Goal: Task Accomplishment & Management: Manage account settings

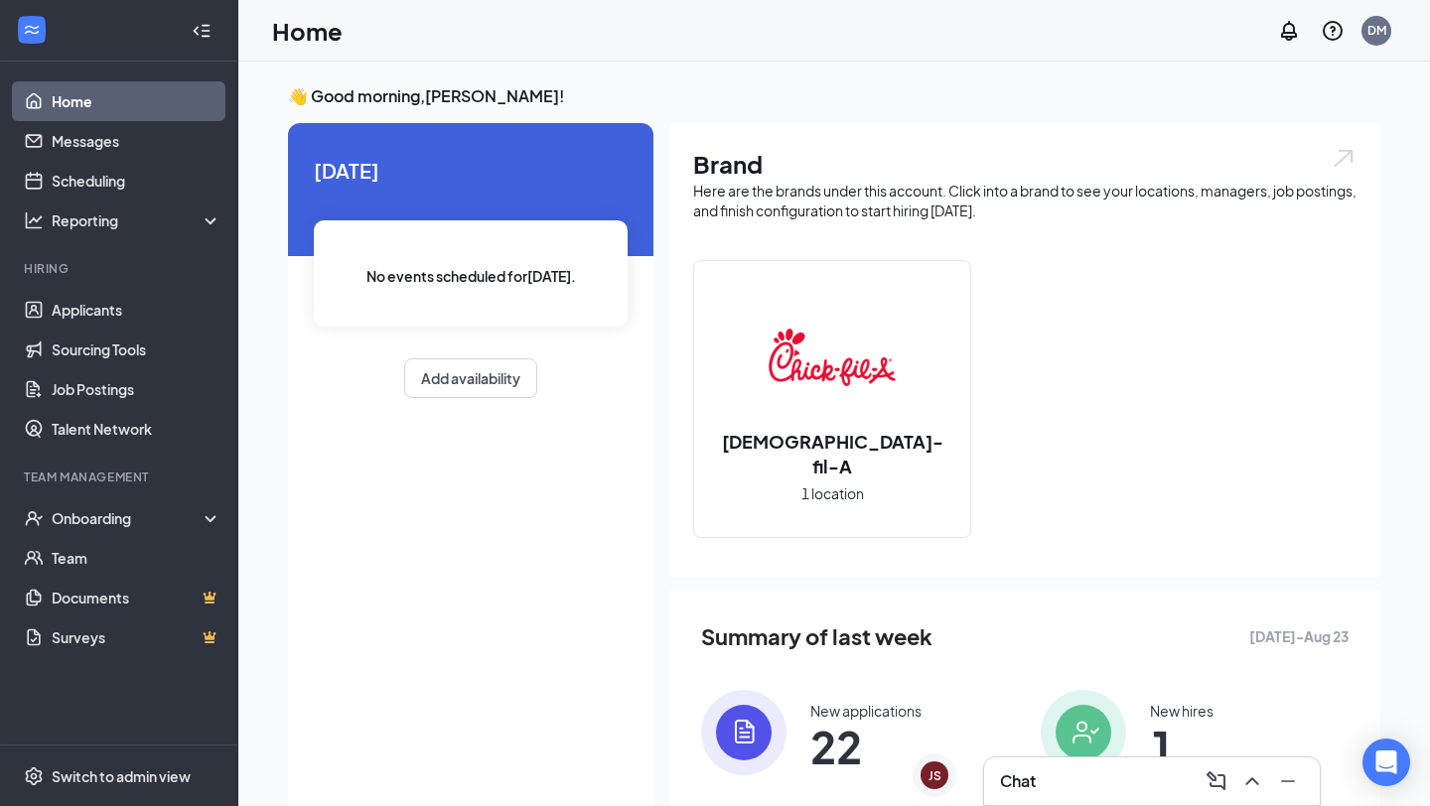
click at [1015, 759] on div "Chat" at bounding box center [1152, 782] width 336 height 48
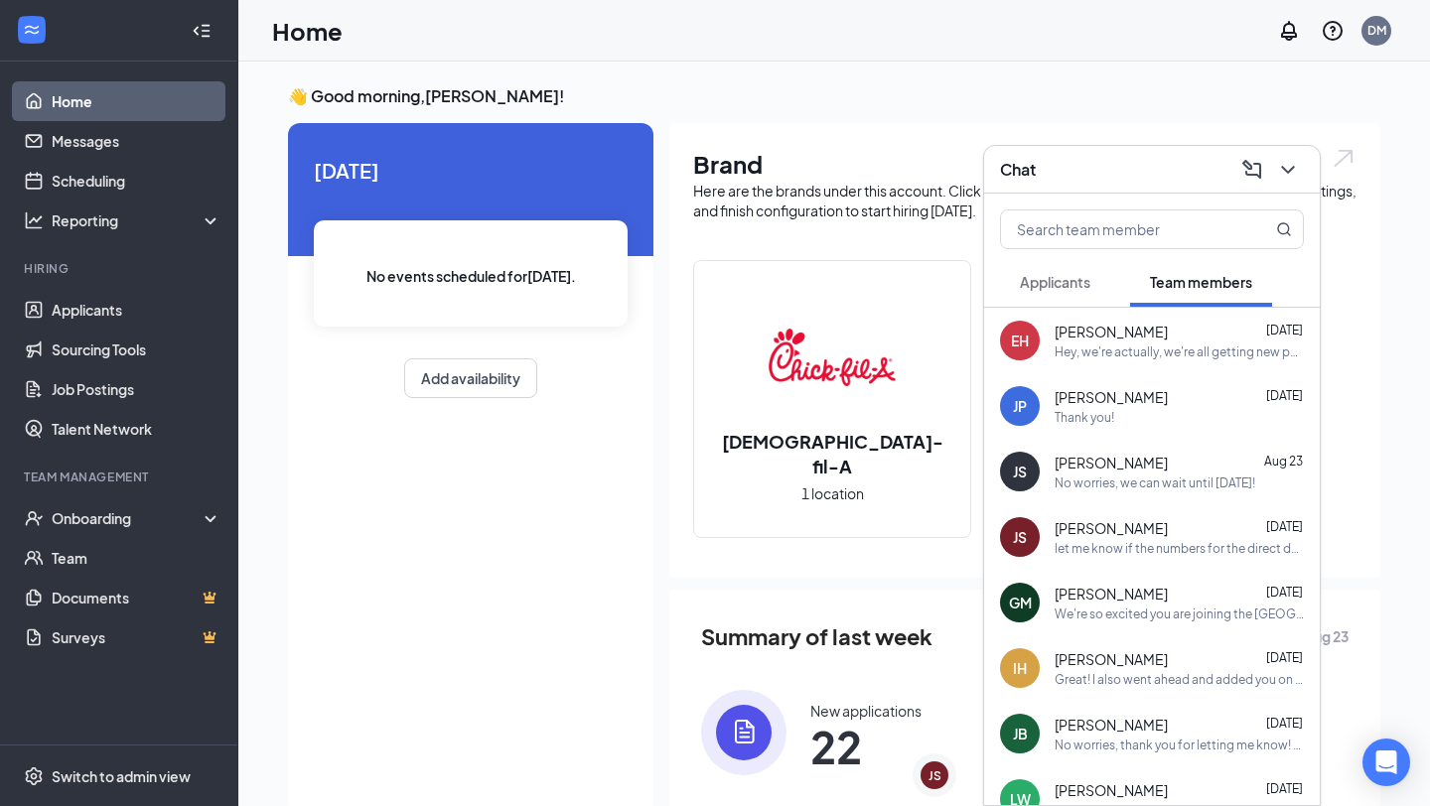
click at [1119, 601] on span "[PERSON_NAME]" at bounding box center [1111, 594] width 113 height 20
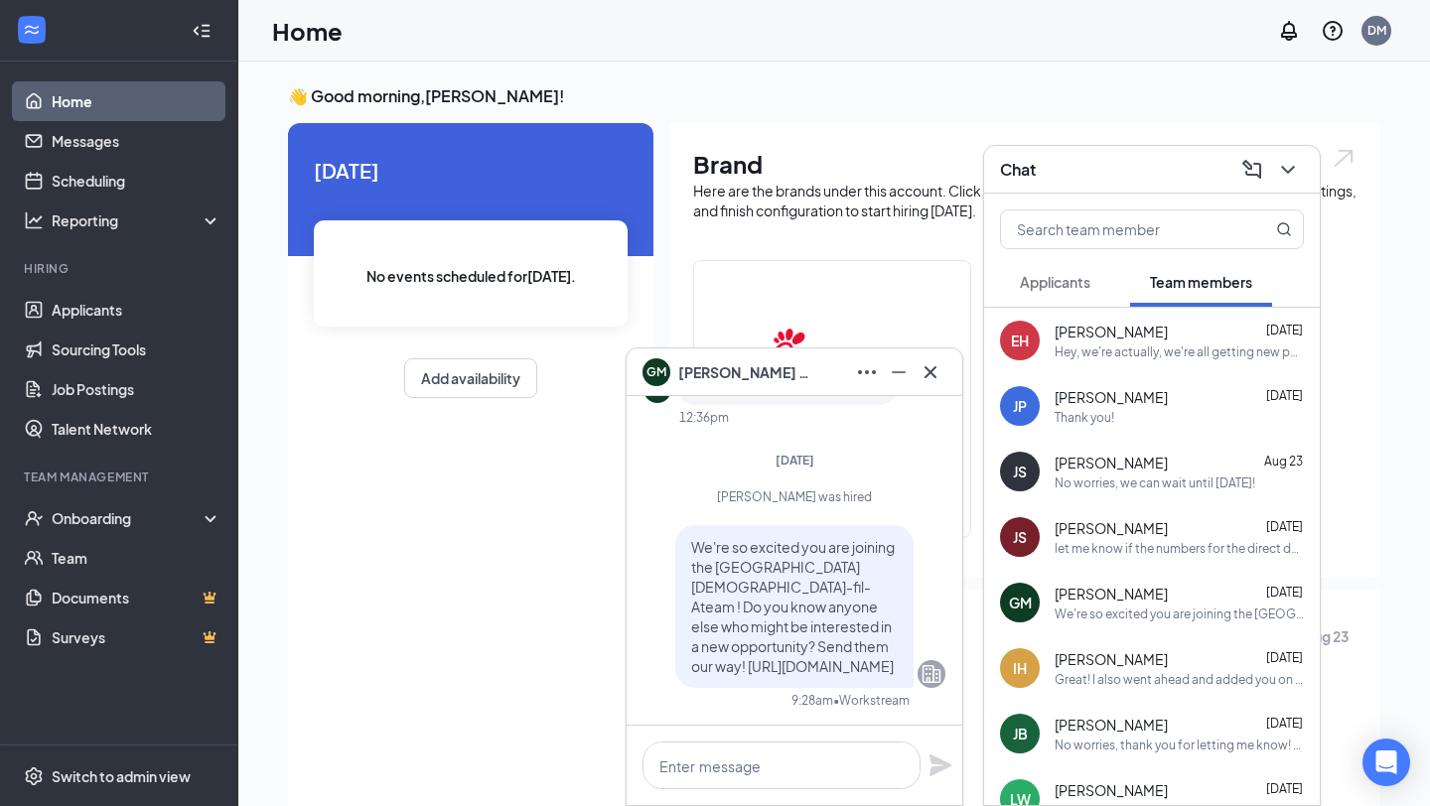
click at [1144, 430] on div "JP Jade Person Aug 25 Thank you!" at bounding box center [1152, 406] width 336 height 66
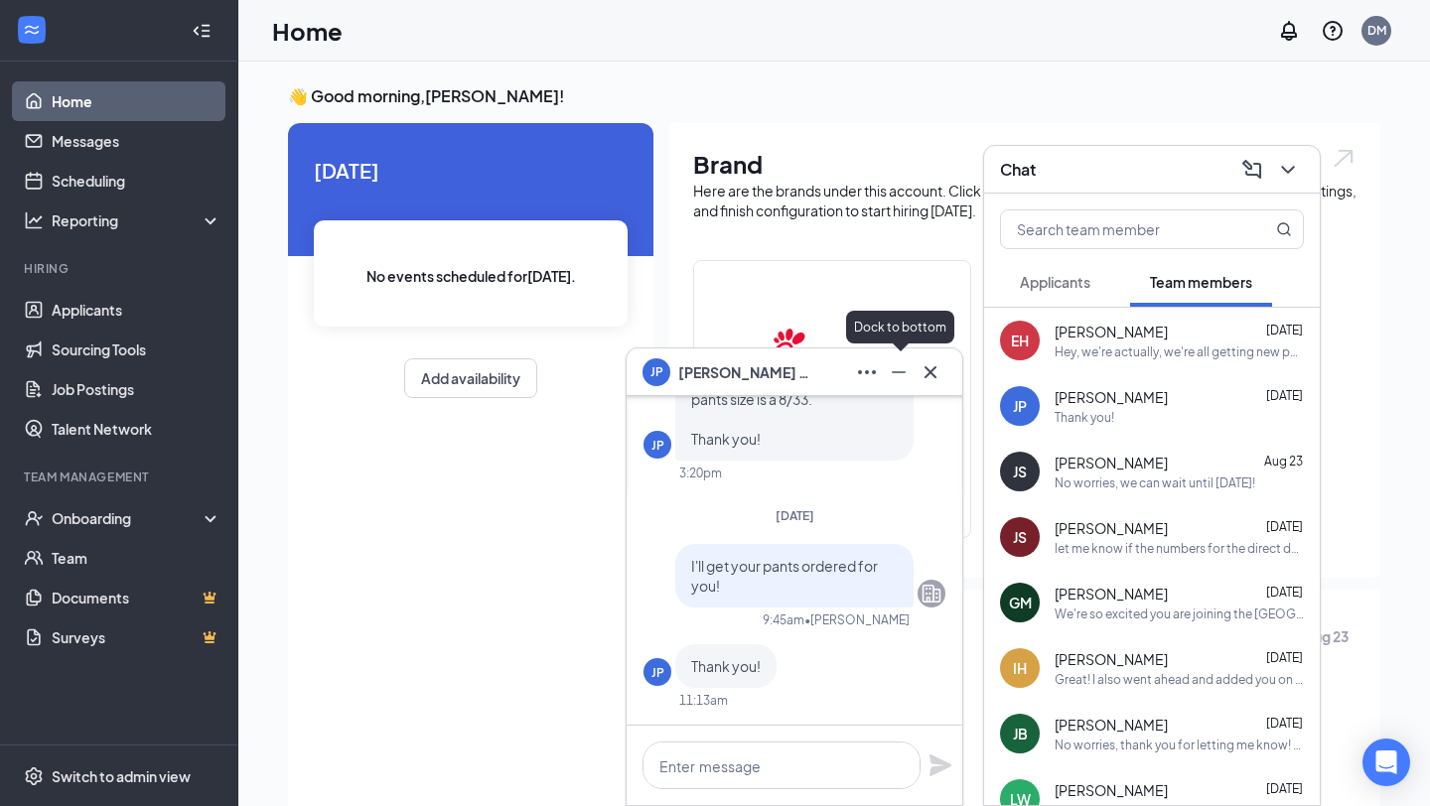
click at [896, 366] on icon "Minimize" at bounding box center [899, 372] width 24 height 24
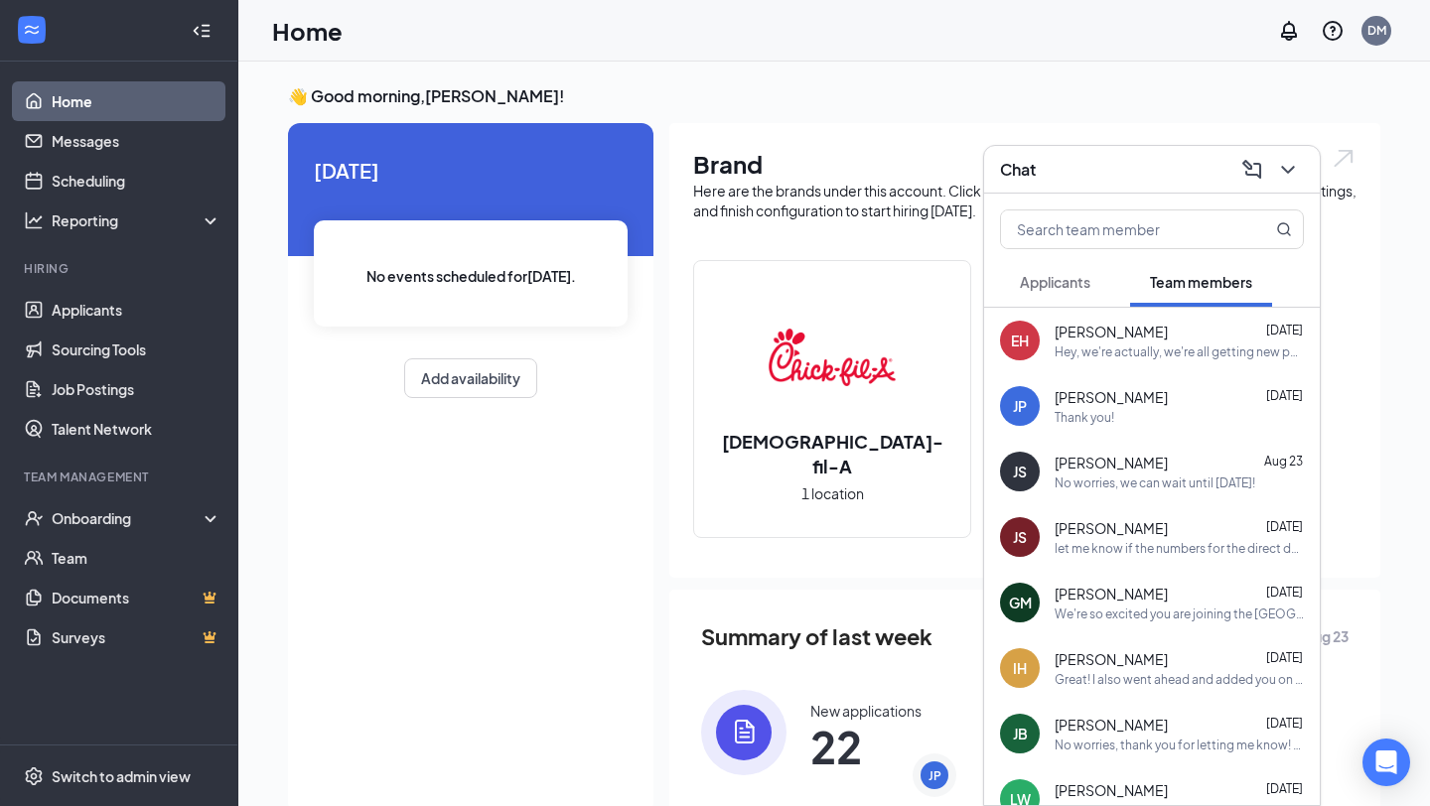
click at [1079, 184] on div "Chat" at bounding box center [1152, 169] width 304 height 31
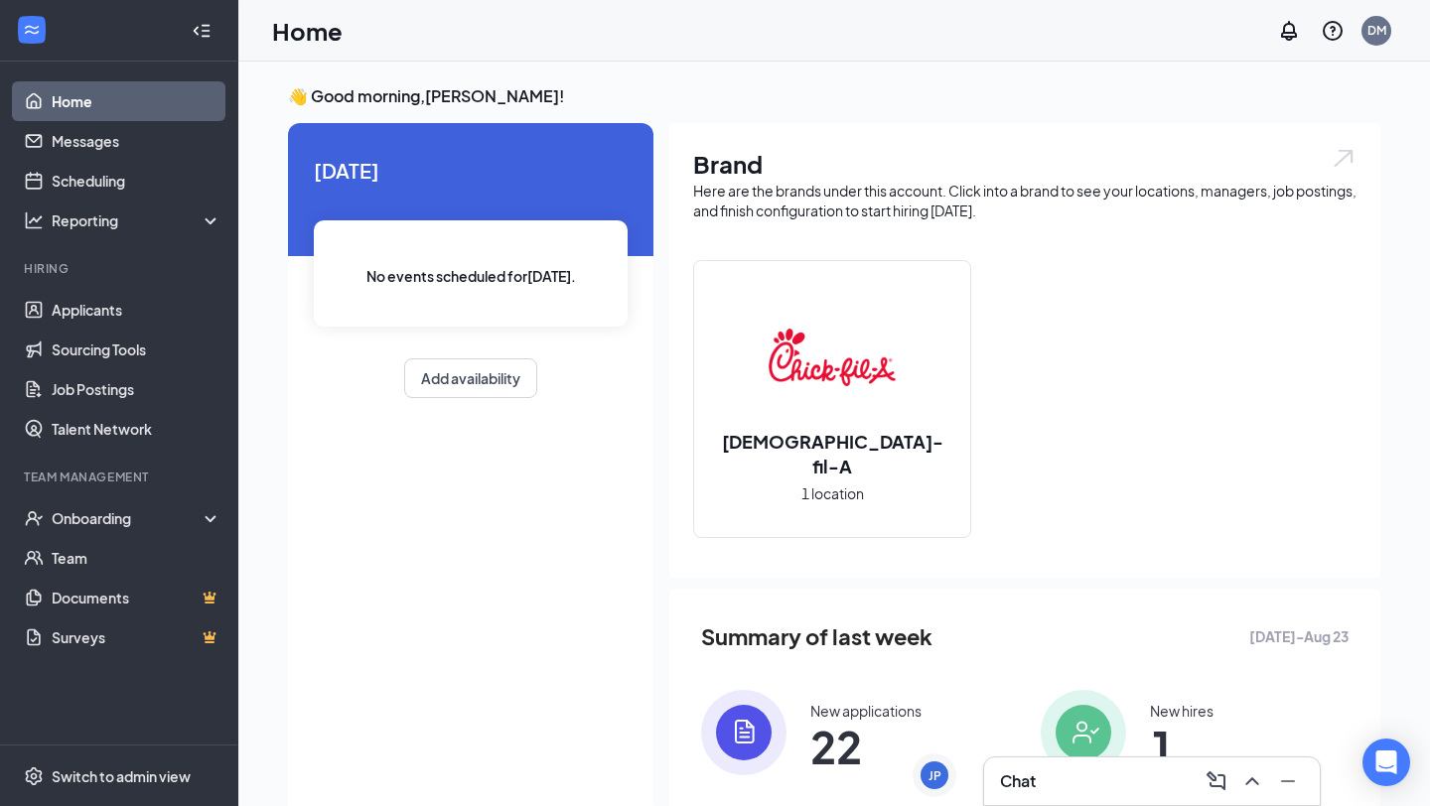
click at [1064, 773] on div "Chat" at bounding box center [1152, 782] width 304 height 32
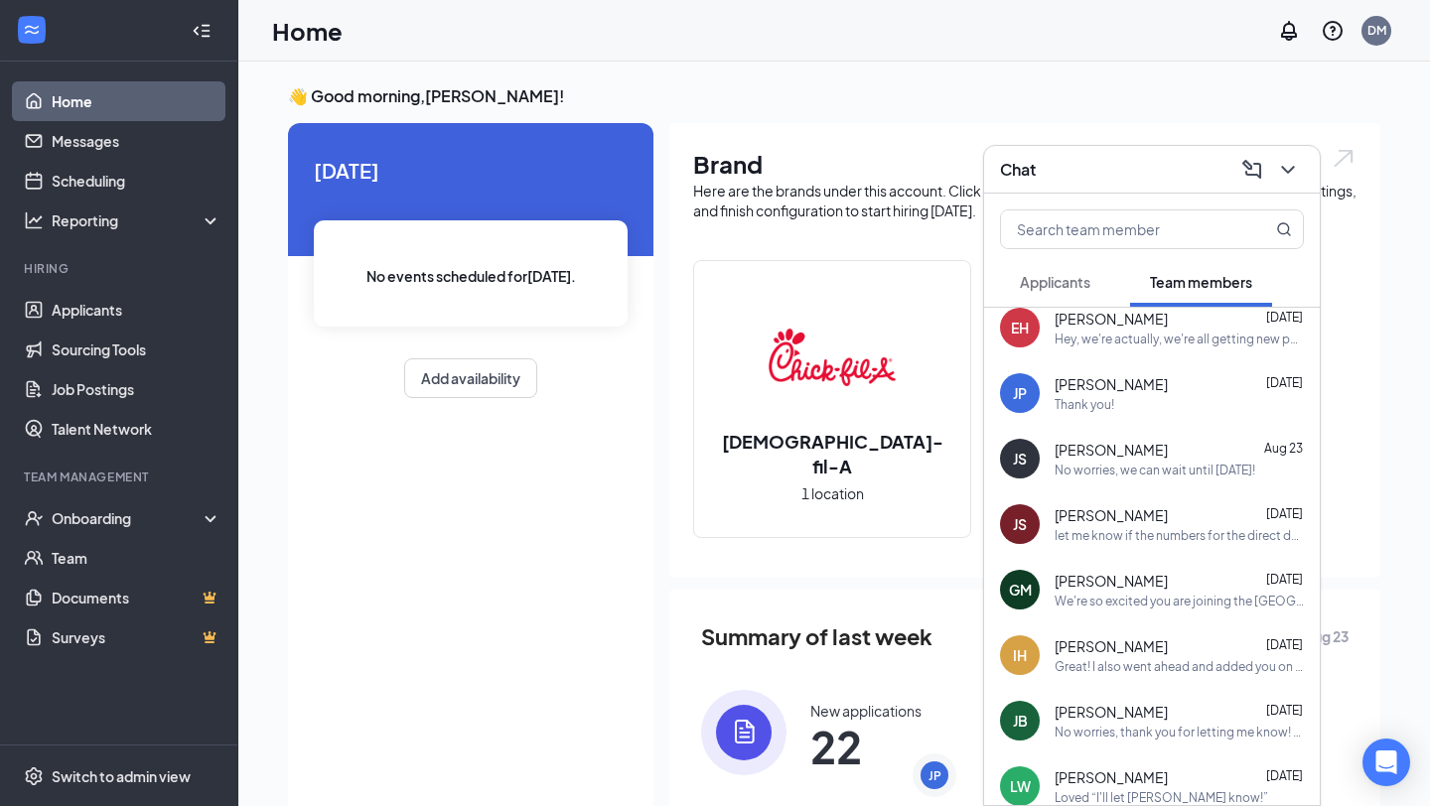
scroll to position [15, 0]
click at [1132, 592] on div "We're so excited you are joining the [GEOGRAPHIC_DATA] [DEMOGRAPHIC_DATA]-fil-A…" at bounding box center [1179, 599] width 249 height 17
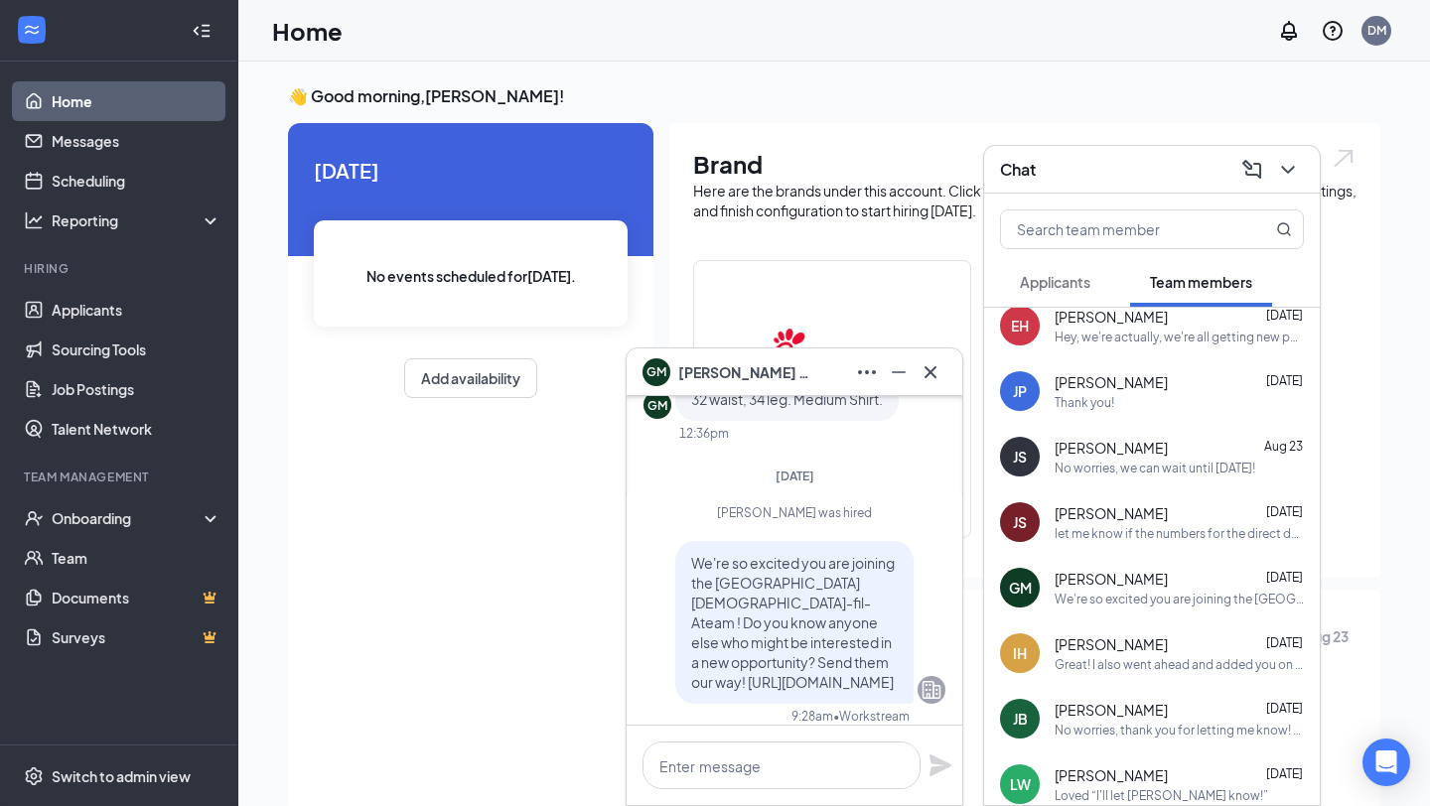
scroll to position [0, 0]
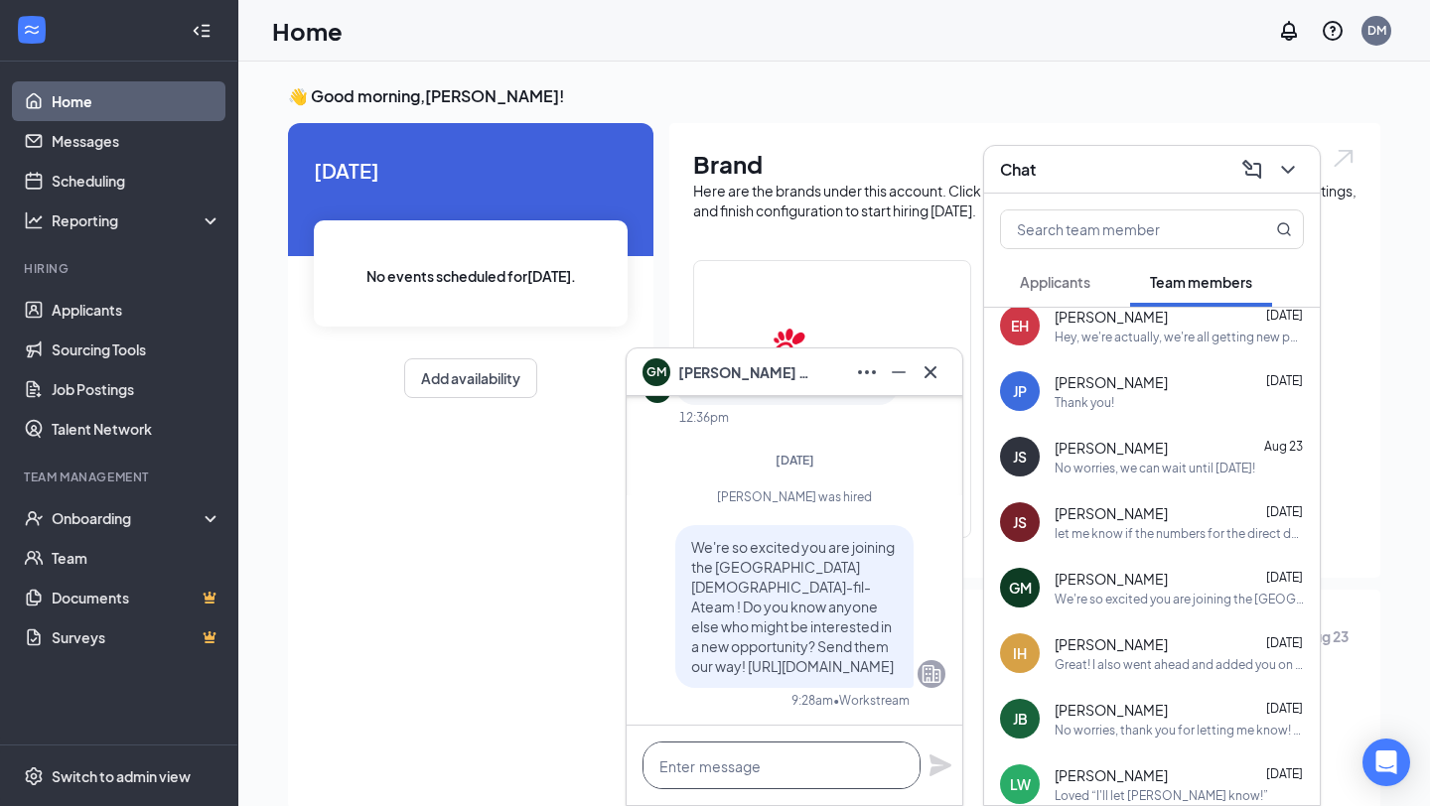
click at [725, 751] on textarea at bounding box center [781, 766] width 278 height 48
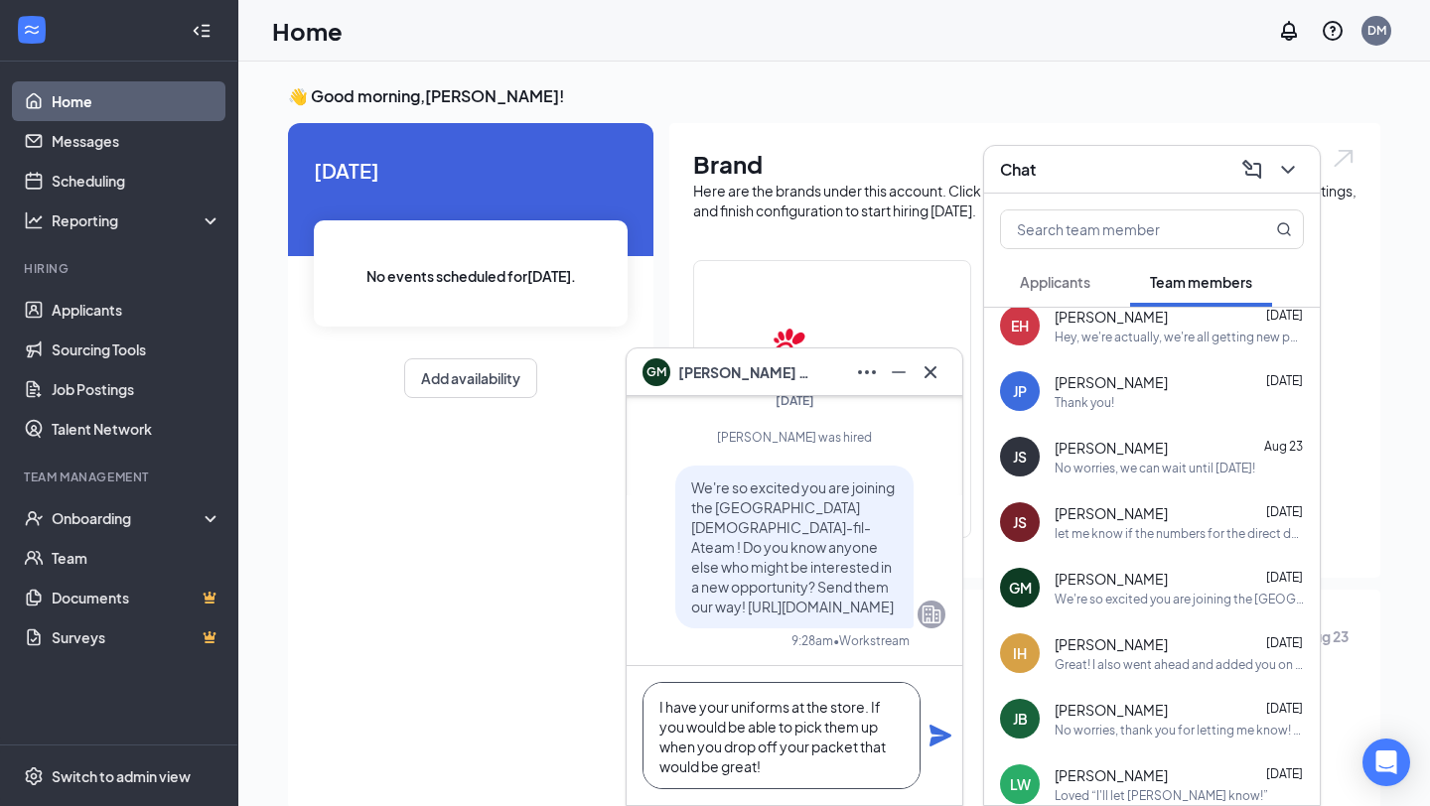
type textarea "I have your uniforms at the store. If you would be able to pick them up when yo…"
click at [940, 738] on icon "Plane" at bounding box center [940, 736] width 22 height 22
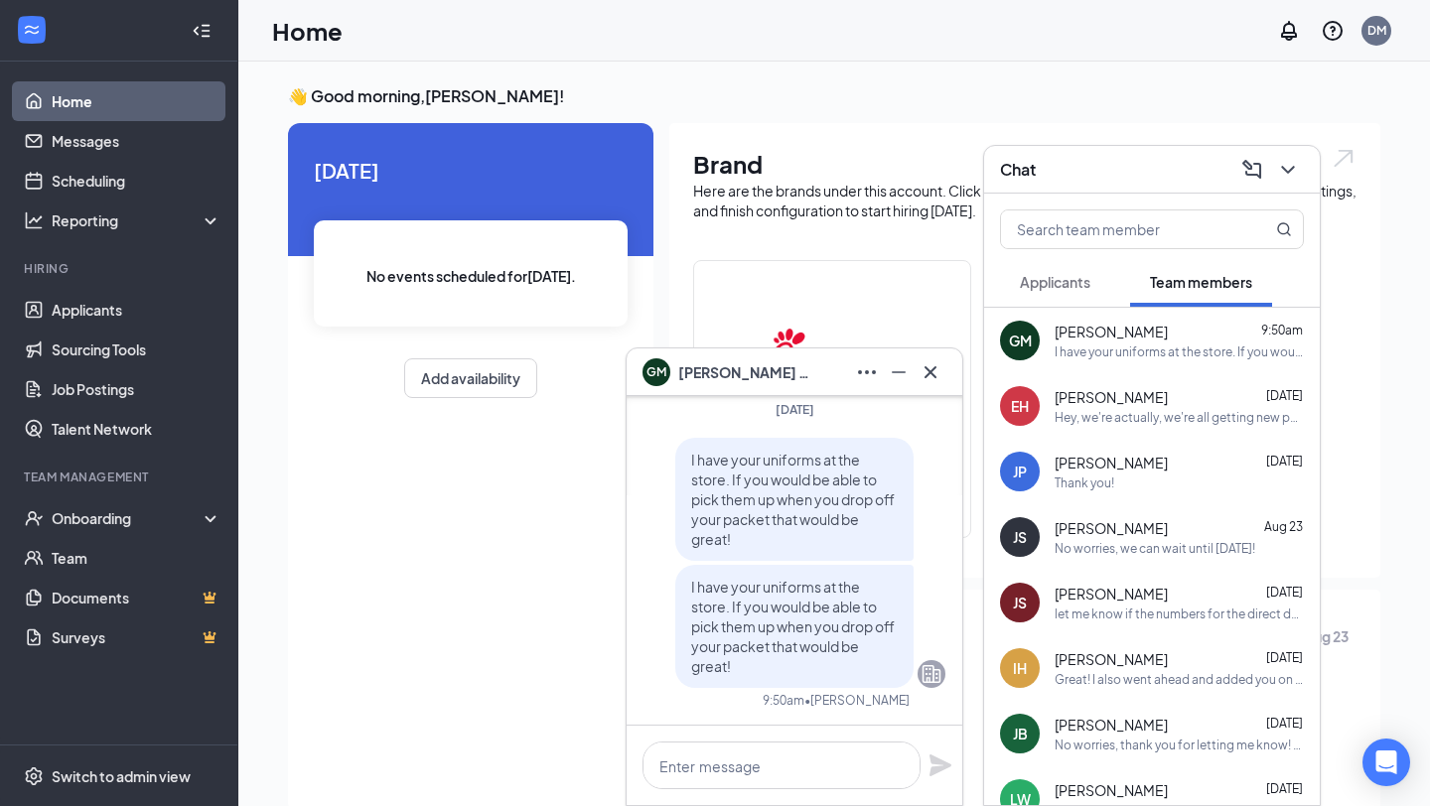
click at [1098, 173] on div "Chat" at bounding box center [1152, 169] width 304 height 31
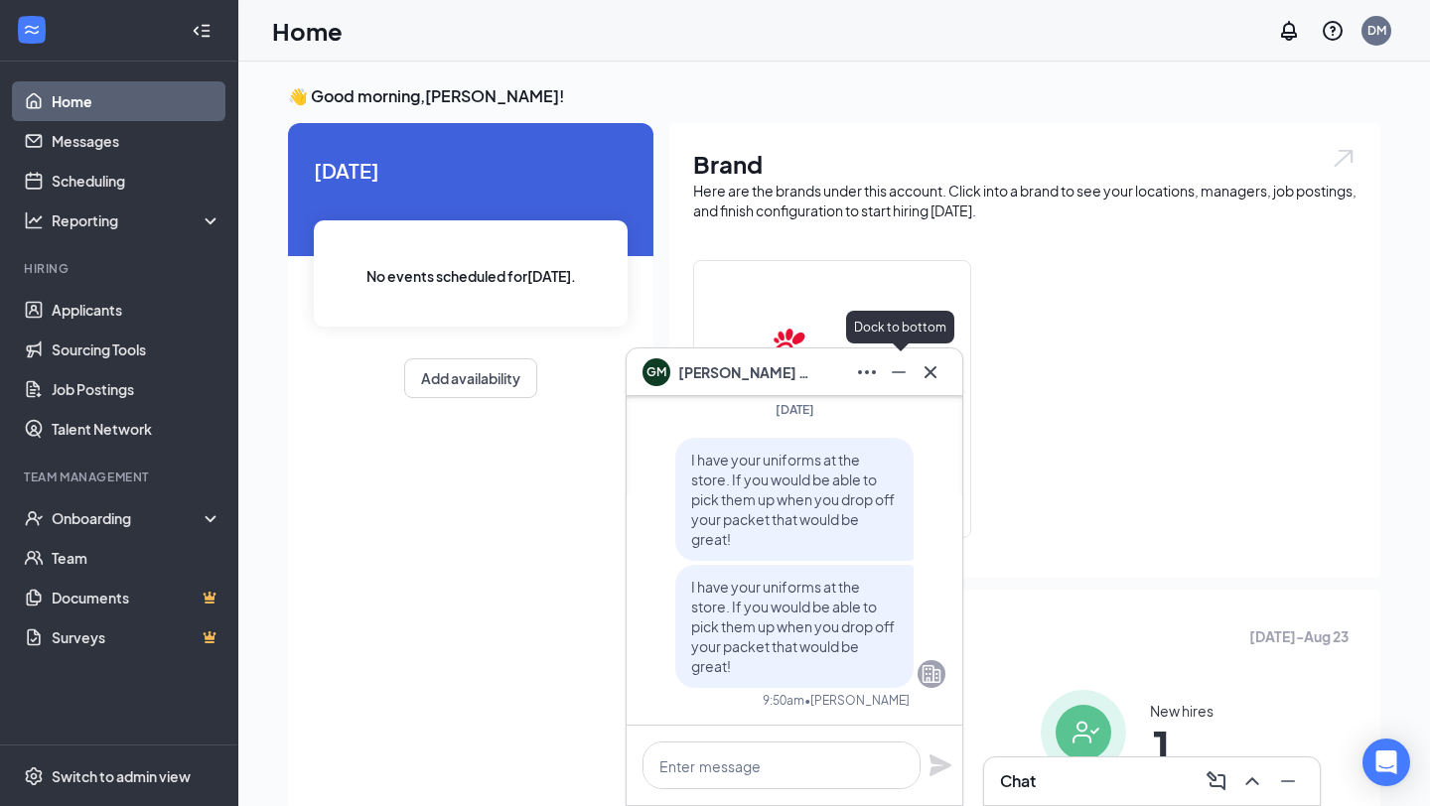
click at [903, 376] on icon "Minimize" at bounding box center [899, 372] width 24 height 24
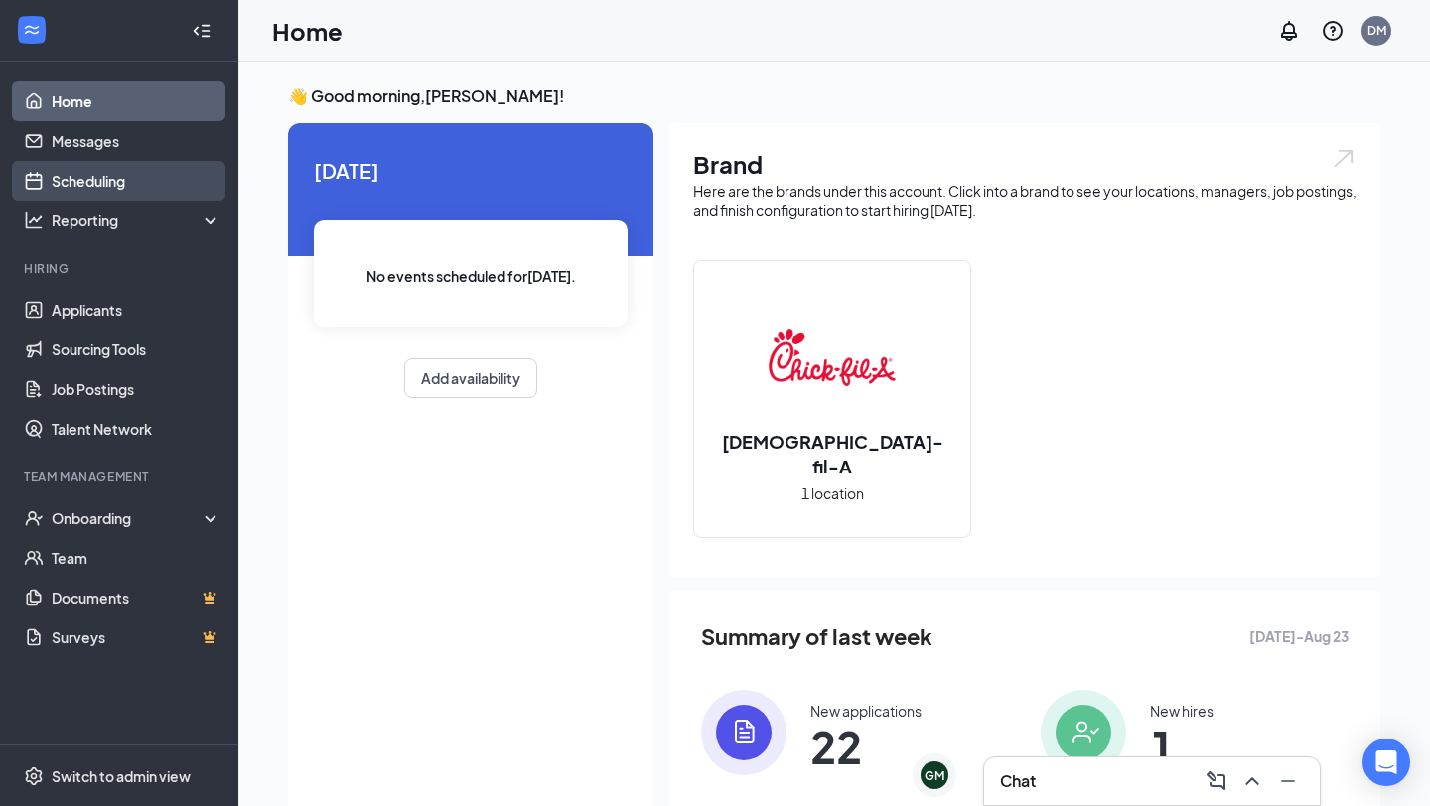
click at [154, 181] on link "Scheduling" at bounding box center [137, 181] width 170 height 40
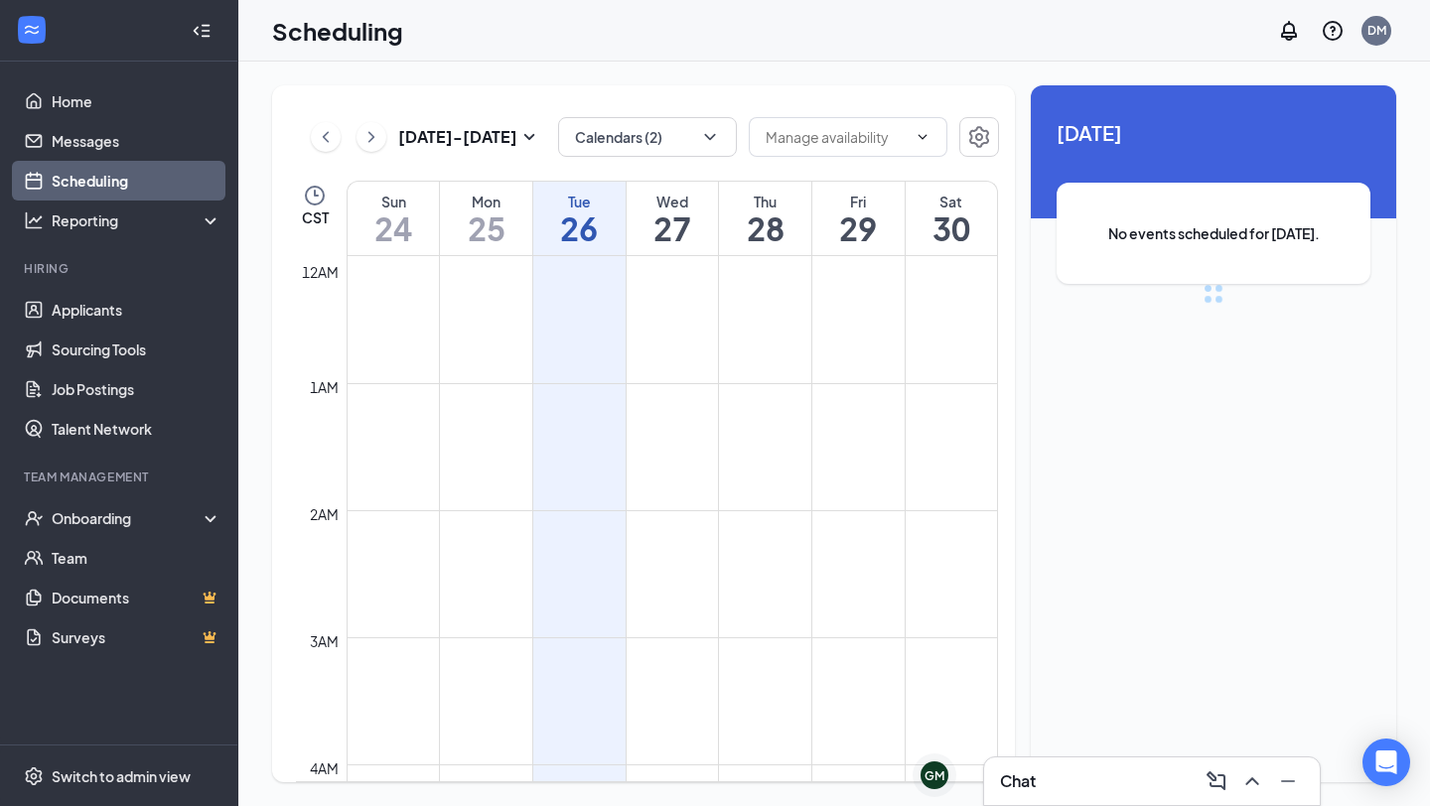
scroll to position [976, 0]
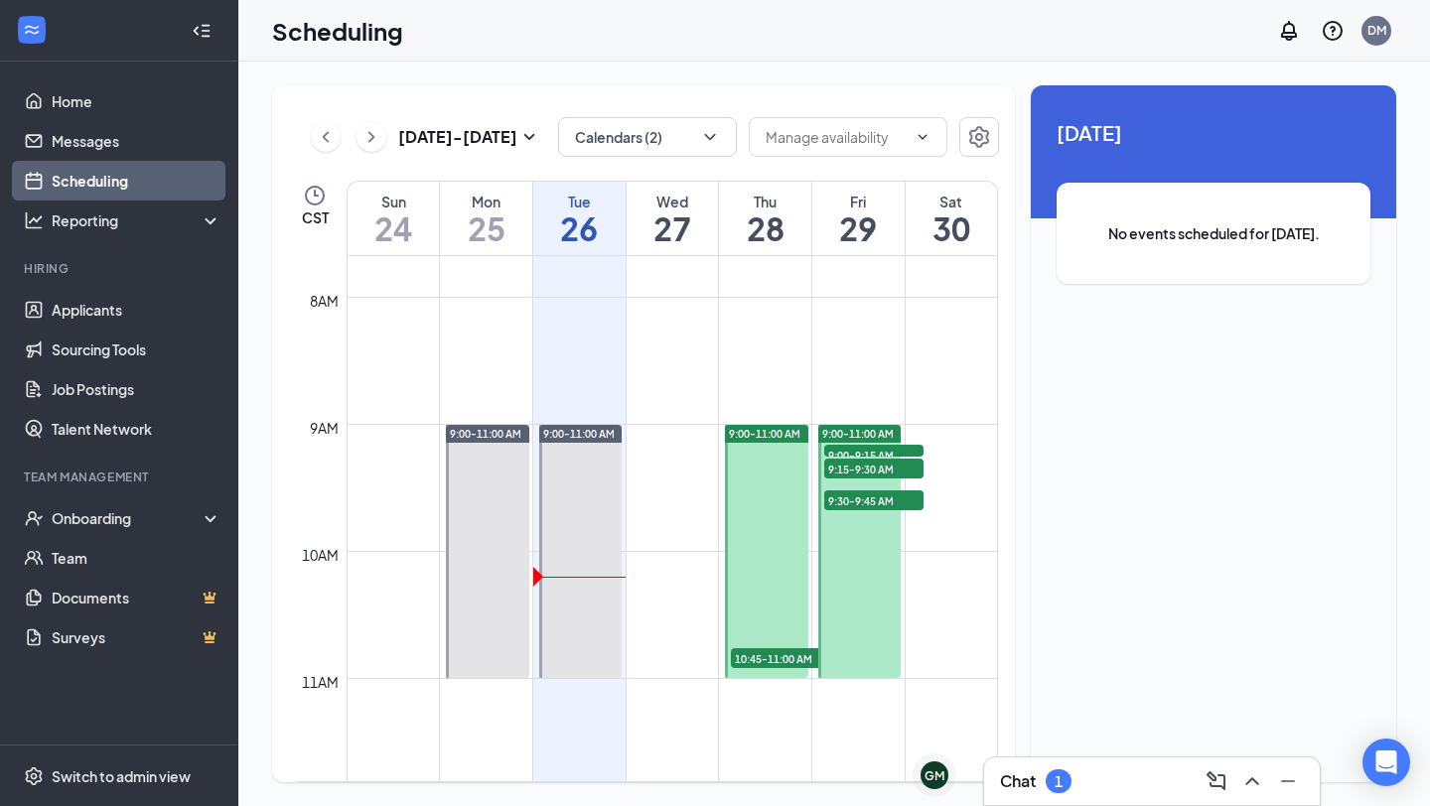
click at [1024, 763] on div "Chat 1" at bounding box center [1152, 782] width 336 height 48
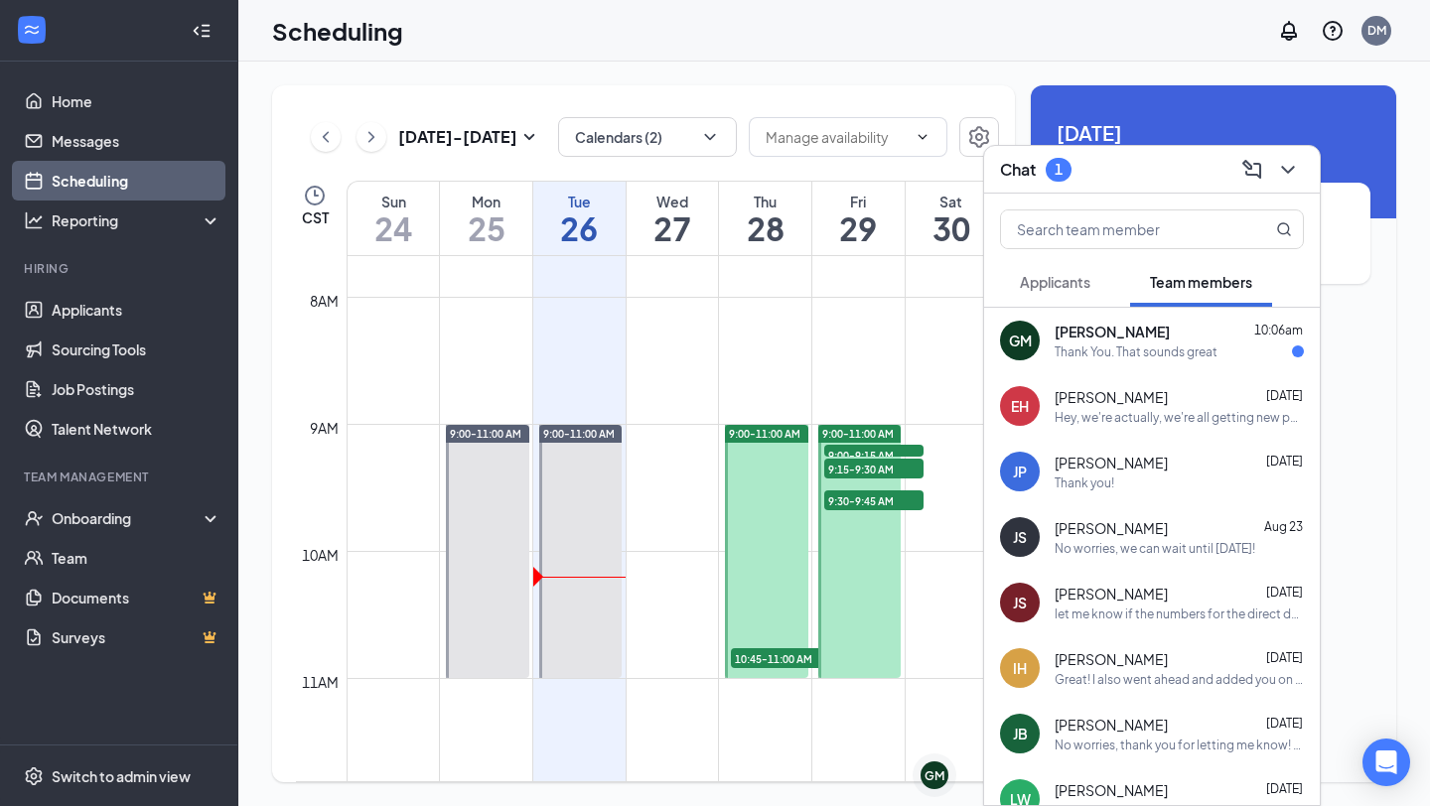
click at [1117, 165] on div "Chat 1" at bounding box center [1152, 169] width 304 height 31
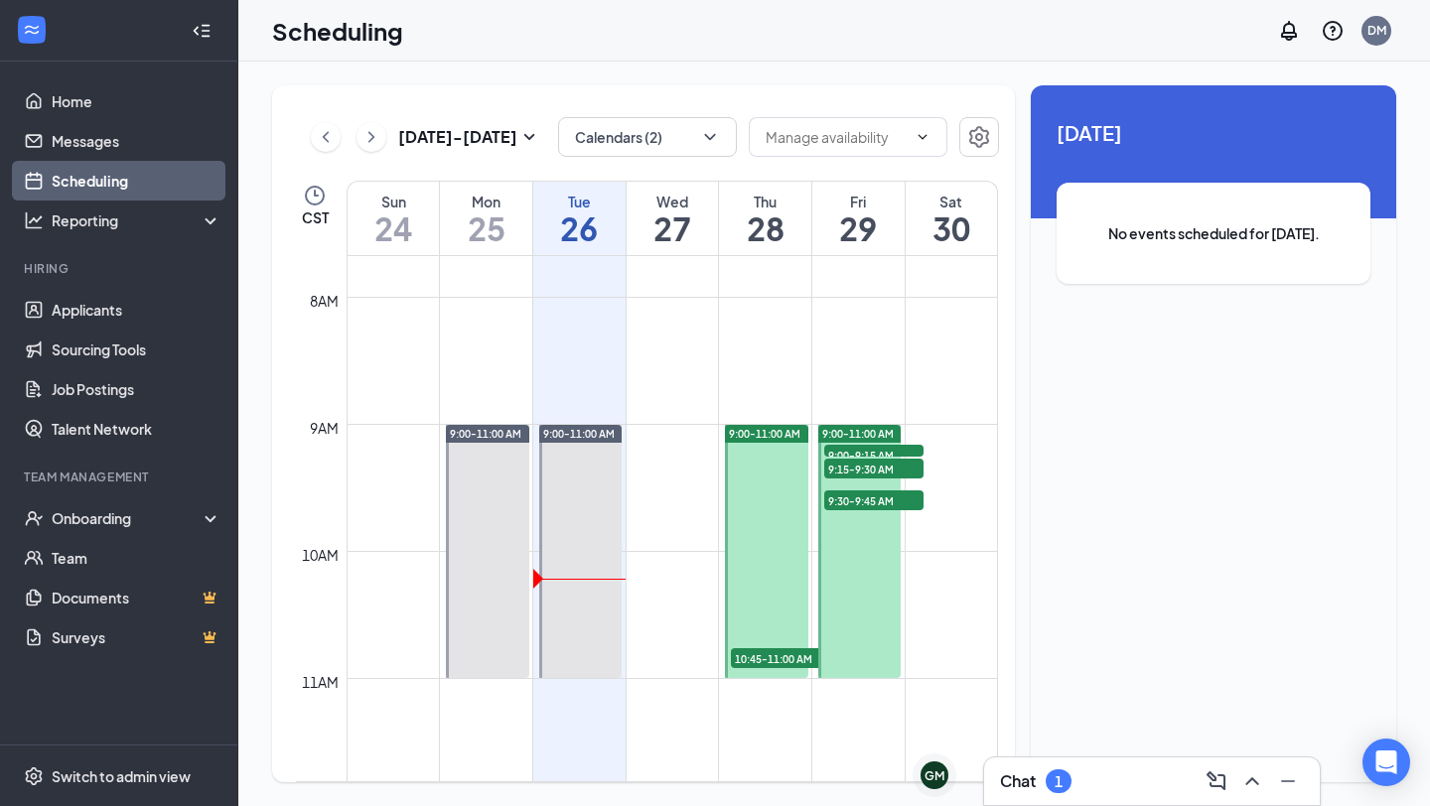
click at [1058, 794] on div "Chat 1" at bounding box center [1152, 782] width 304 height 32
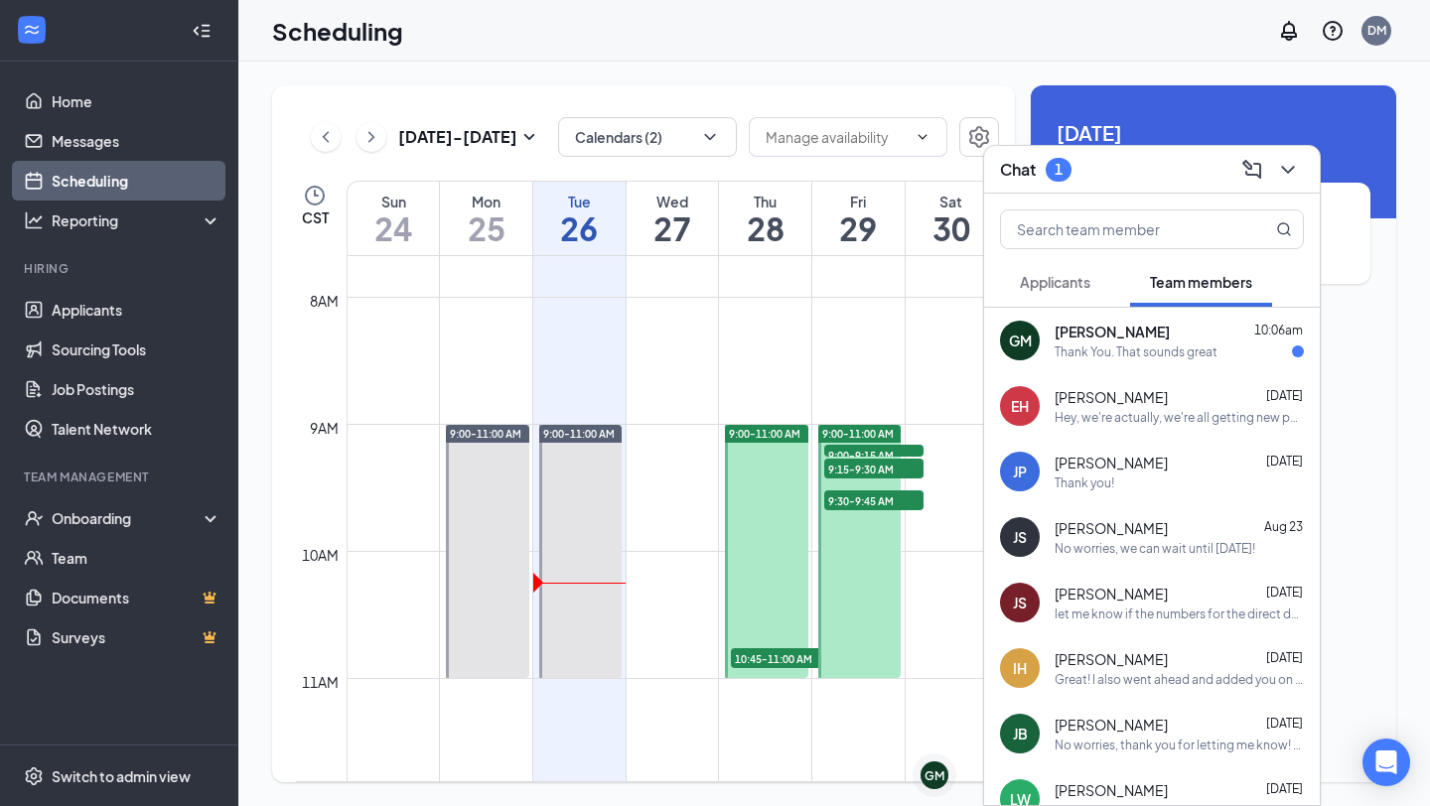
click at [1176, 481] on div "Thank you!" at bounding box center [1179, 483] width 249 height 17
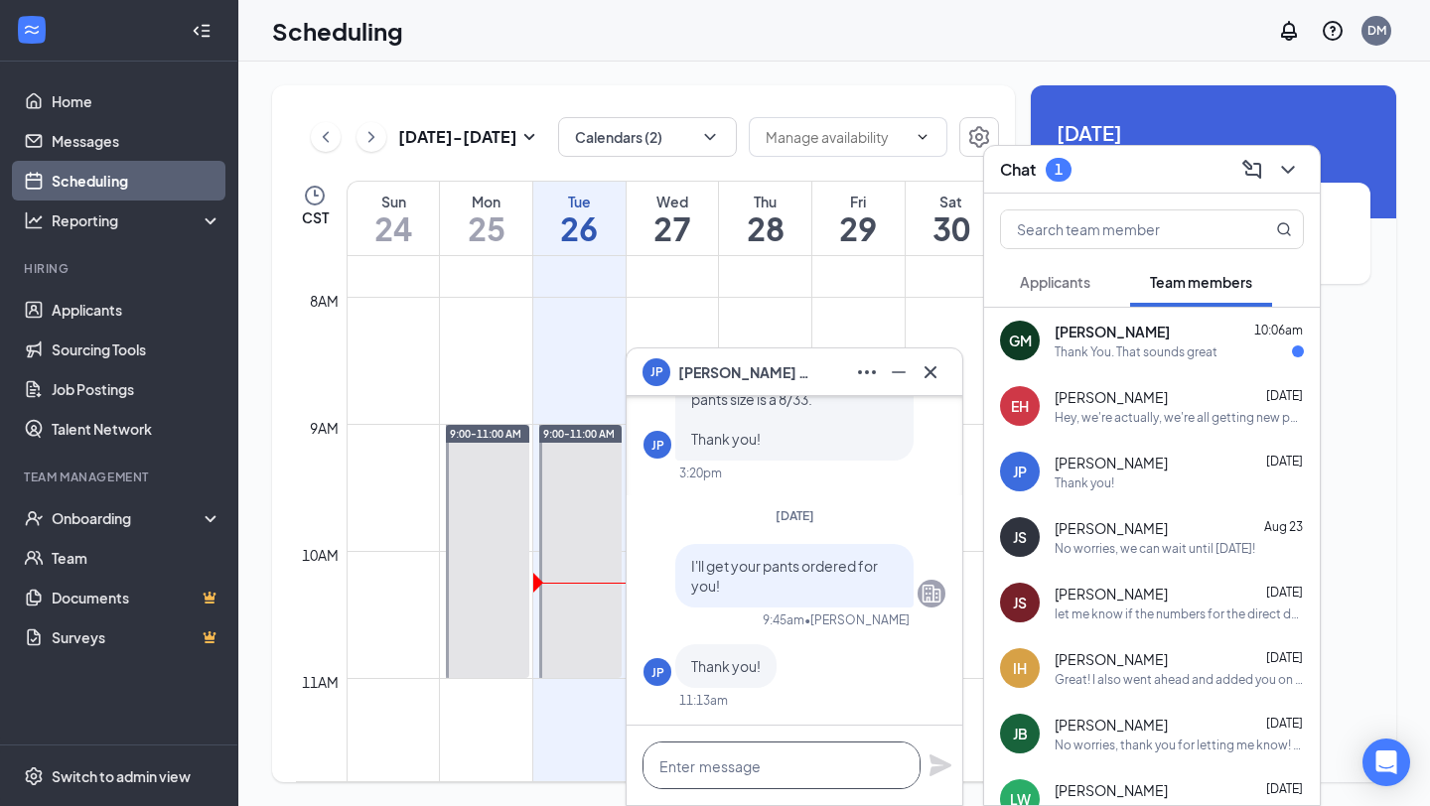
click at [712, 772] on textarea at bounding box center [781, 766] width 278 height 48
type textarea "m"
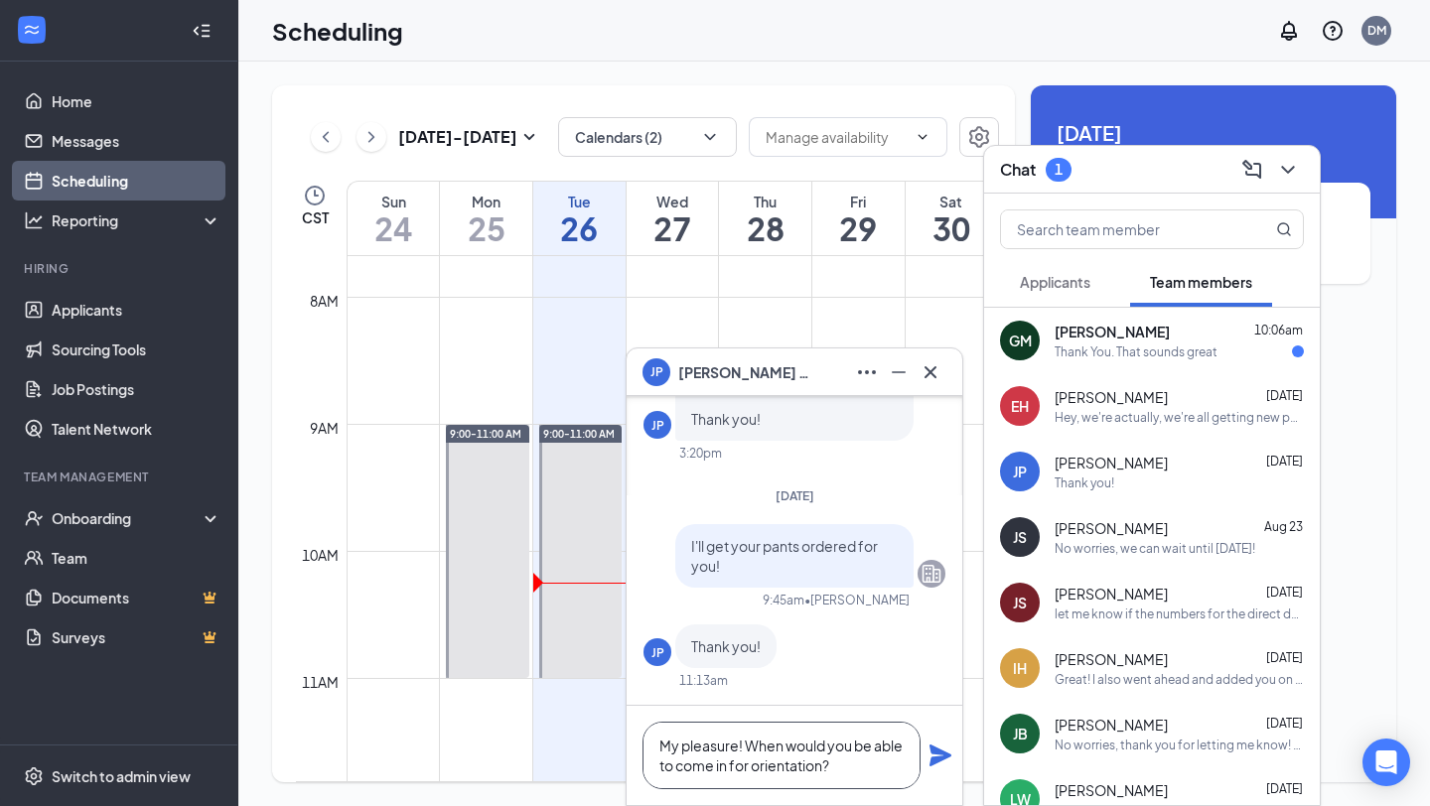
type textarea "My pleasure! When would you be able to come in for orientation?"
click at [948, 755] on icon "Plane" at bounding box center [940, 756] width 22 height 22
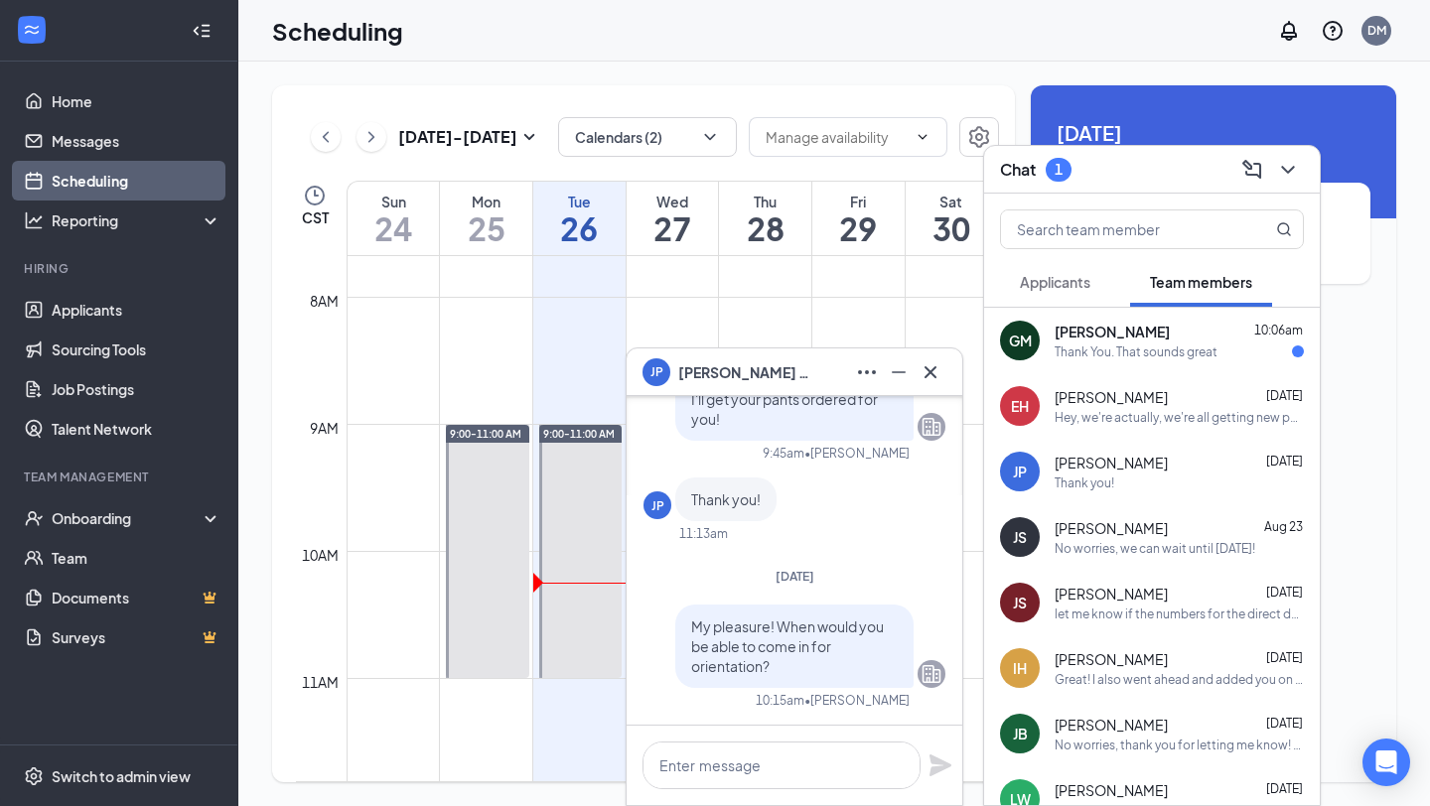
scroll to position [0, 0]
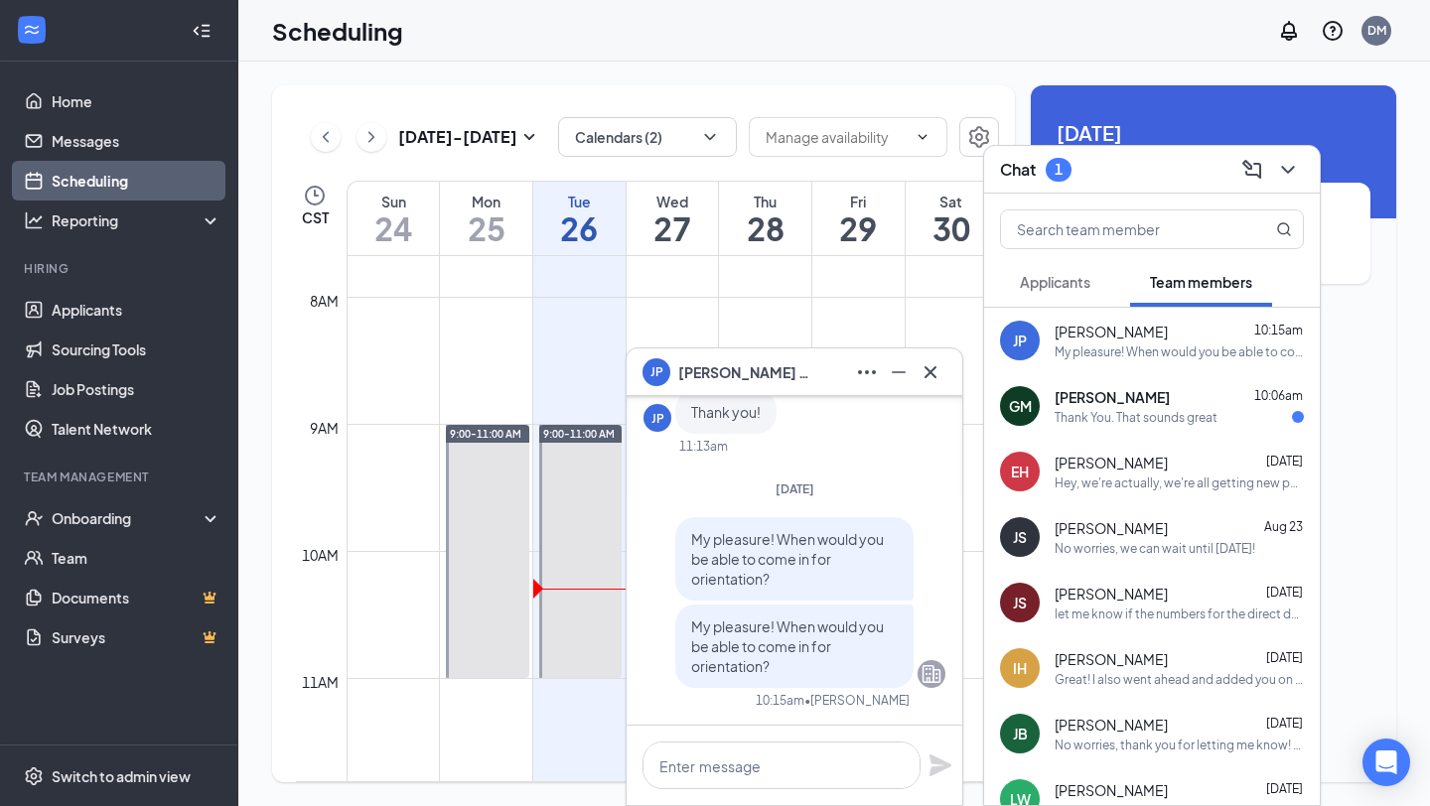
click at [1089, 424] on div "Thank You. That sounds great" at bounding box center [1136, 417] width 163 height 17
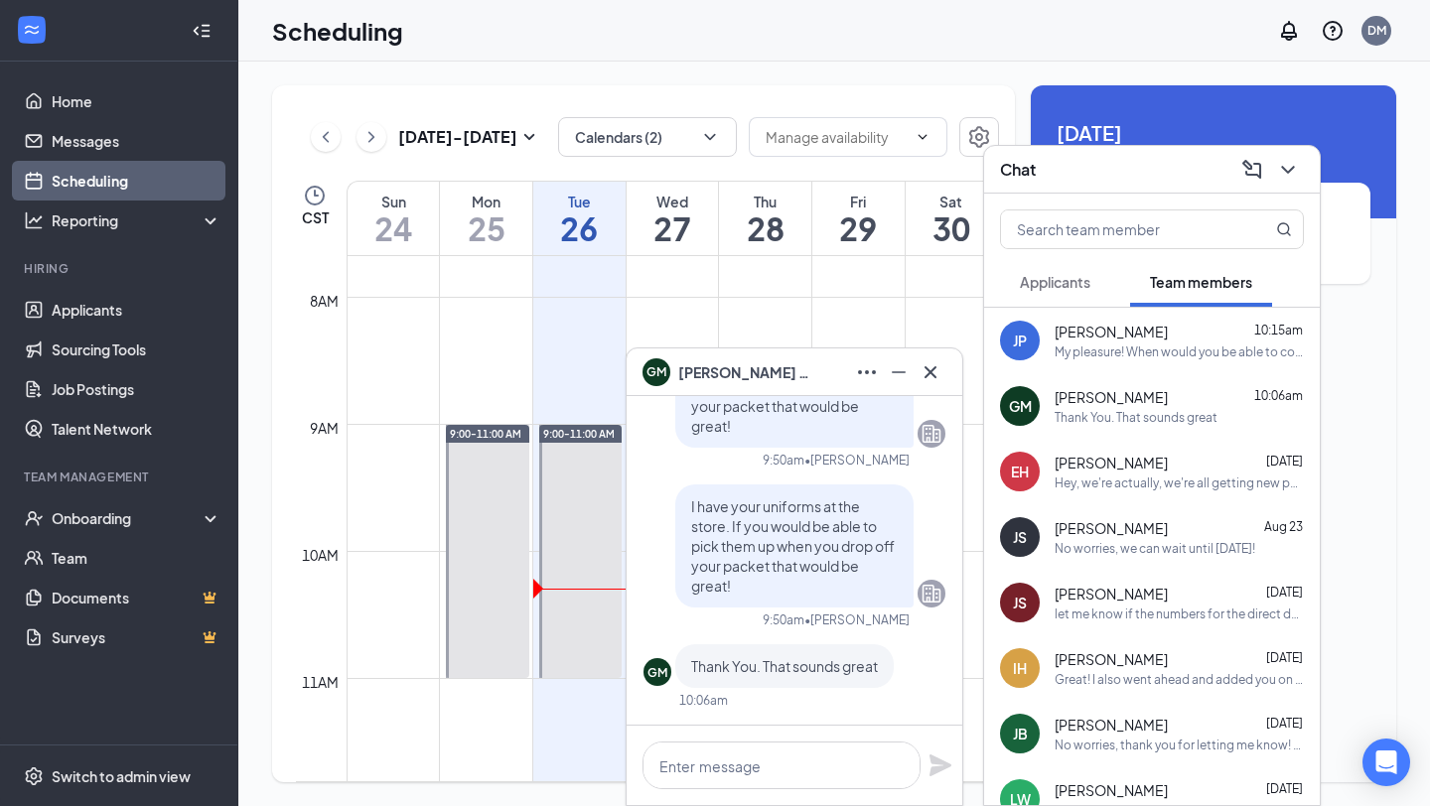
click at [1067, 333] on span "[PERSON_NAME]" at bounding box center [1111, 332] width 113 height 20
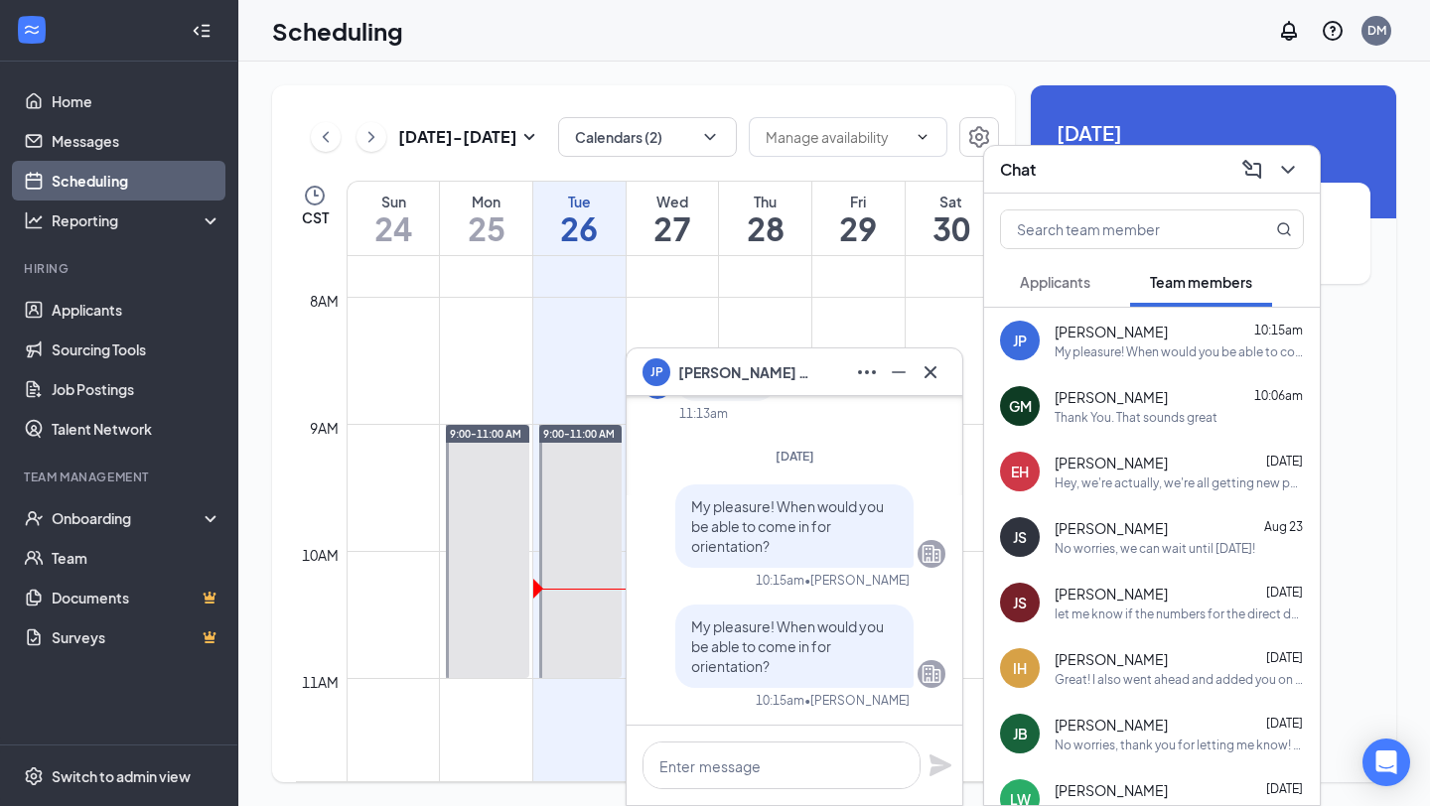
click at [773, 660] on p "My pleasure! When would you be able to come in for orientation?" at bounding box center [794, 647] width 207 height 60
drag, startPoint x: 769, startPoint y: 663, endPoint x: 683, endPoint y: 602, distance: 105.3
click at [683, 602] on div "My pleasure! When would you be able to come in for orientation? 10:15am • [PERS…" at bounding box center [794, 605] width 302 height 240
copy span "My pleasure! When would you be able to come in for orientation?"
click at [1141, 417] on div "Thank You. That sounds great" at bounding box center [1136, 417] width 163 height 17
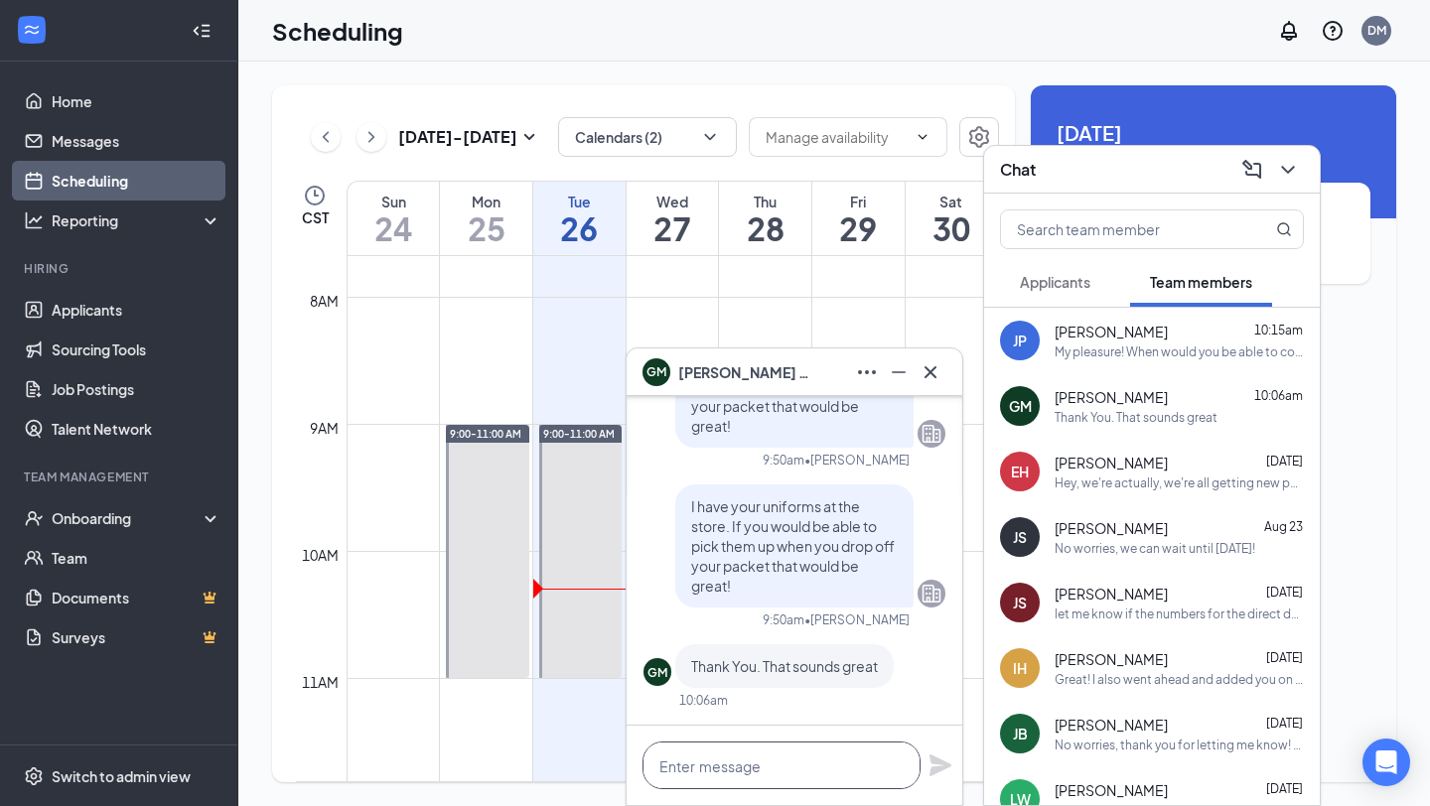
click at [698, 780] on textarea at bounding box center [781, 766] width 278 height 48
paste textarea "My pleasure! When would you be able to come in for orientation?"
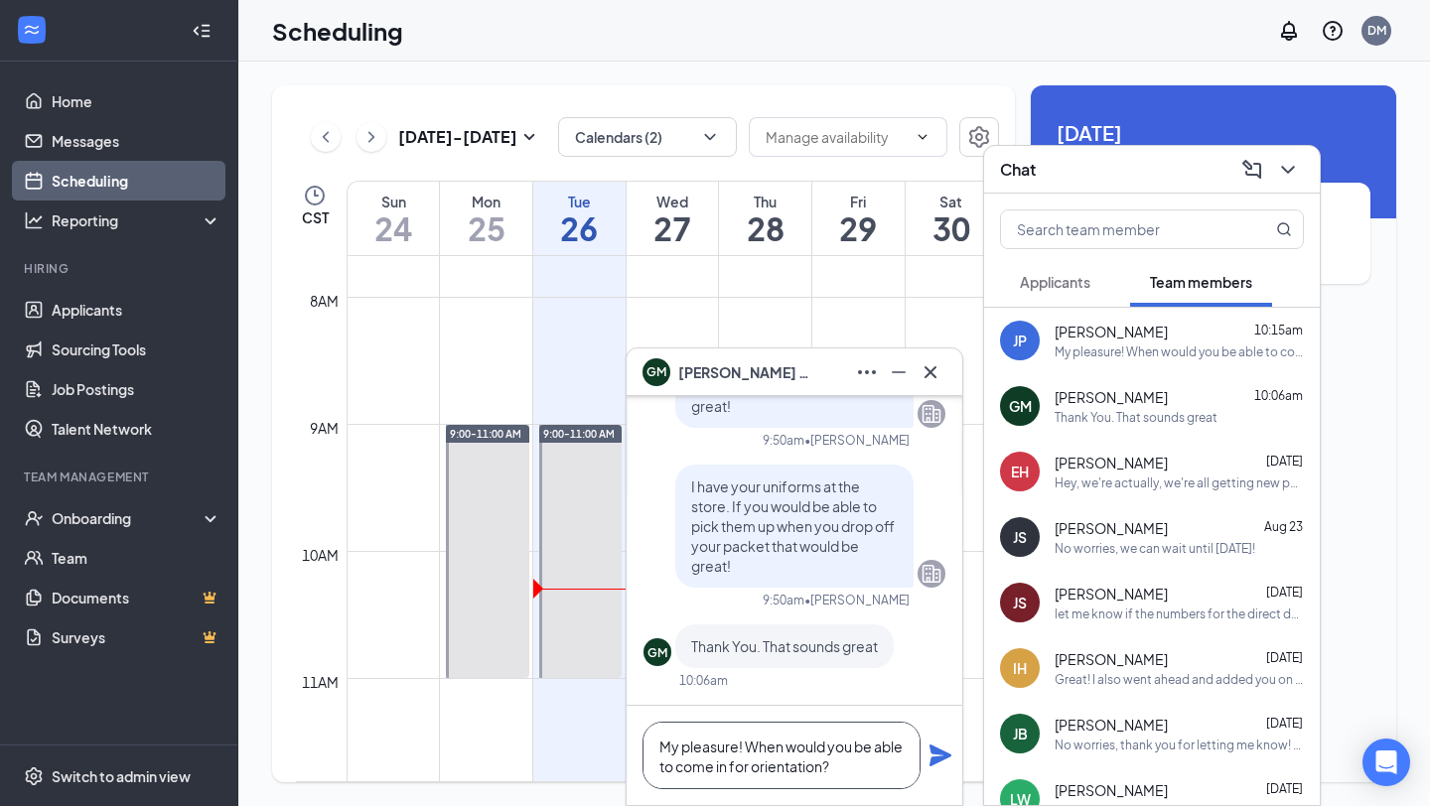
type textarea "My pleasure! When would you be able to come in for orientation?"
click at [946, 747] on icon "Plane" at bounding box center [940, 756] width 24 height 24
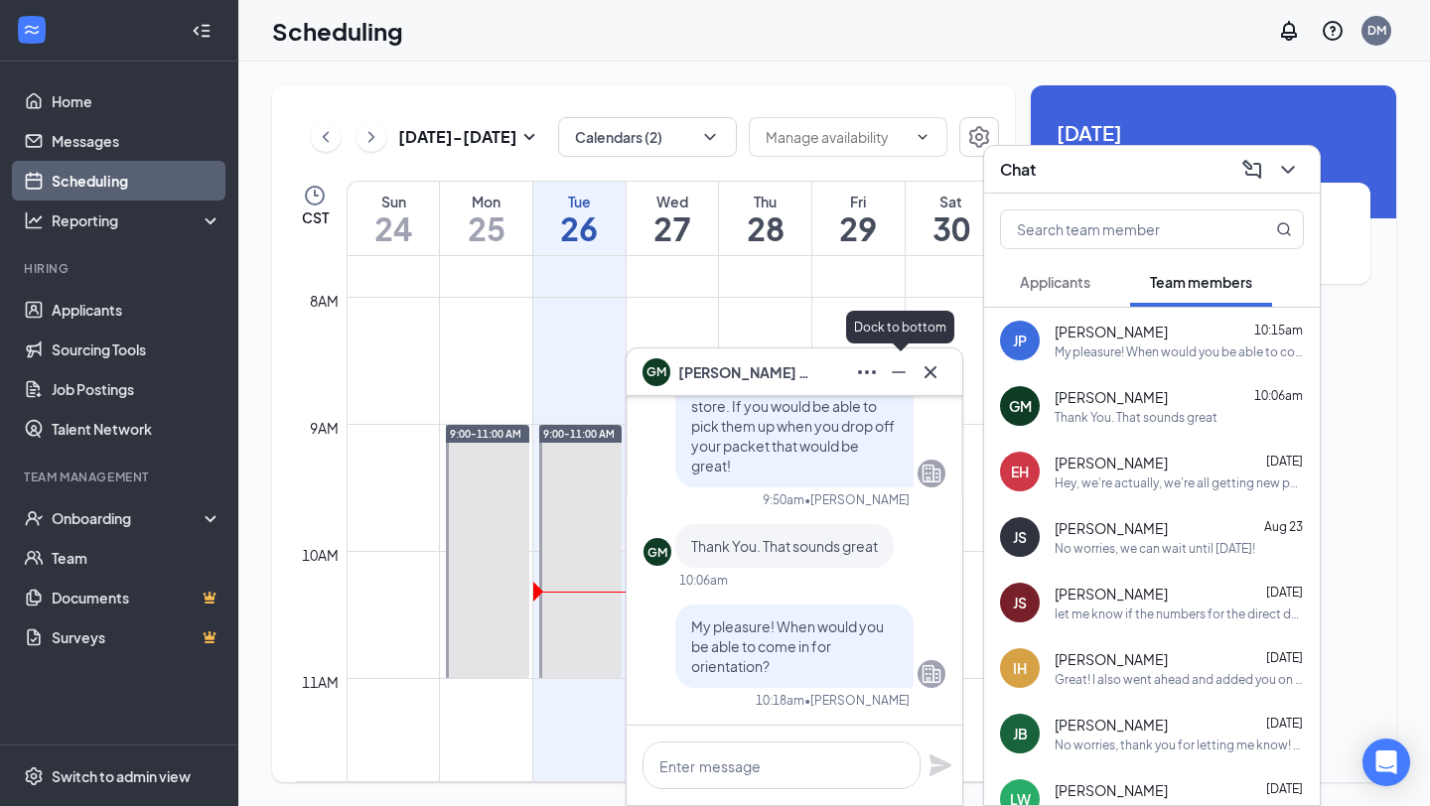
click at [900, 367] on icon "Minimize" at bounding box center [899, 372] width 24 height 24
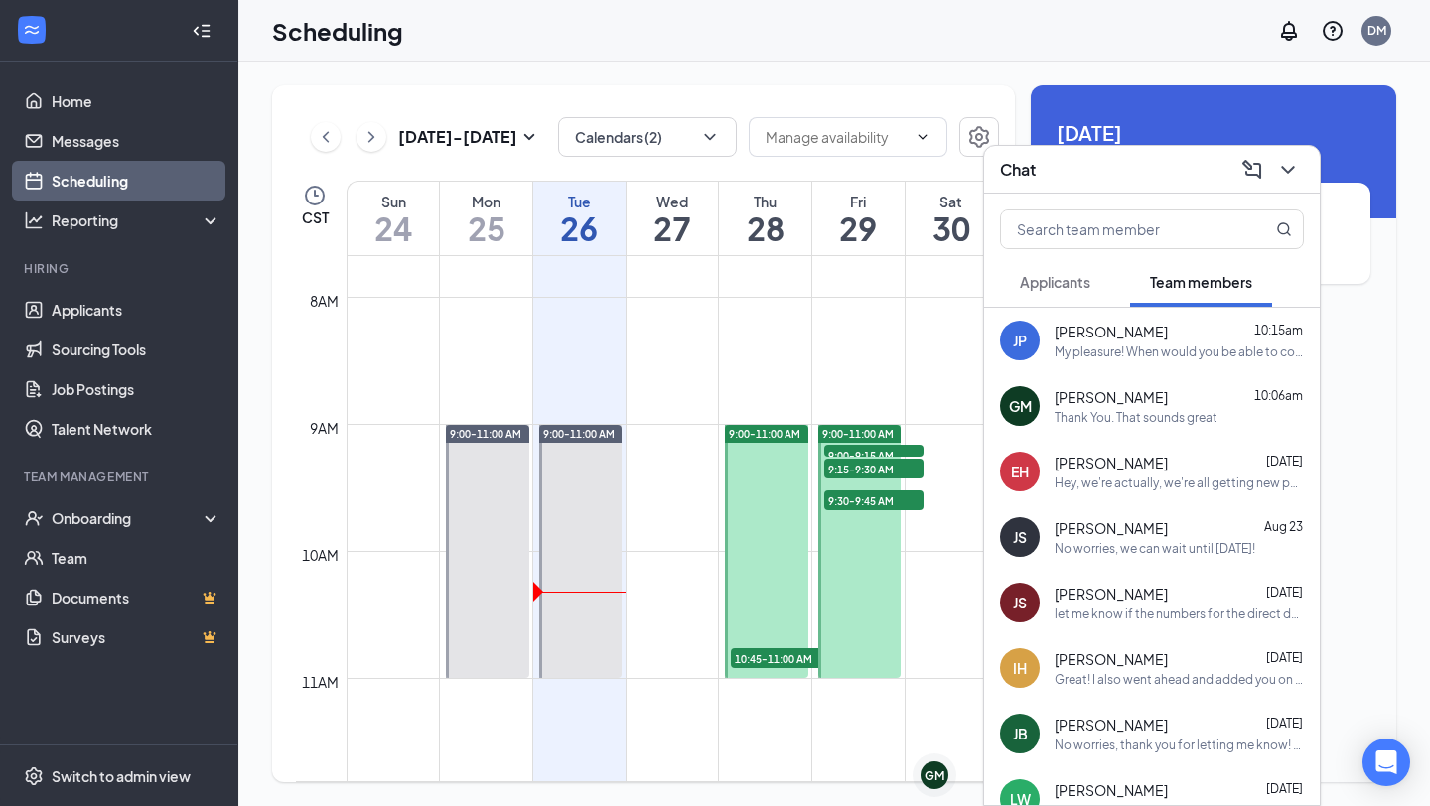
click at [1099, 428] on div "GM [PERSON_NAME] 10:06am Thank You. That sounds great" at bounding box center [1152, 406] width 336 height 66
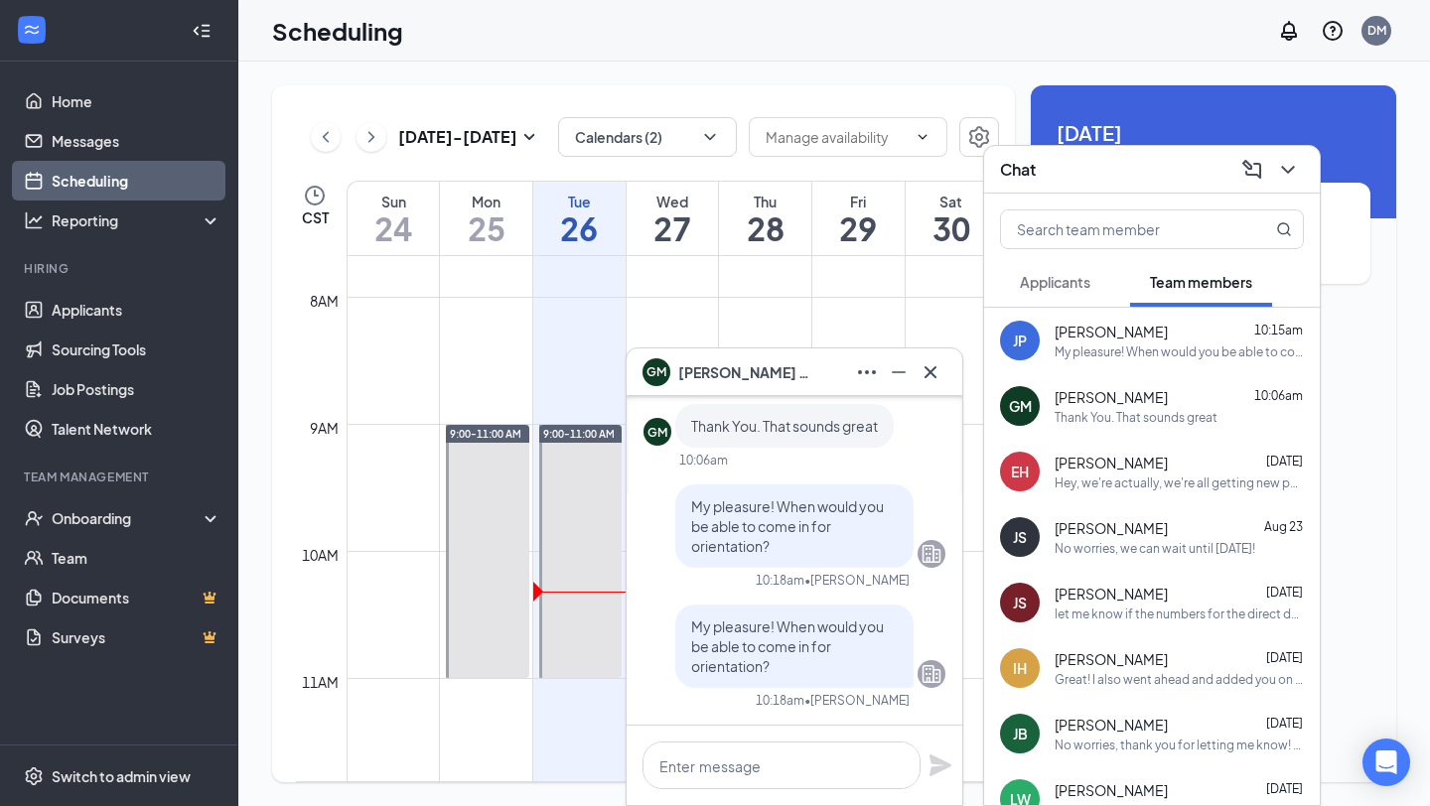
click at [1100, 181] on div "Chat" at bounding box center [1152, 169] width 304 height 31
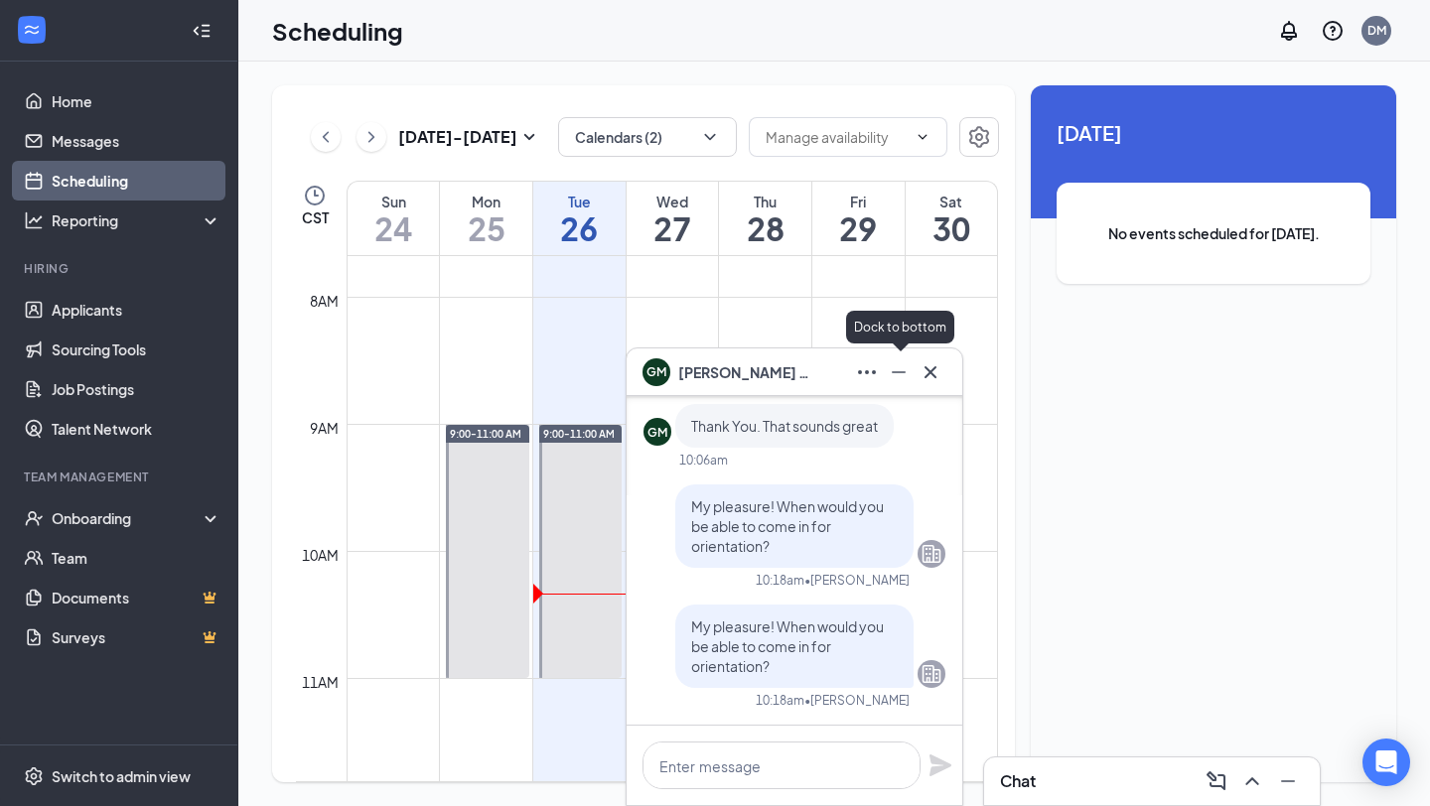
click at [890, 360] on icon "Minimize" at bounding box center [899, 372] width 24 height 24
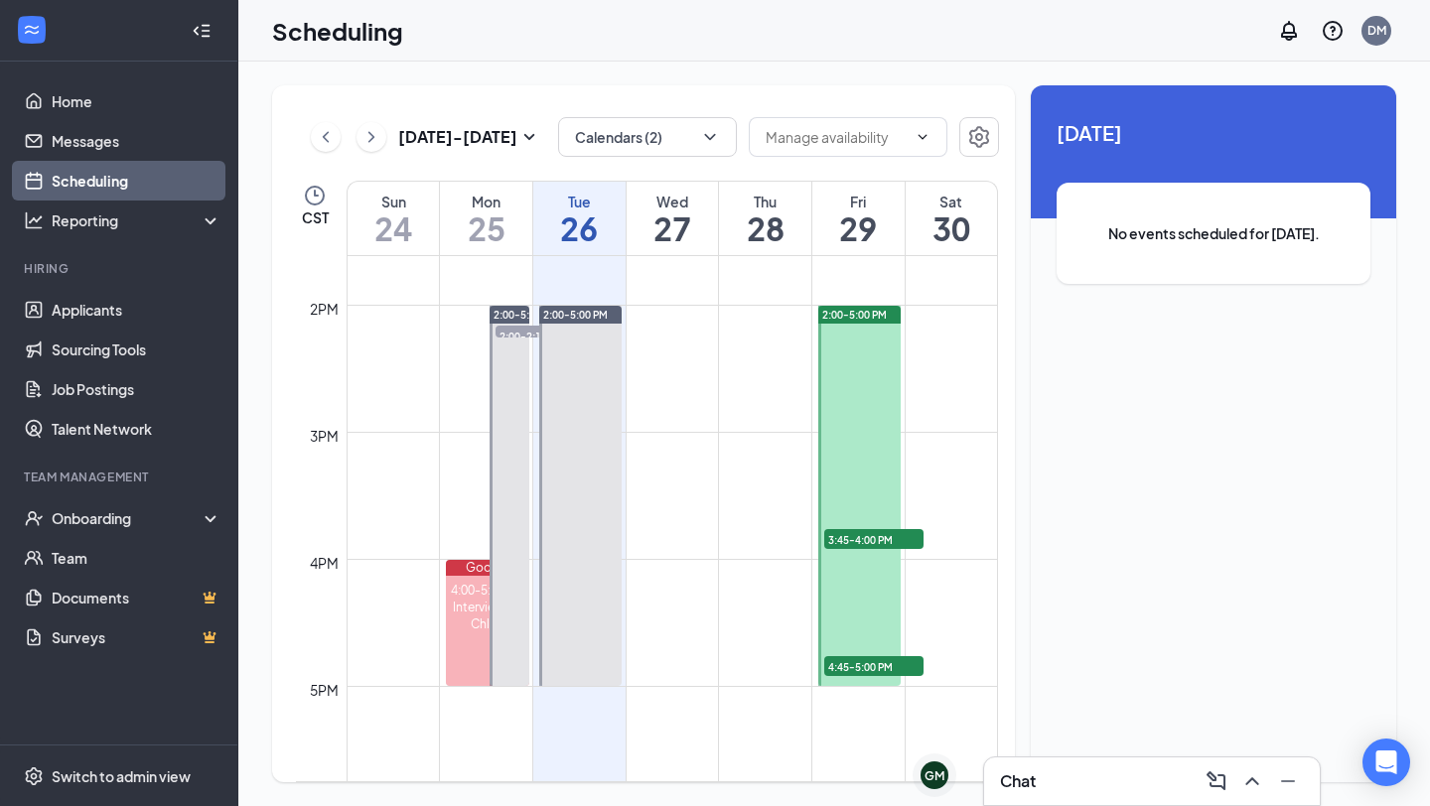
scroll to position [2416, 0]
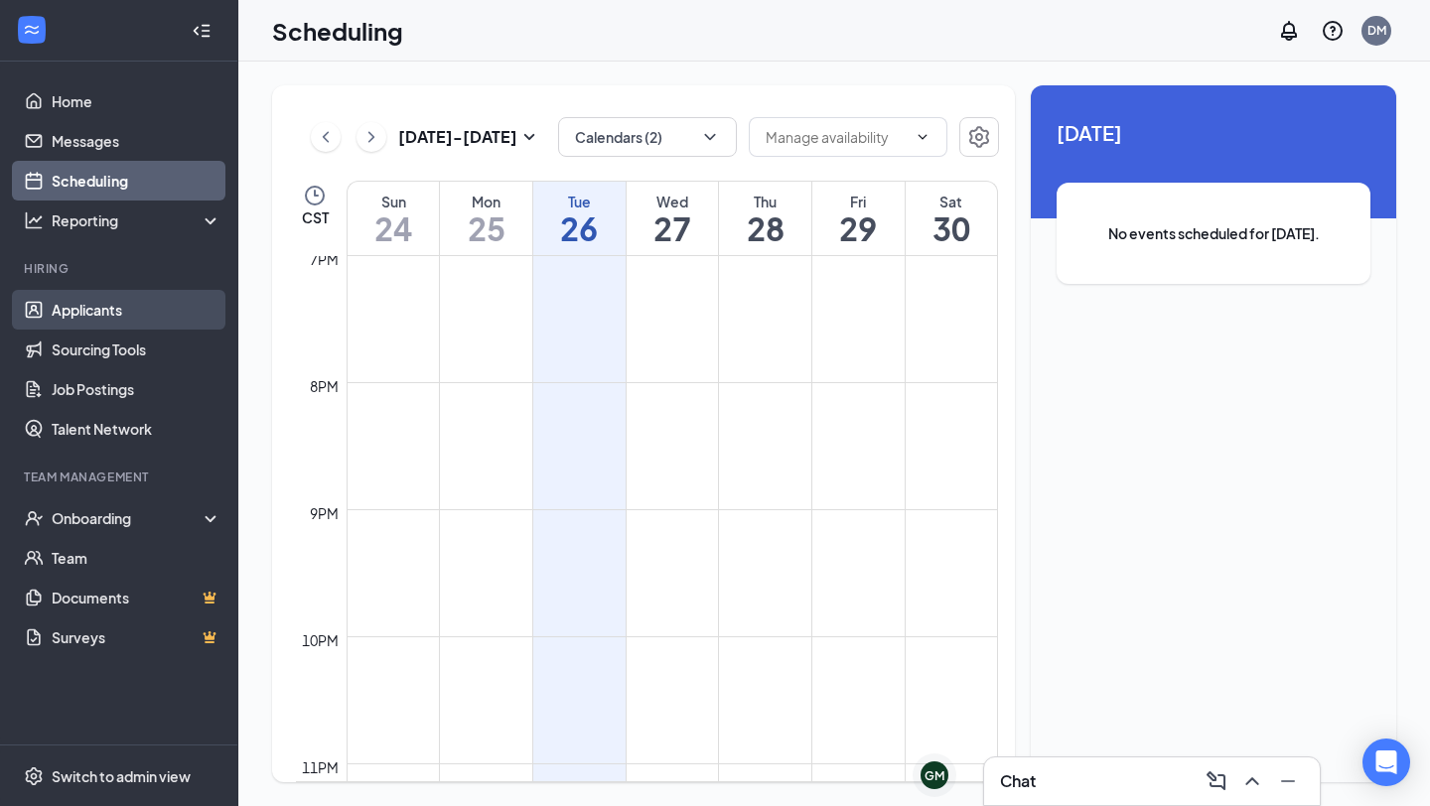
click at [129, 318] on link "Applicants" at bounding box center [137, 310] width 170 height 40
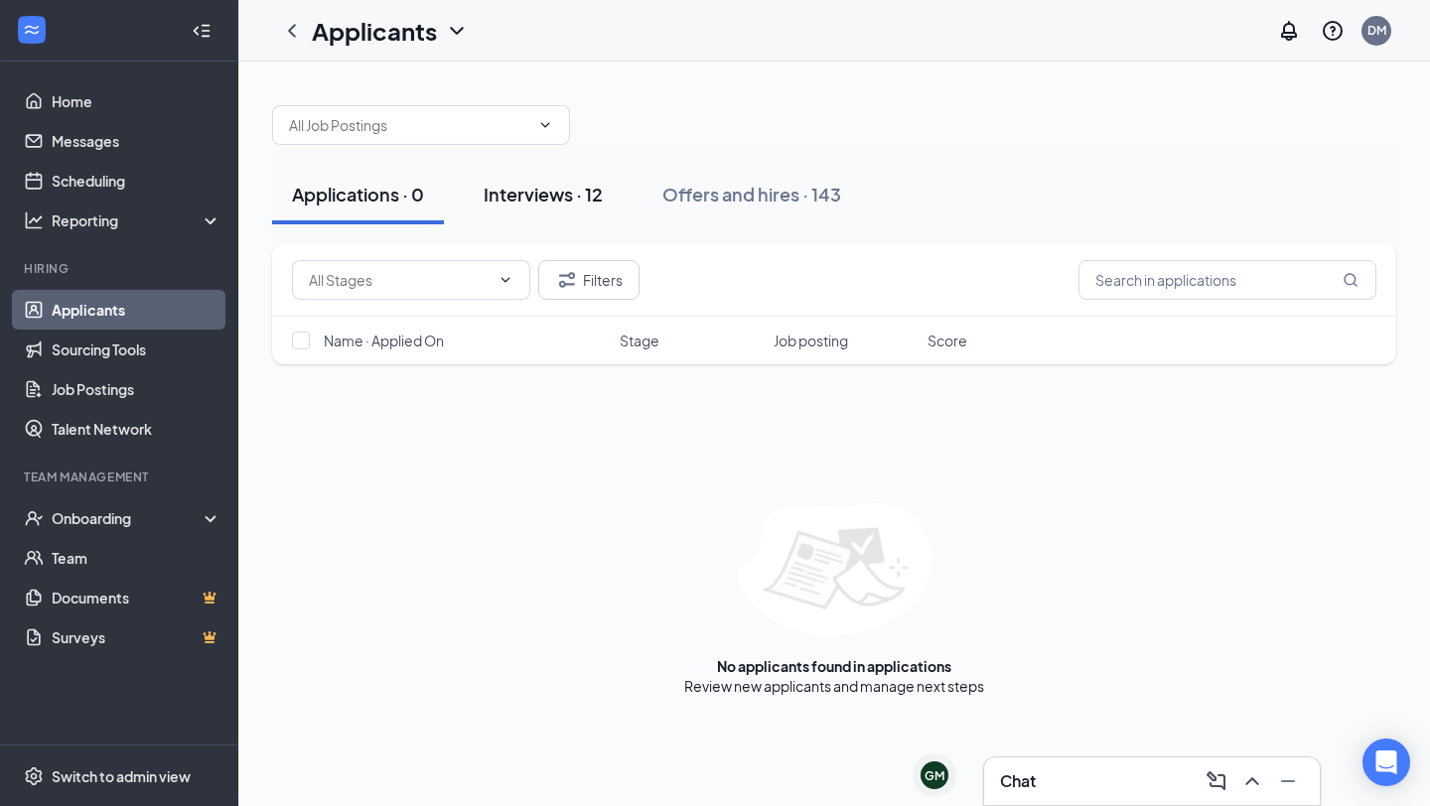
click at [562, 212] on button "Interviews · 12" at bounding box center [543, 195] width 159 height 60
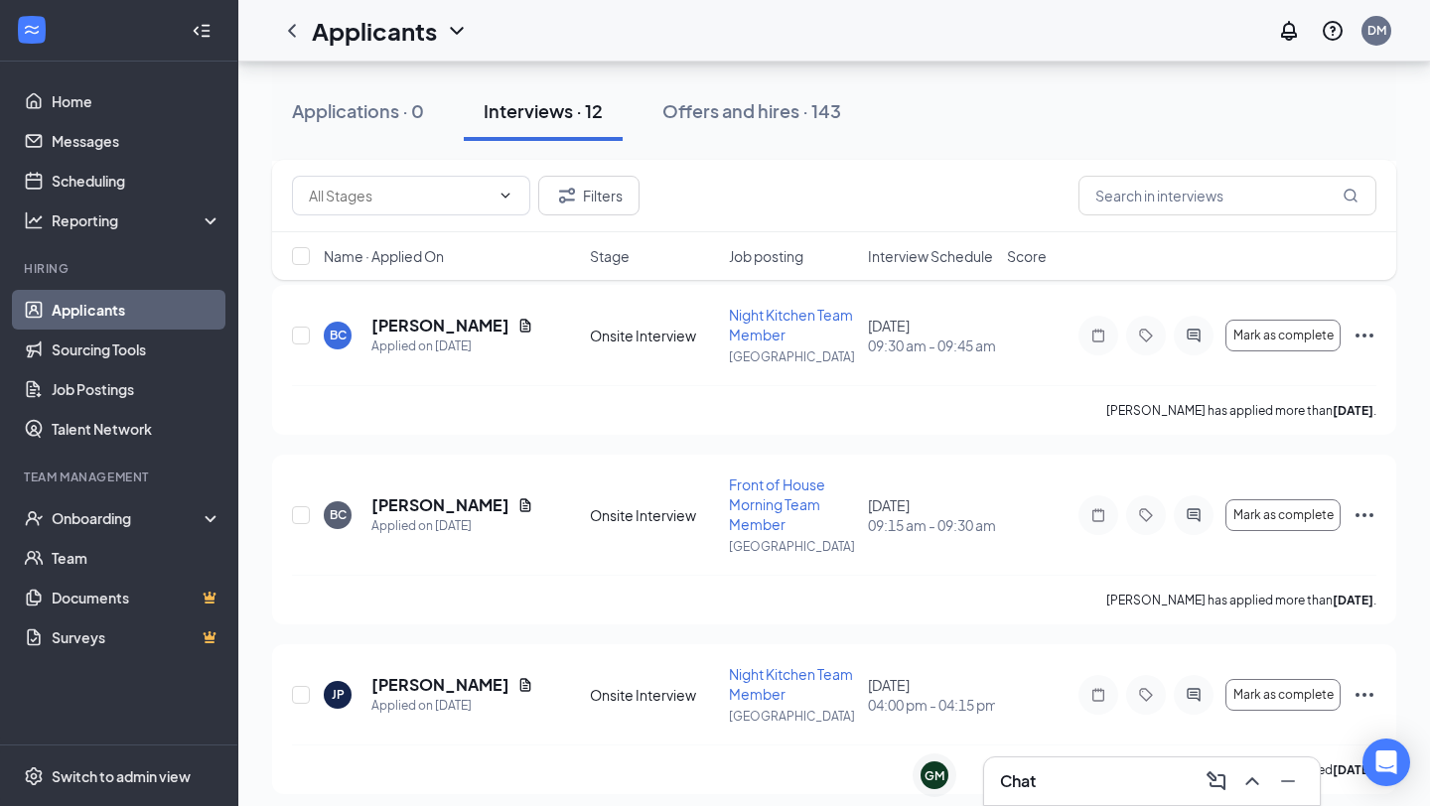
scroll to position [1661, 0]
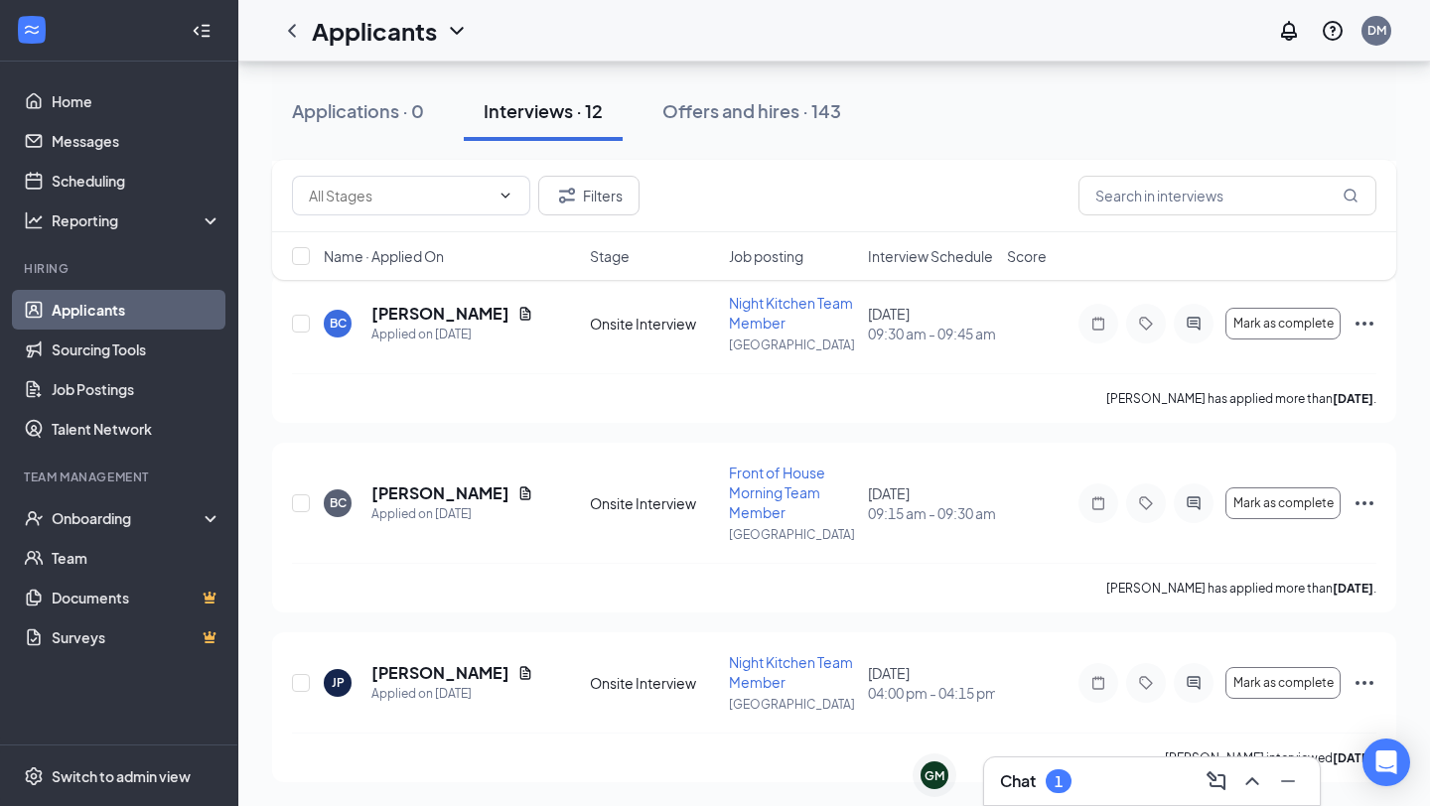
click at [1074, 778] on div "Chat 1" at bounding box center [1152, 782] width 304 height 32
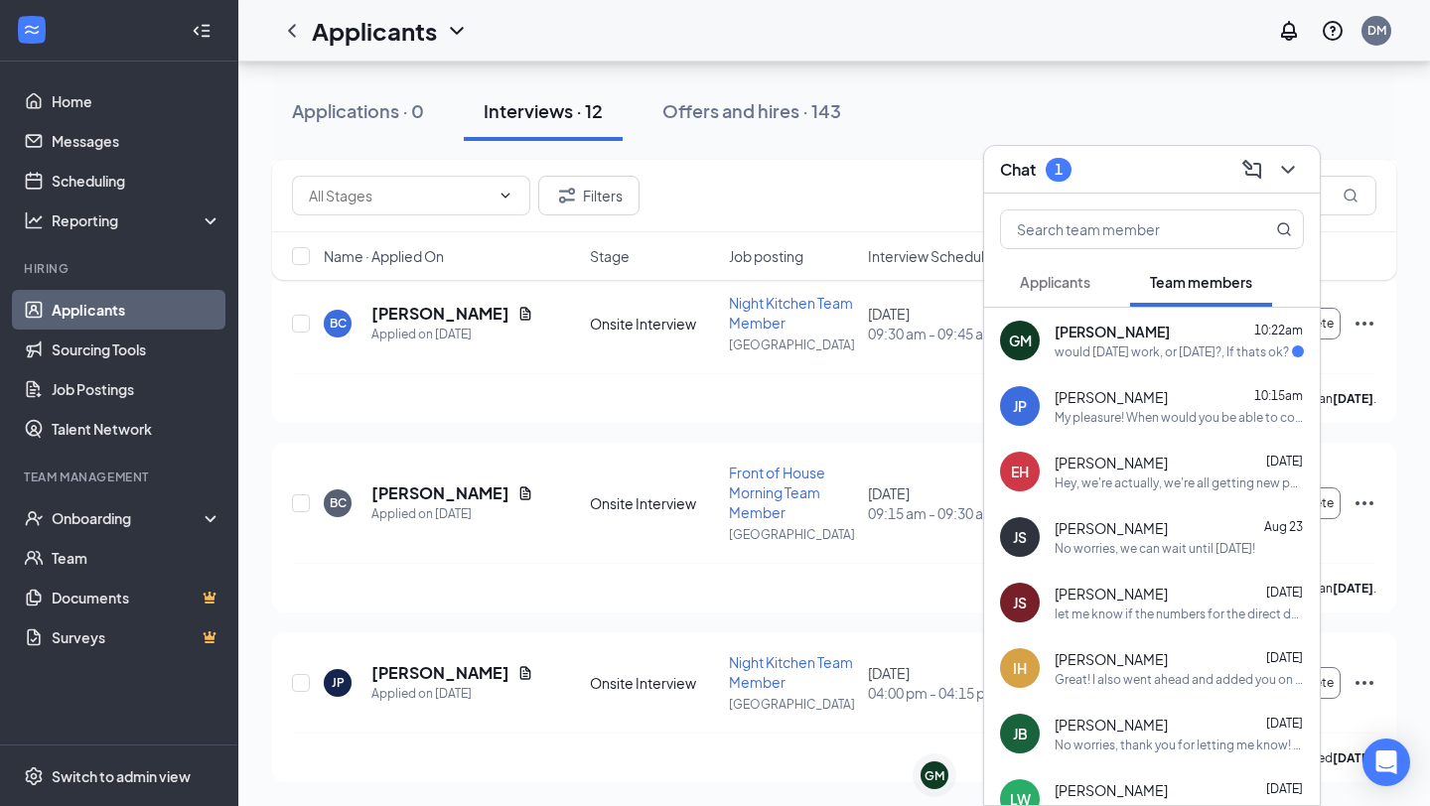
click at [1164, 363] on div "GM [PERSON_NAME] 10:22am would [DATE] work, or [DATE]?, If thats ok?" at bounding box center [1152, 341] width 336 height 66
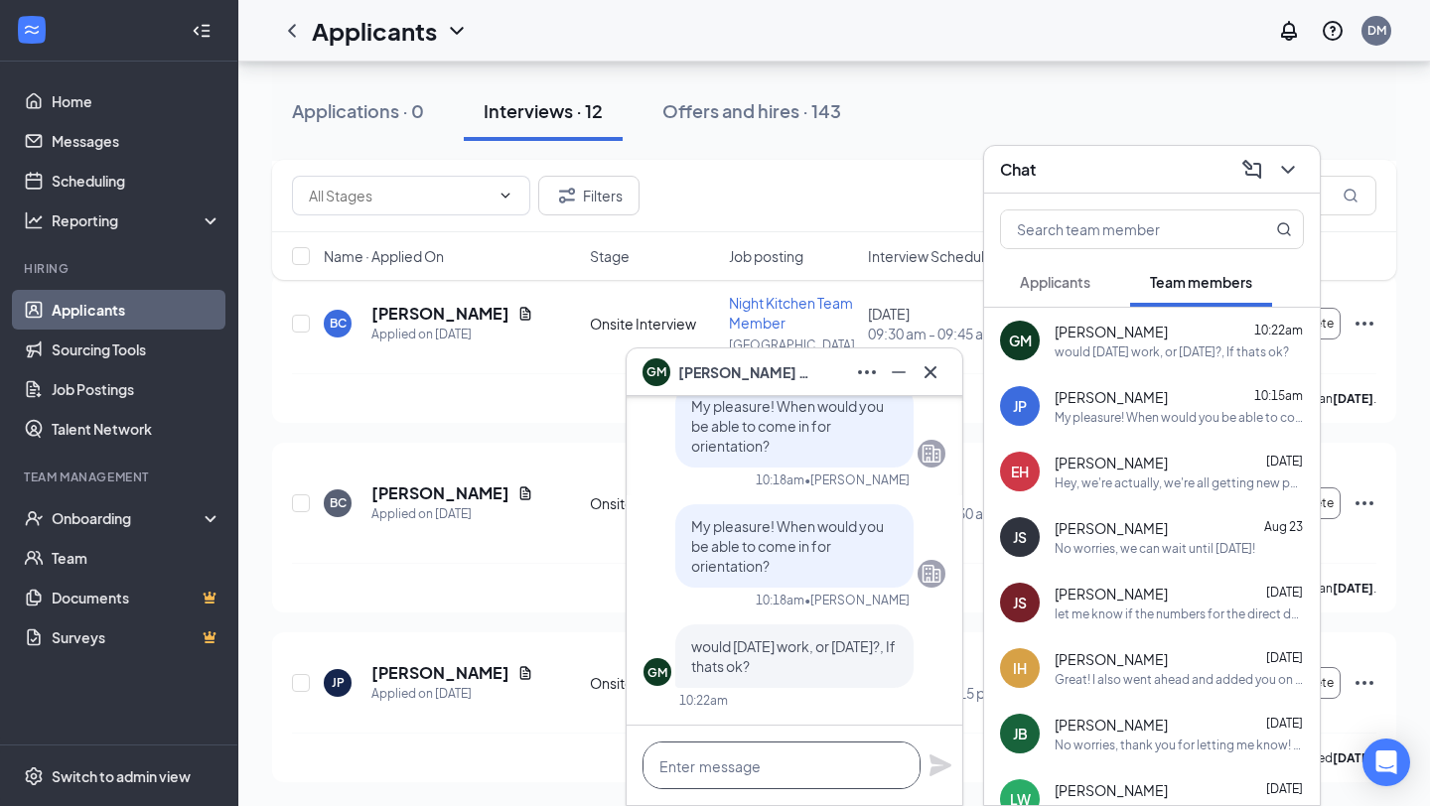
click at [788, 759] on textarea at bounding box center [781, 766] width 278 height 48
type textarea "[DATE] will work. We can meet an"
click at [146, 190] on link "Scheduling" at bounding box center [137, 181] width 170 height 40
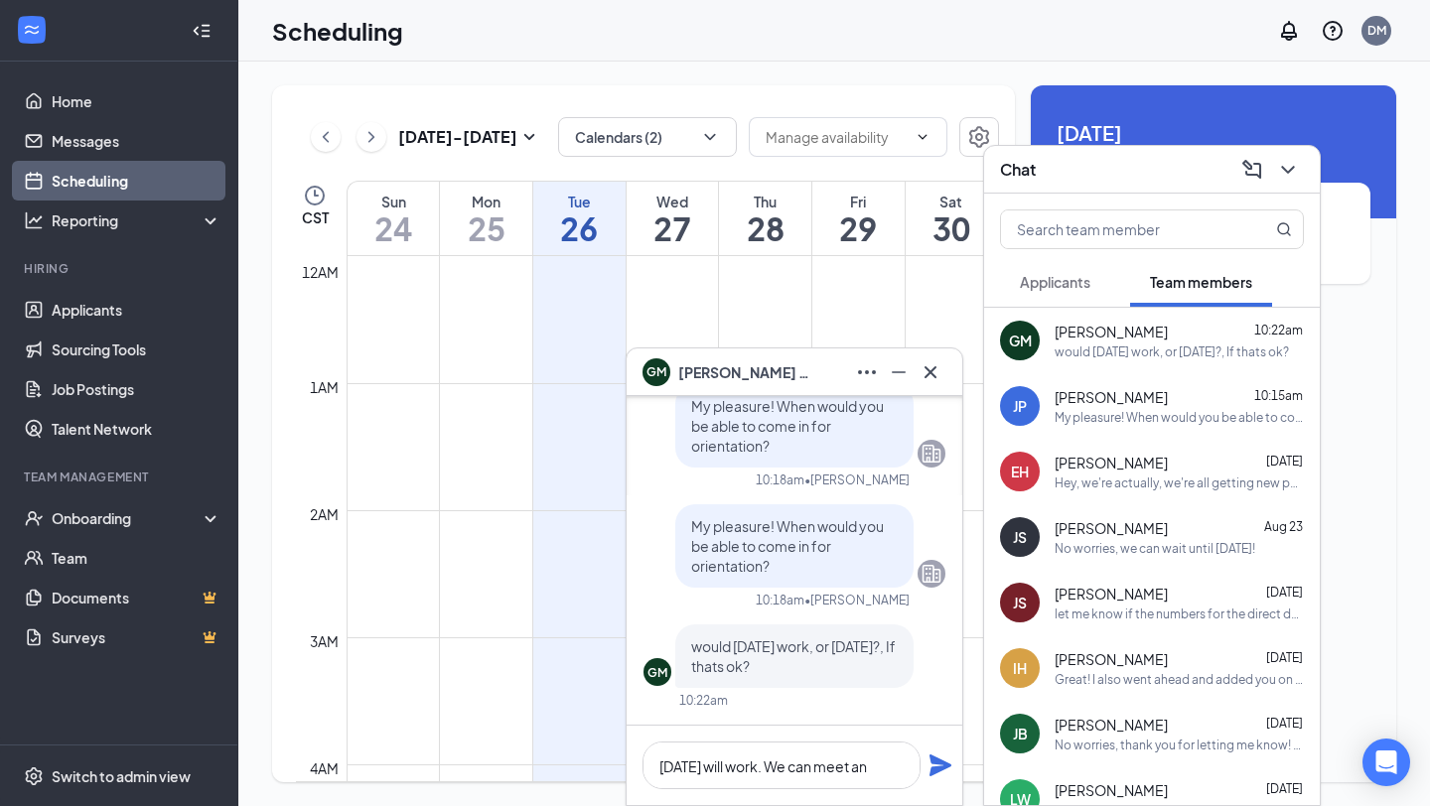
scroll to position [976, 0]
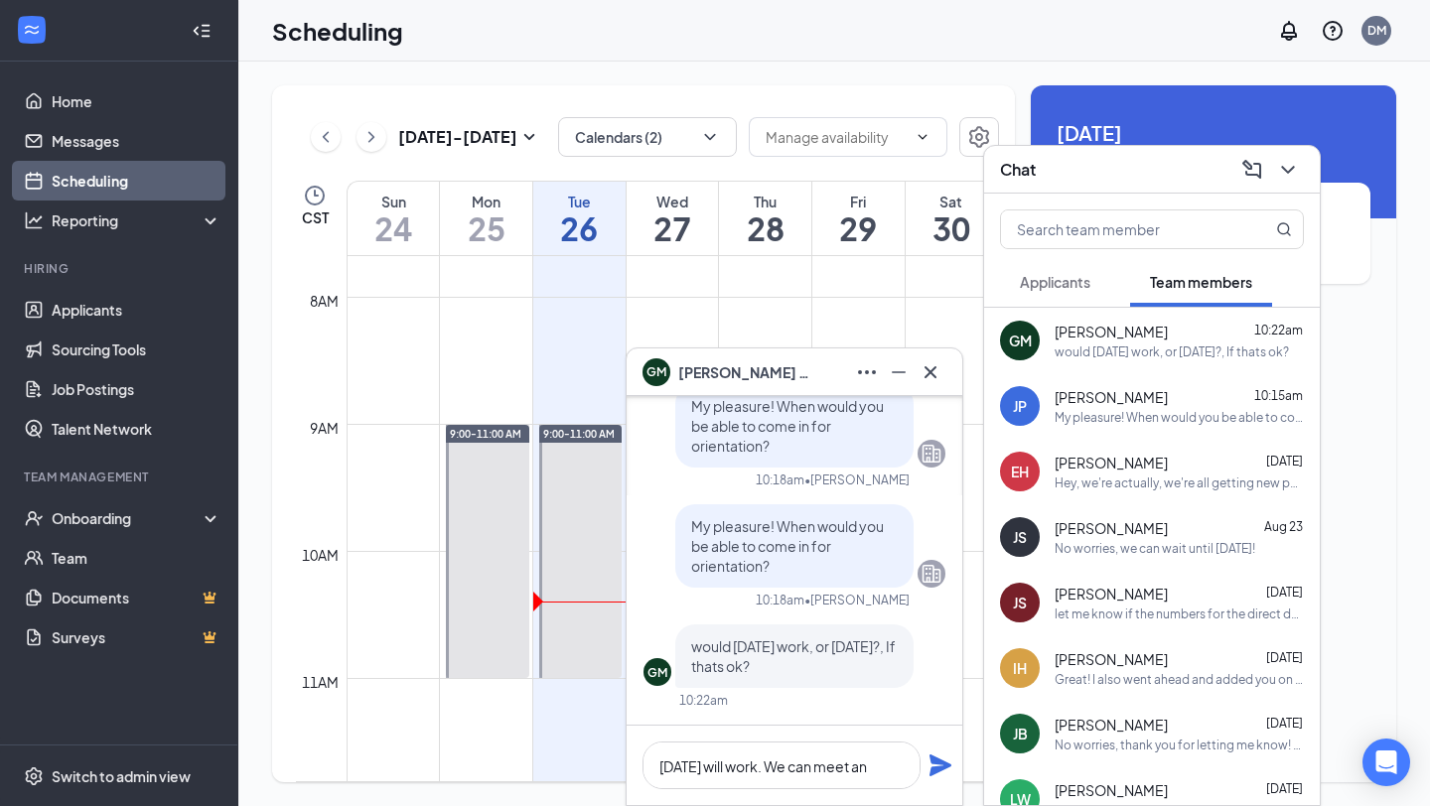
click at [1010, 166] on h3 "Chat" at bounding box center [1018, 170] width 36 height 22
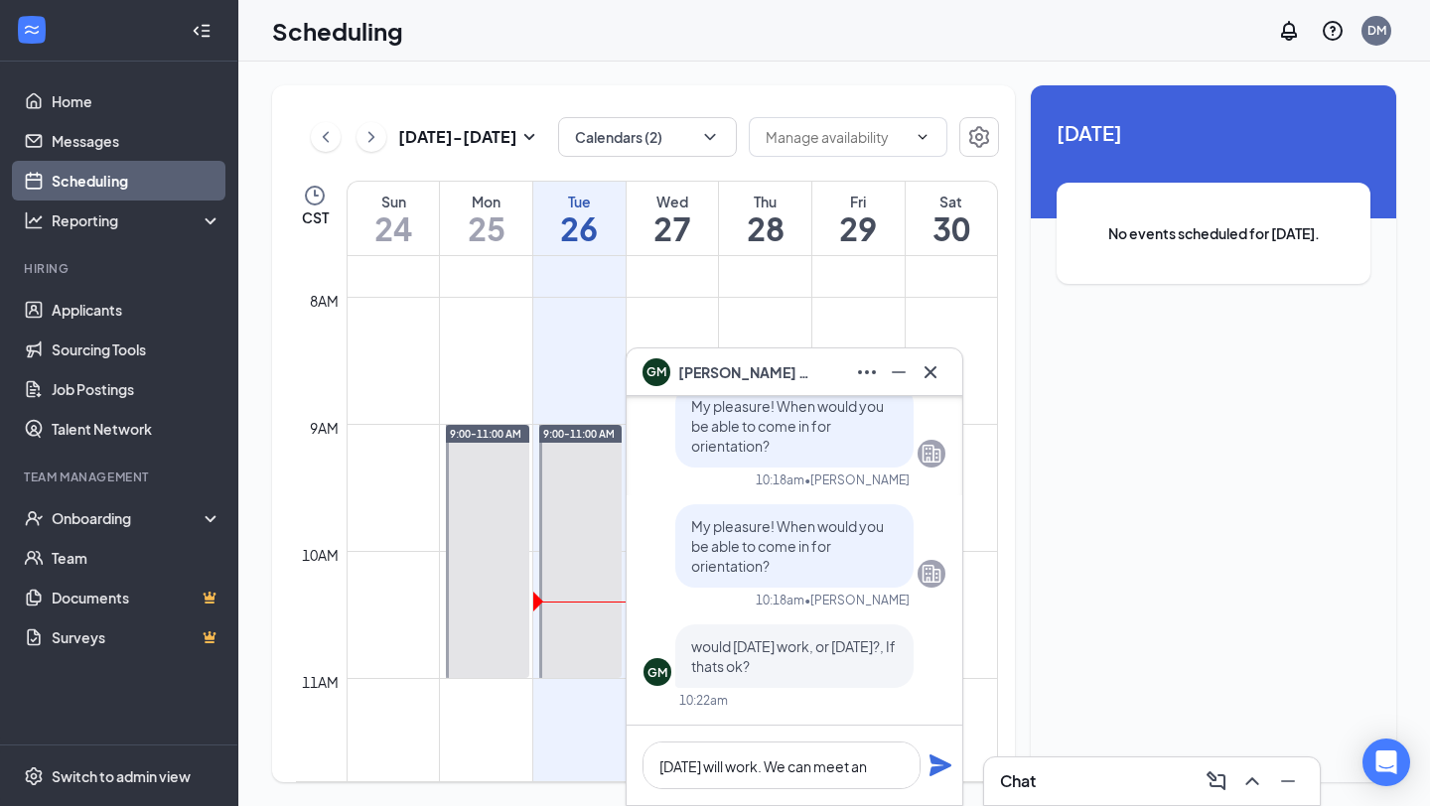
click at [903, 353] on div "GM [PERSON_NAME]" at bounding box center [795, 373] width 336 height 48
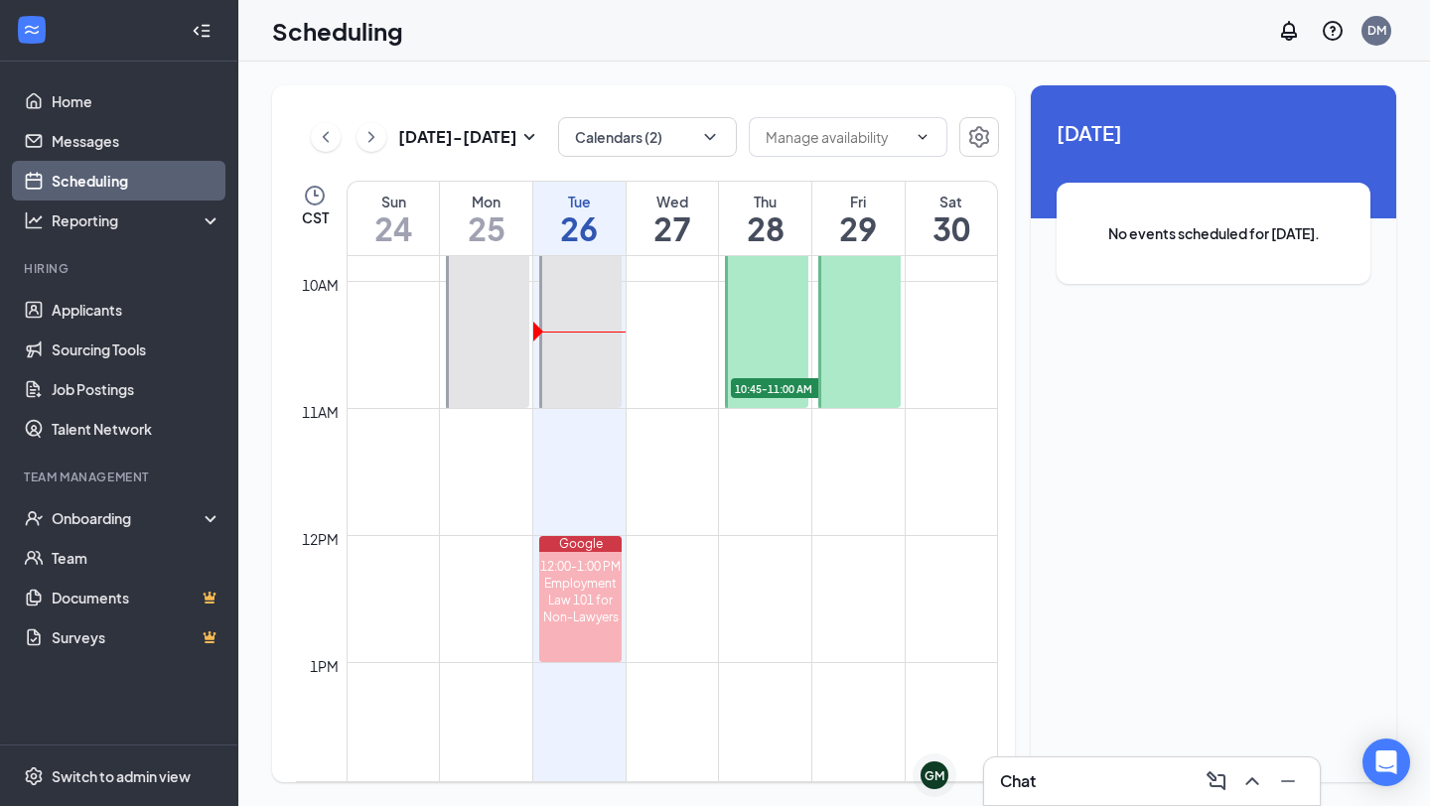
scroll to position [903, 0]
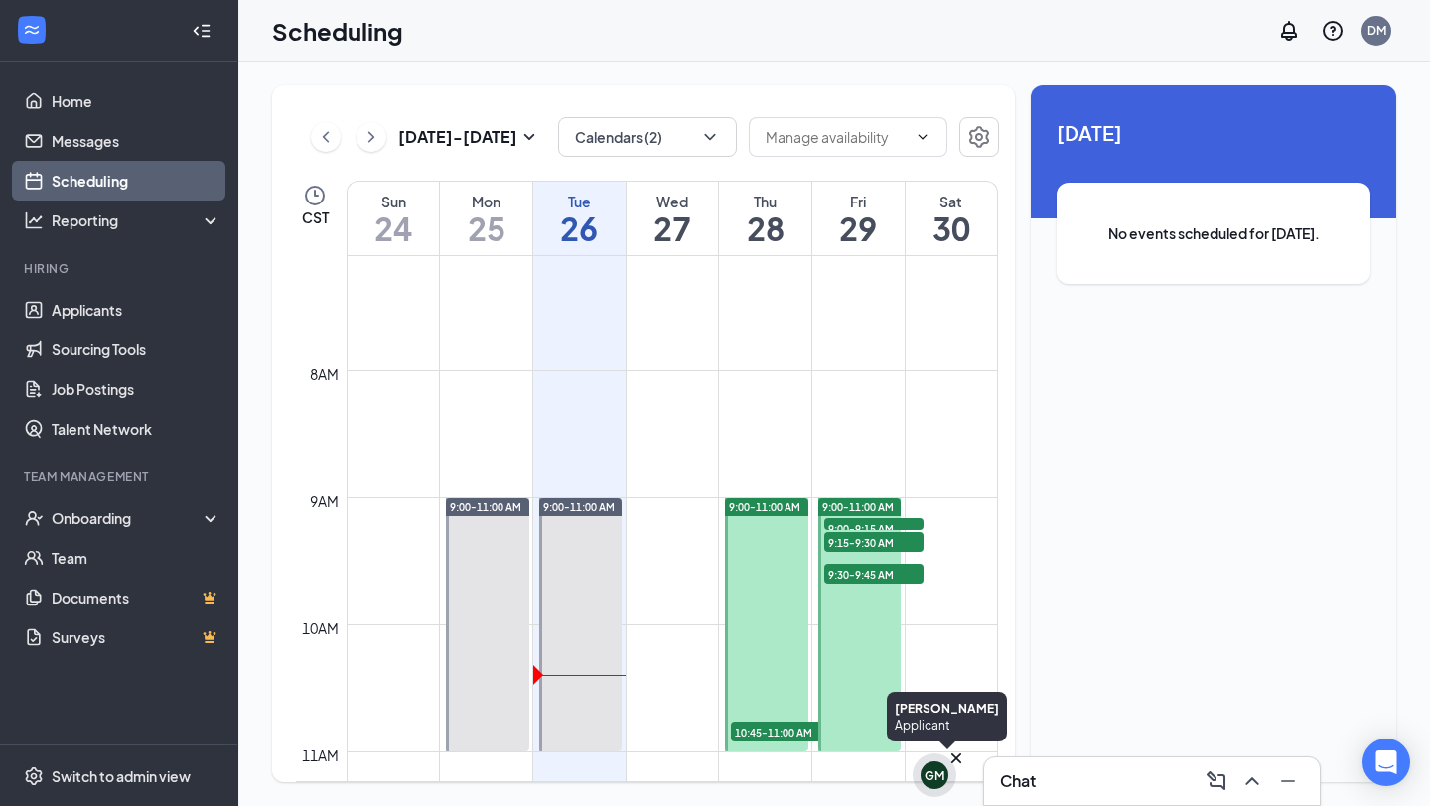
click at [924, 775] on div "GM" at bounding box center [934, 776] width 20 height 17
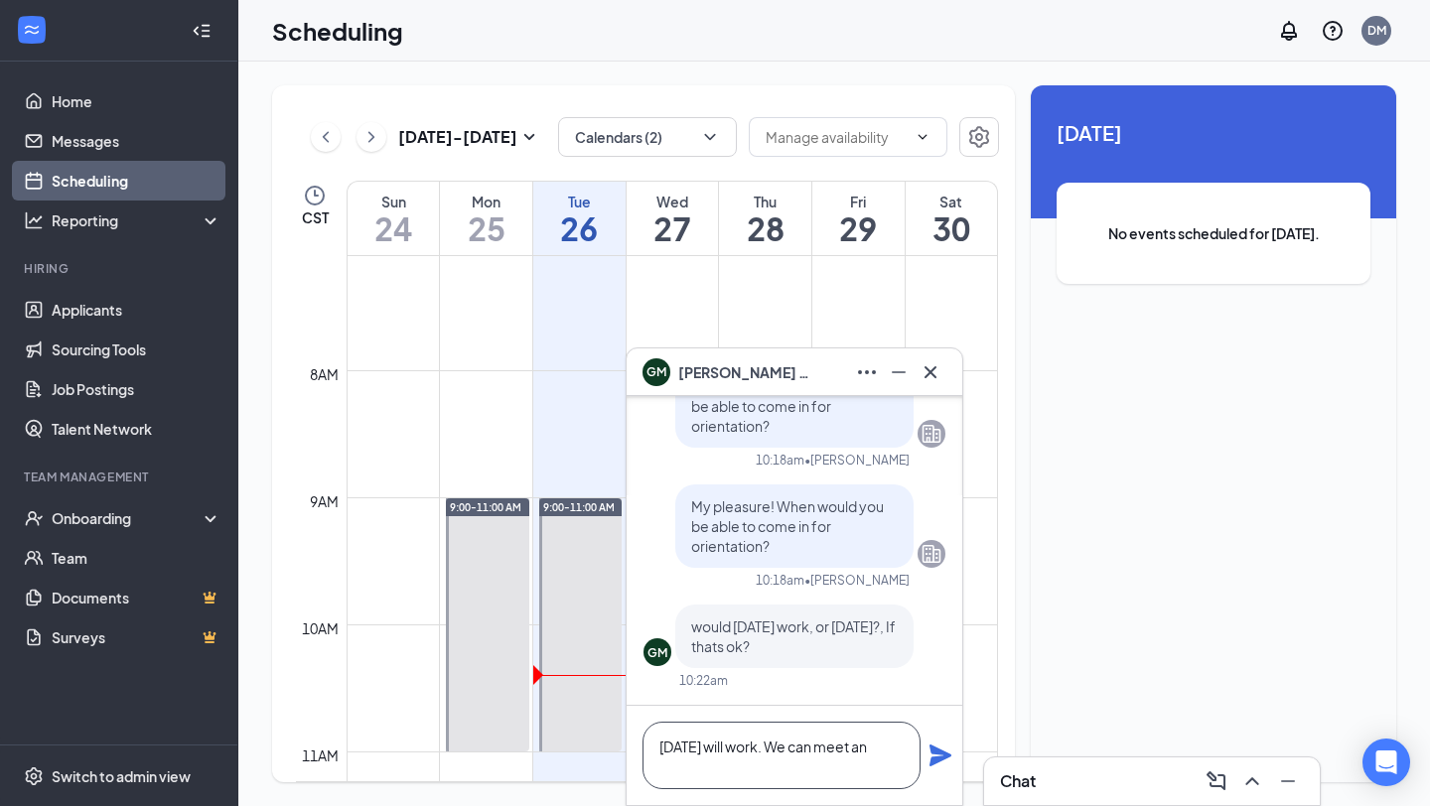
click at [891, 738] on textarea "[DATE] will work. We can meet an" at bounding box center [781, 756] width 278 height 68
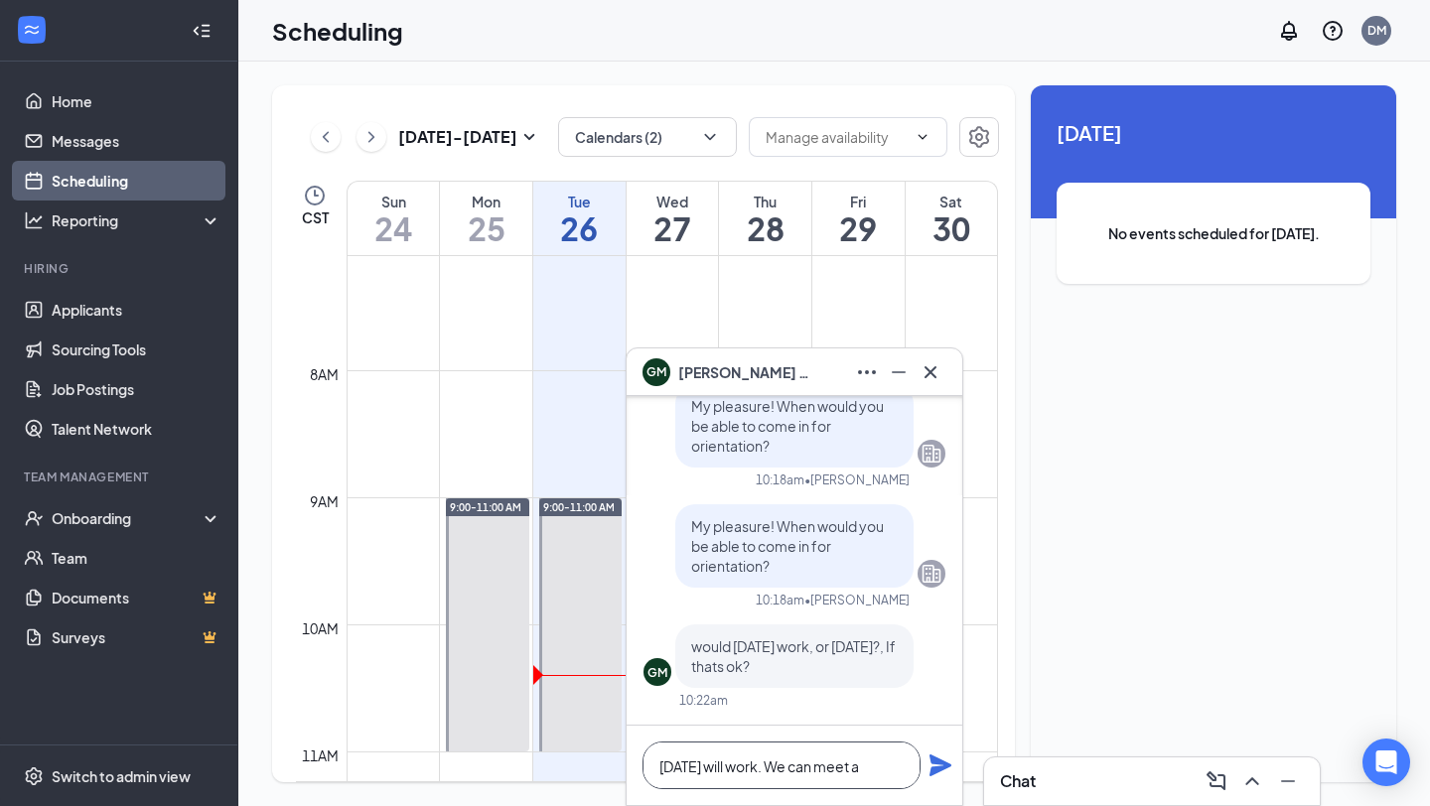
scroll to position [0, 0]
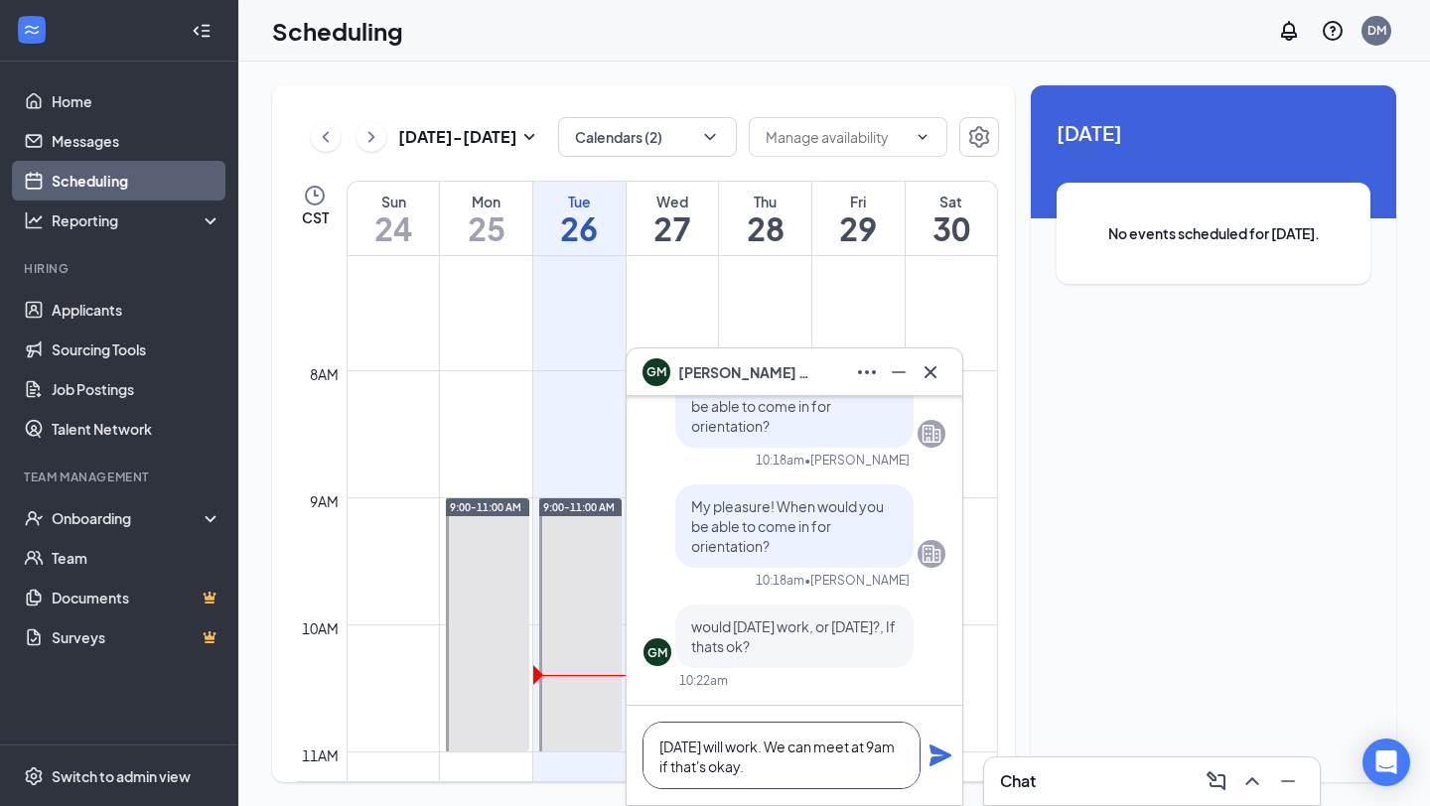
type textarea "[DATE] will work. We can meet at 9am if that's okay."
click at [928, 759] on icon "Plane" at bounding box center [940, 756] width 24 height 24
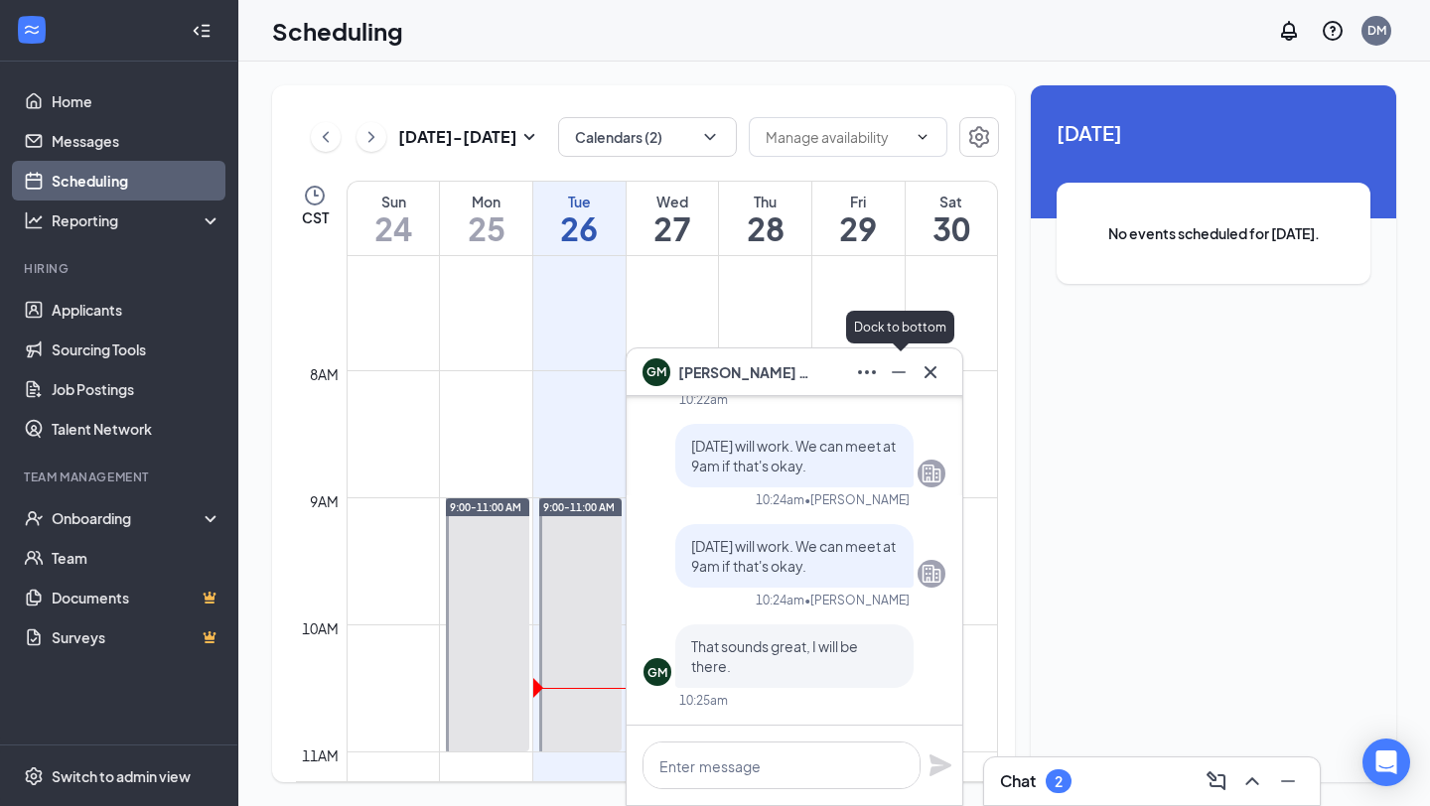
click at [901, 377] on icon "Minimize" at bounding box center [899, 372] width 24 height 24
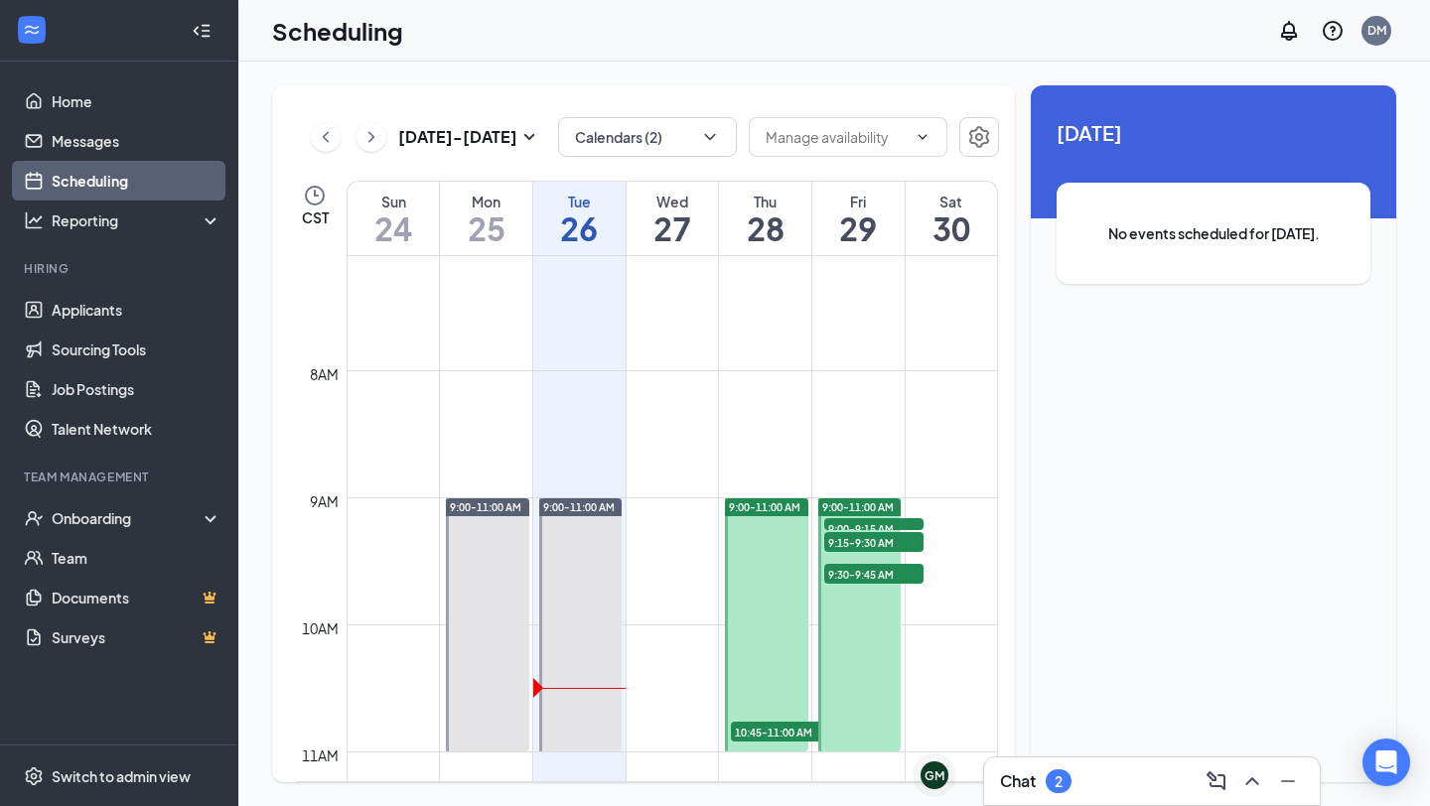
click at [1048, 788] on div "Chat 2" at bounding box center [1035, 782] width 71 height 24
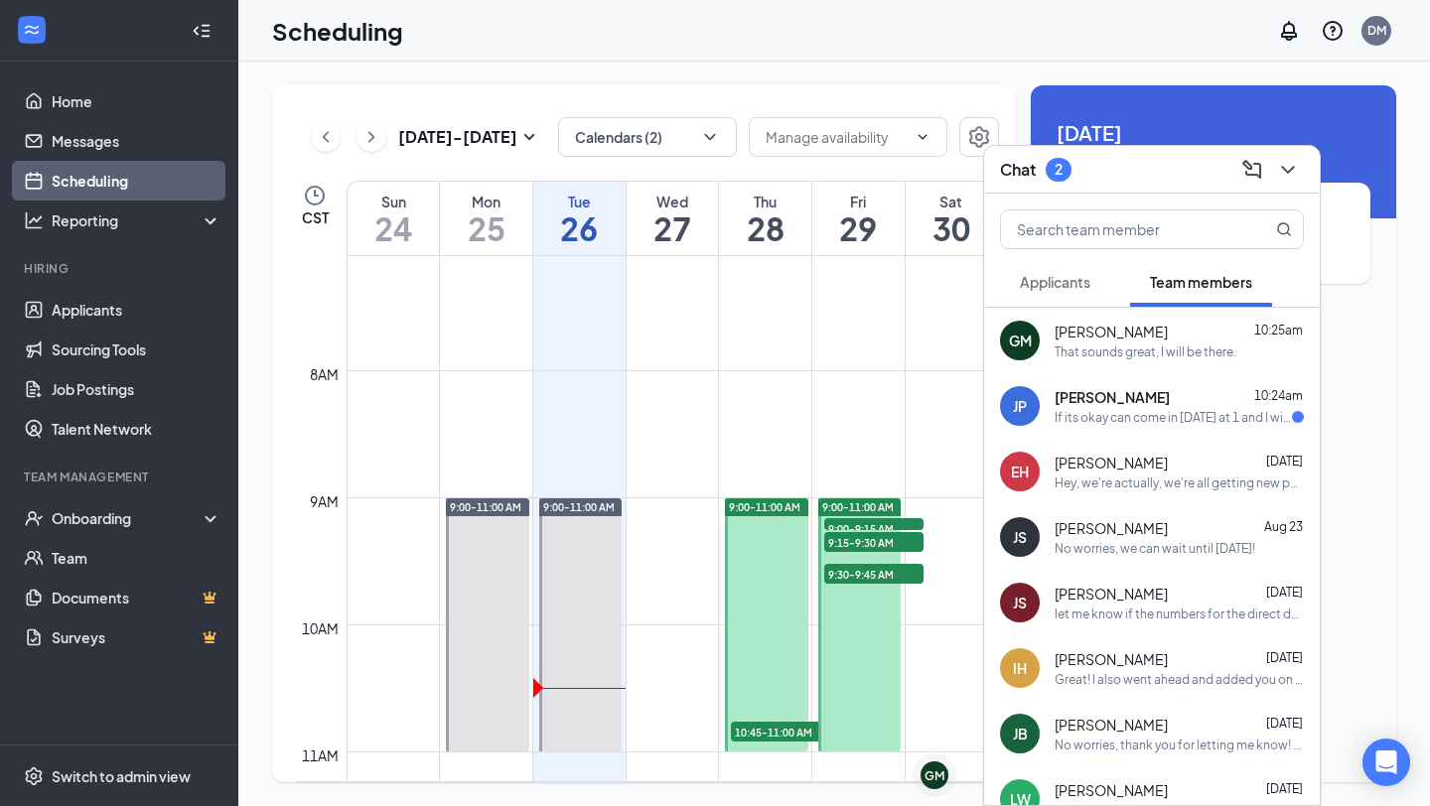
click at [1164, 414] on div "If its okay can come in [DATE] at 1 and I will start working [DATE] morning." at bounding box center [1173, 417] width 237 height 17
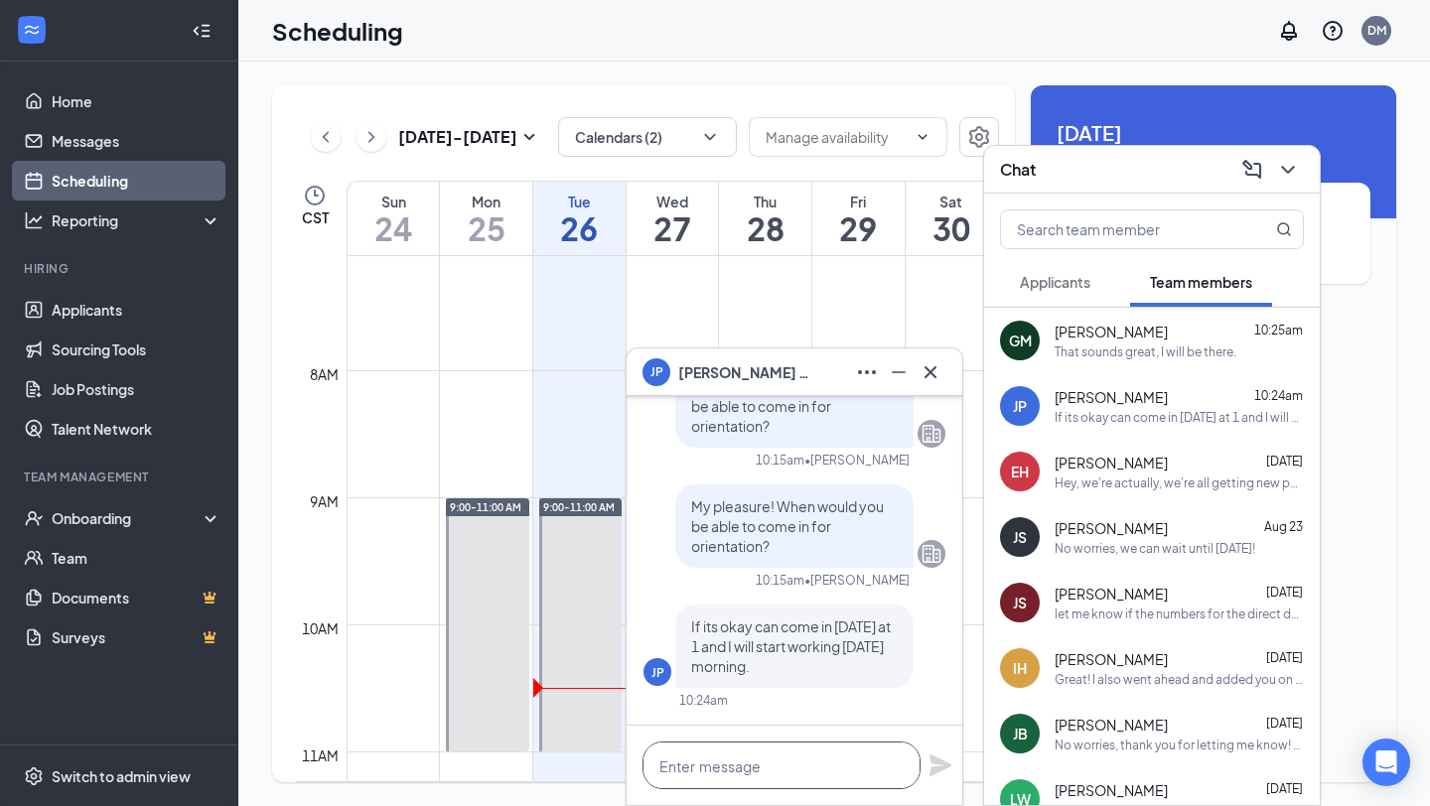
click at [816, 749] on textarea at bounding box center [781, 766] width 278 height 48
click at [898, 371] on icon "Minimize" at bounding box center [899, 372] width 14 height 2
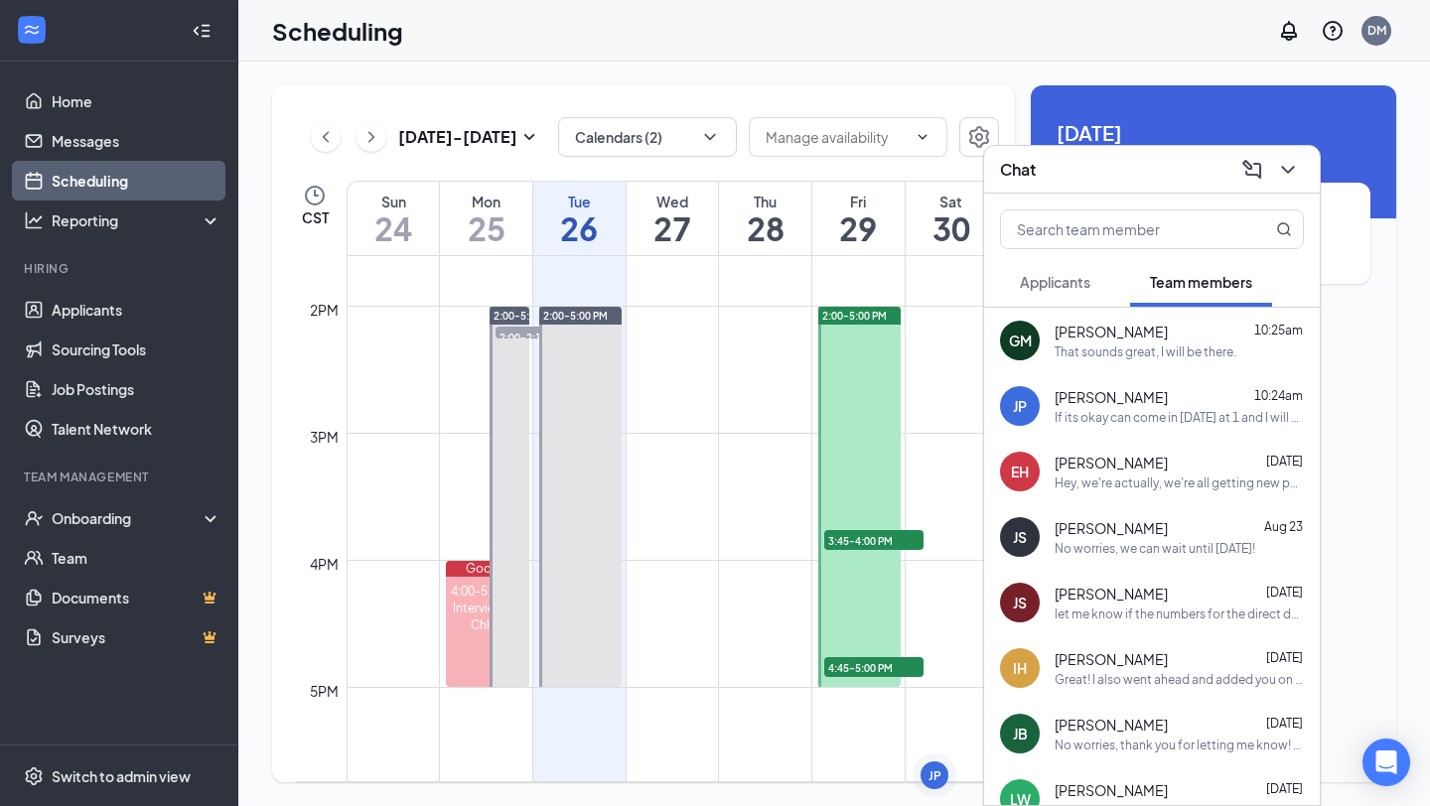
click at [1173, 397] on div "Jade Person 10:24am" at bounding box center [1179, 397] width 249 height 20
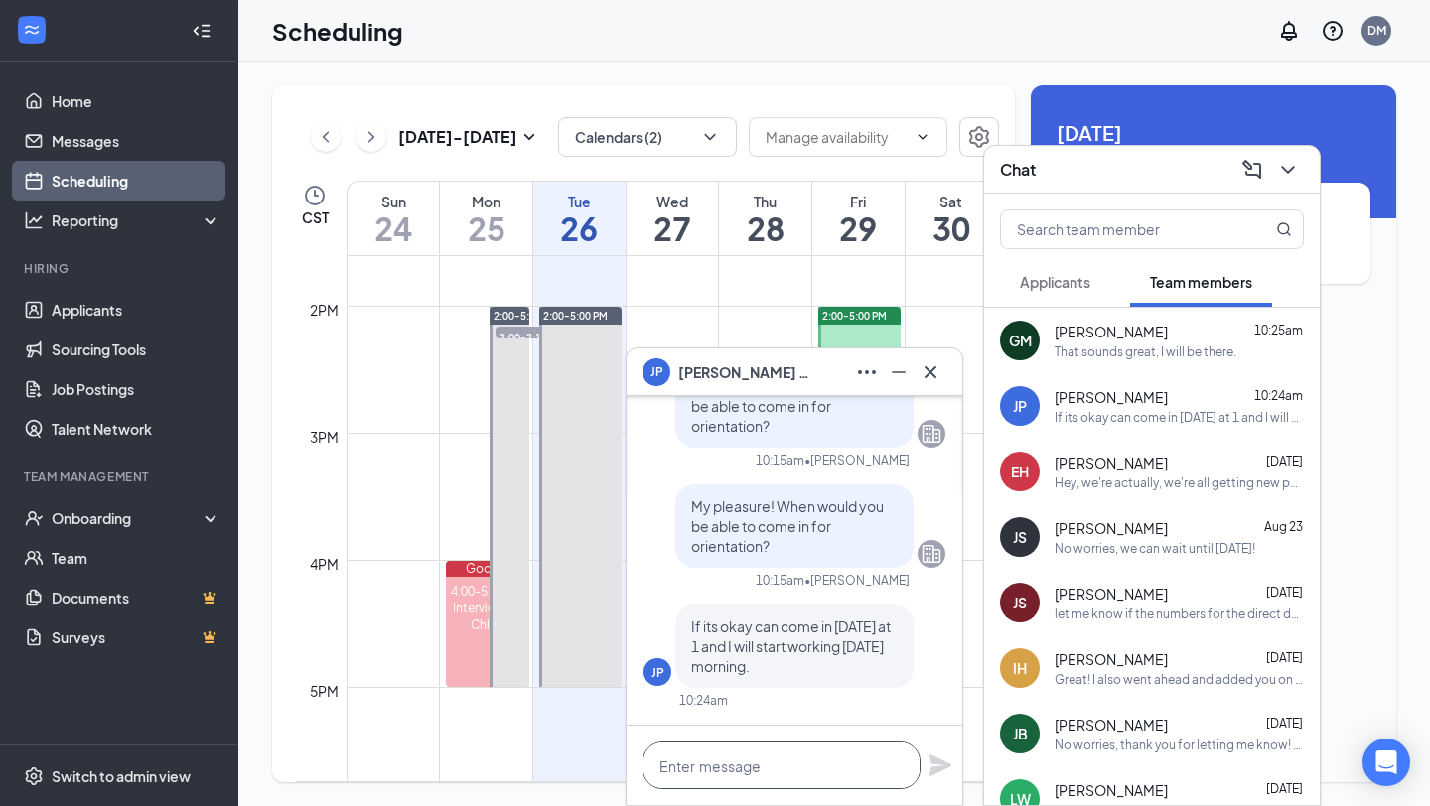
click at [726, 777] on textarea at bounding box center [781, 766] width 278 height 48
type textarea "u"
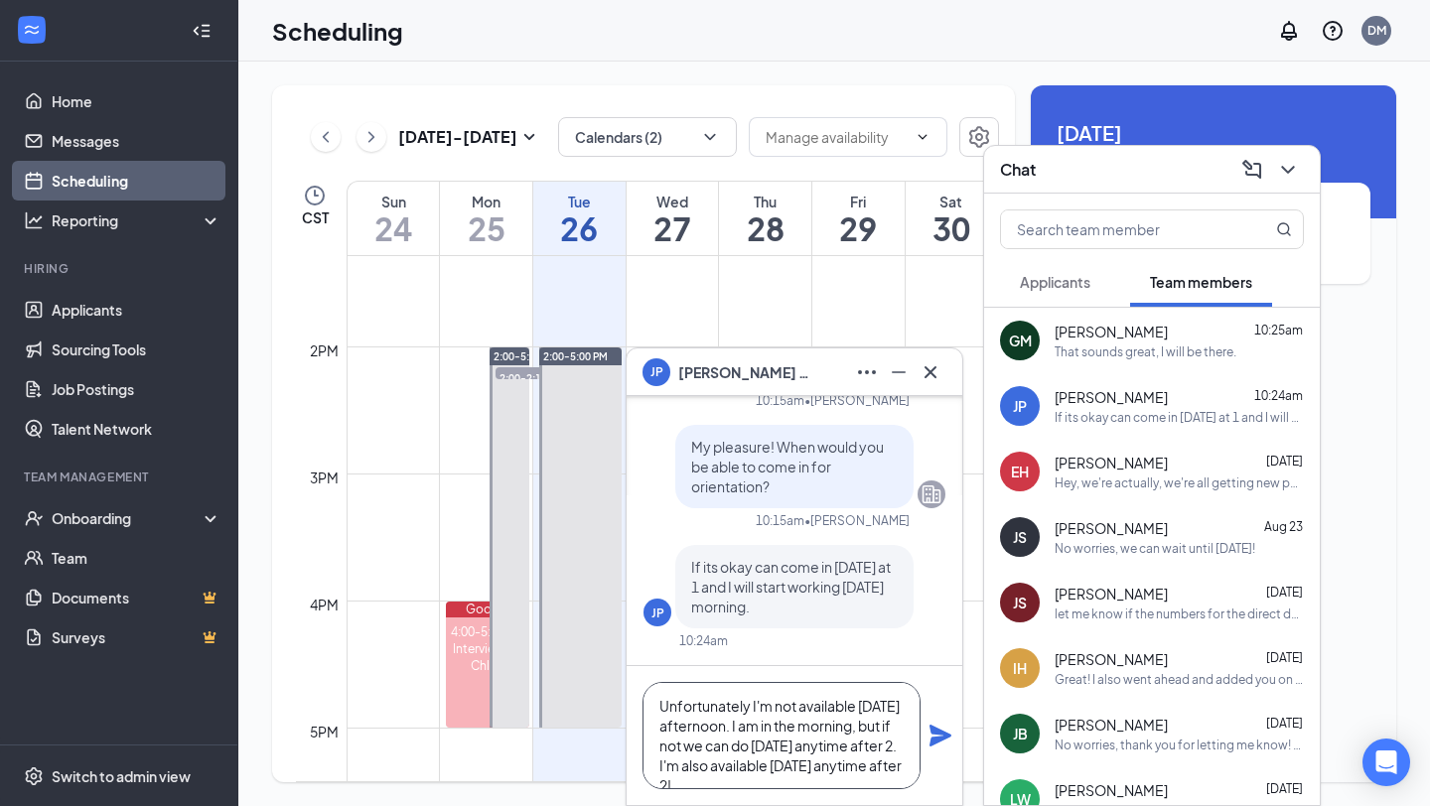
scroll to position [22, 0]
type textarea "Unfortunately I'm not available [DATE] afternoon. I am in the morning, but if n…"
click at [939, 740] on icon "Plane" at bounding box center [940, 736] width 22 height 22
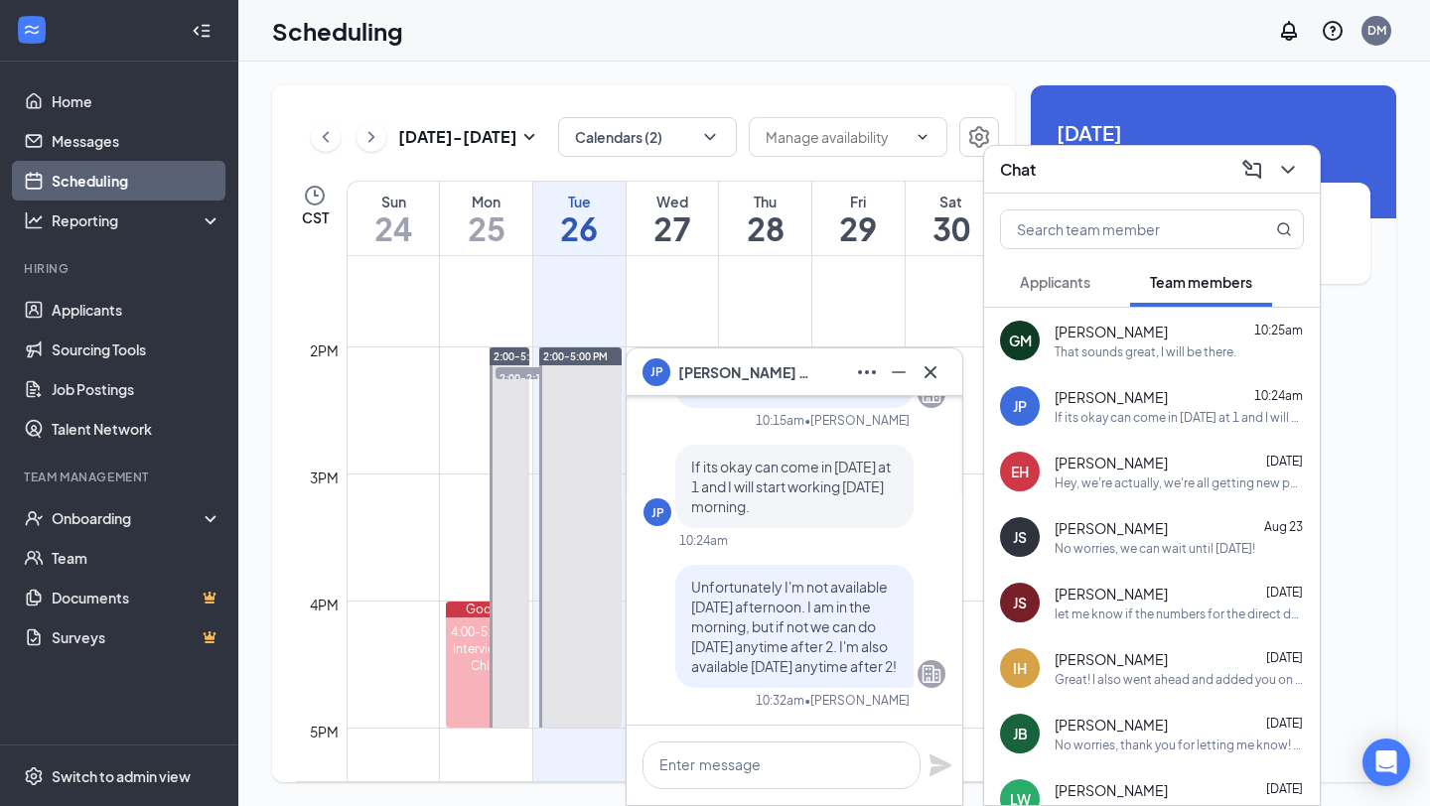
scroll to position [0, 0]
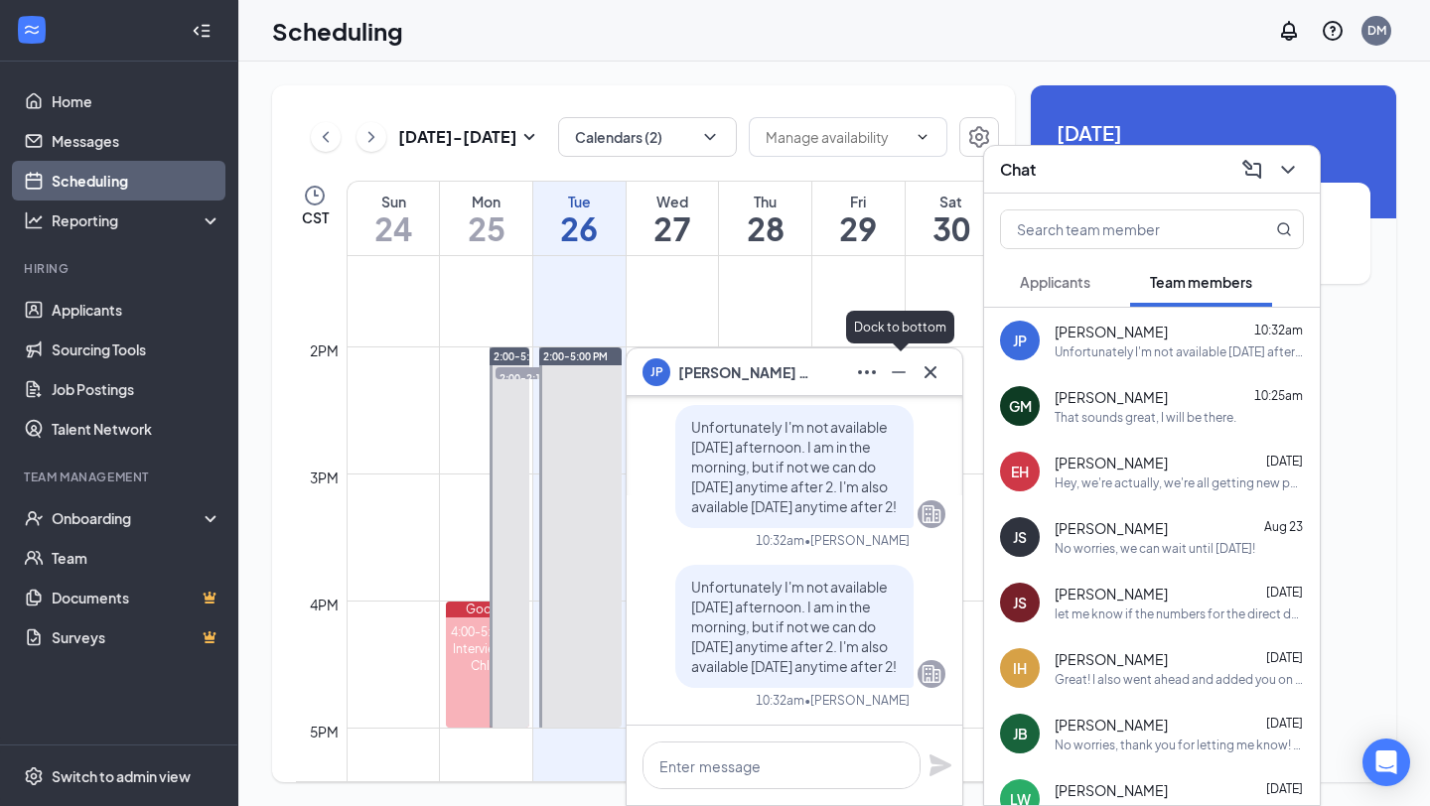
click at [906, 377] on icon "Minimize" at bounding box center [899, 372] width 24 height 24
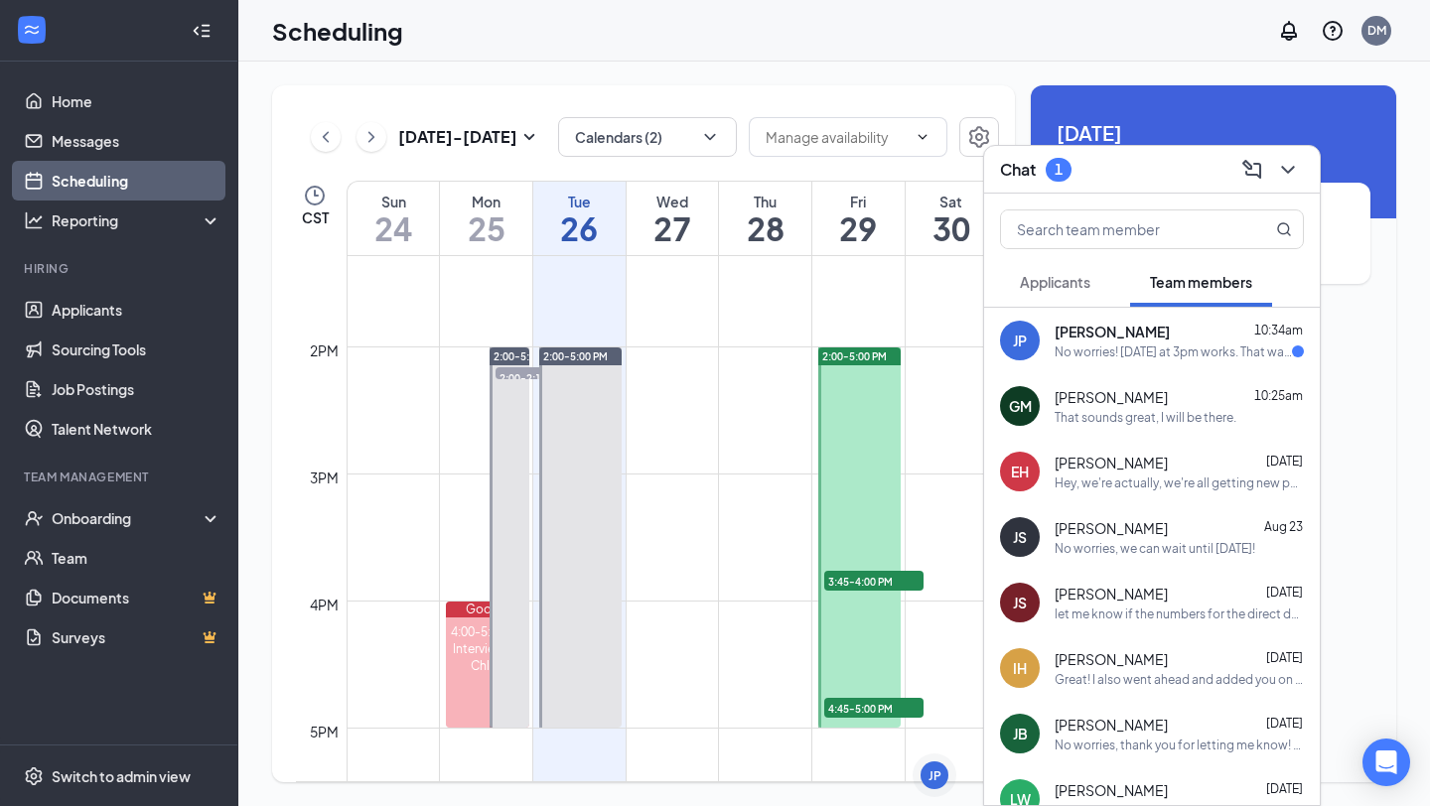
click at [1164, 344] on div "No worries! [DATE] at 3pm works. That way I'll just start [DATE] or the followi…" at bounding box center [1173, 352] width 237 height 17
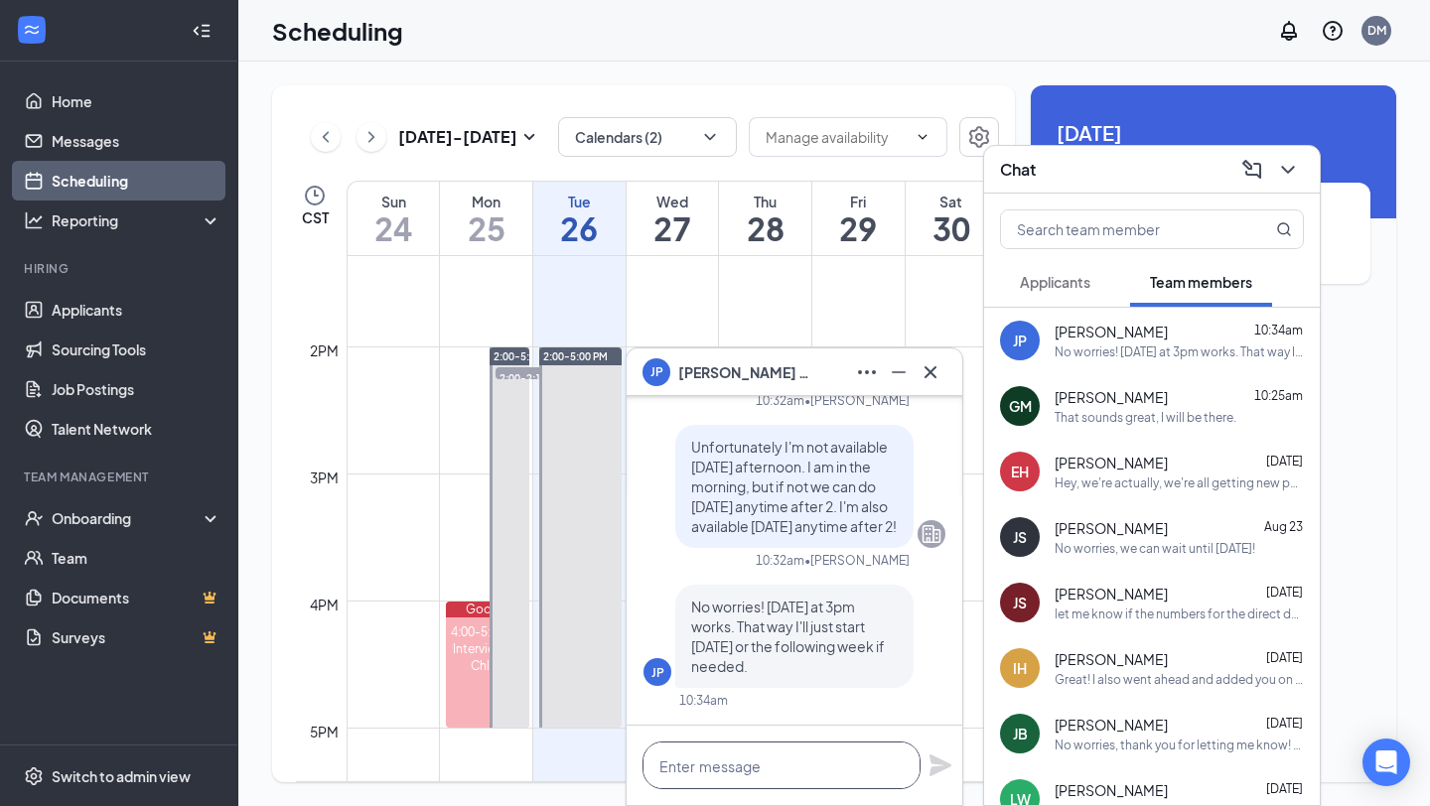
click at [780, 763] on textarea at bounding box center [781, 766] width 278 height 48
type textarea "Okay sounds good! I'll see you then."
click at [939, 767] on icon "Plane" at bounding box center [940, 766] width 22 height 22
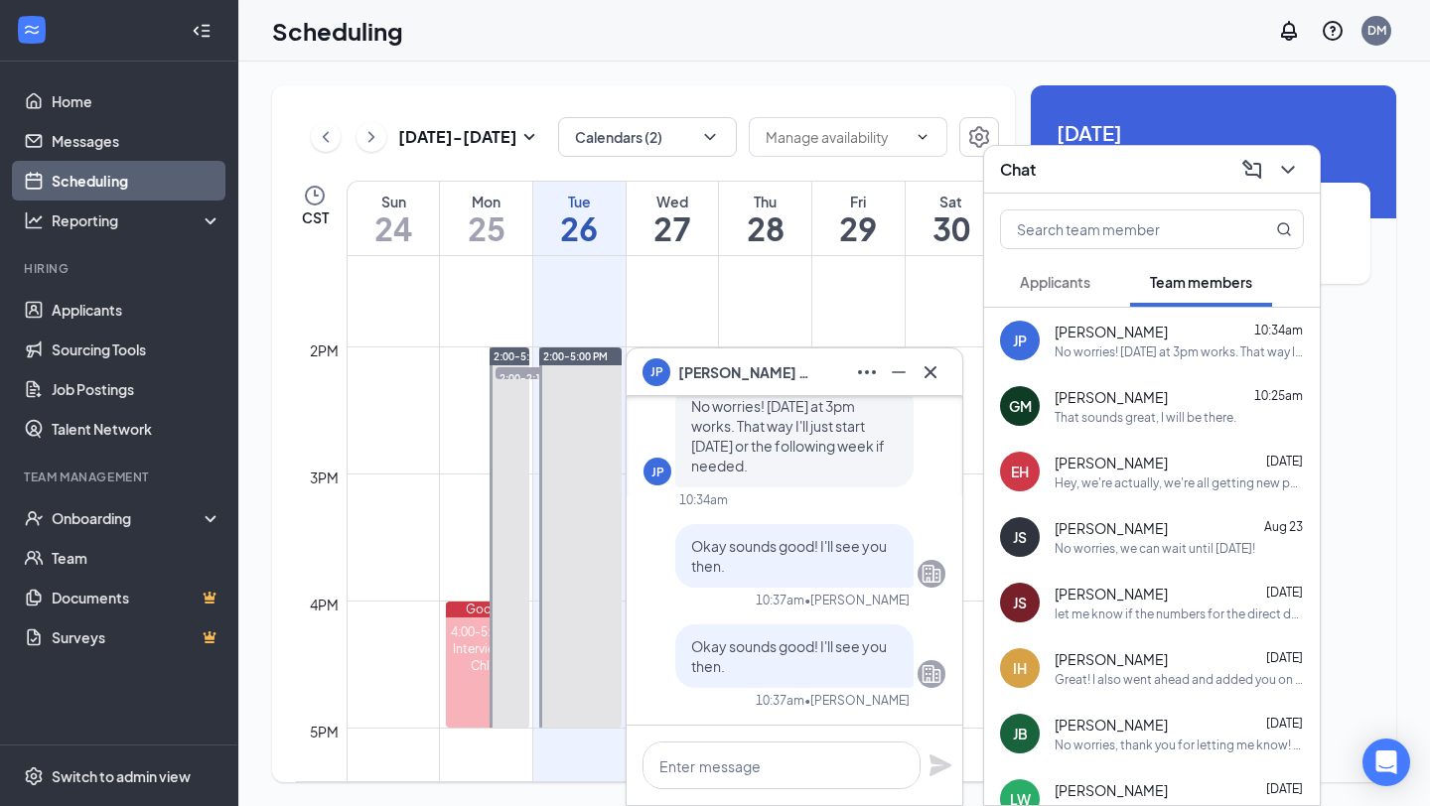
click at [1066, 424] on div "That sounds great, I will be there." at bounding box center [1146, 417] width 182 height 17
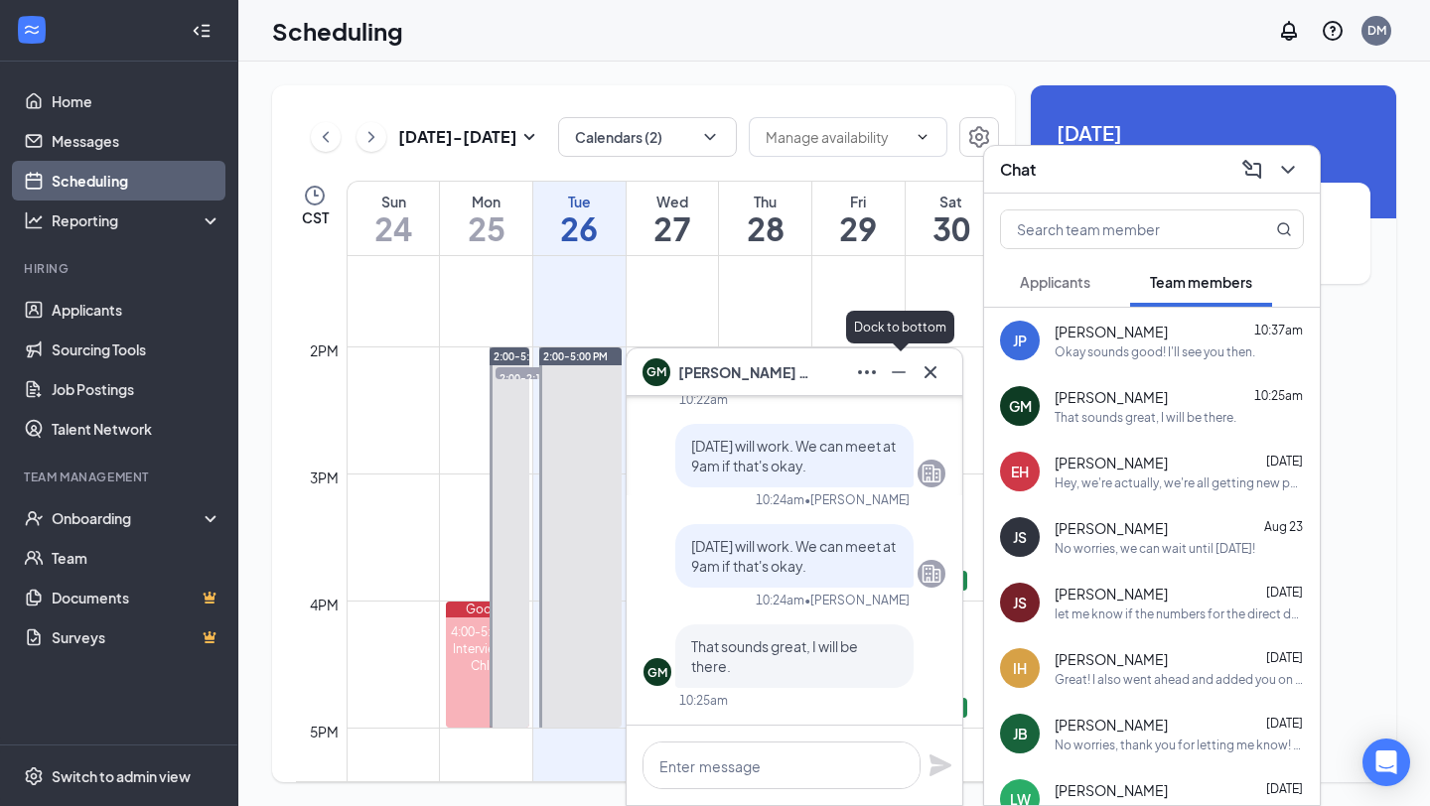
click at [905, 363] on icon "Minimize" at bounding box center [899, 372] width 24 height 24
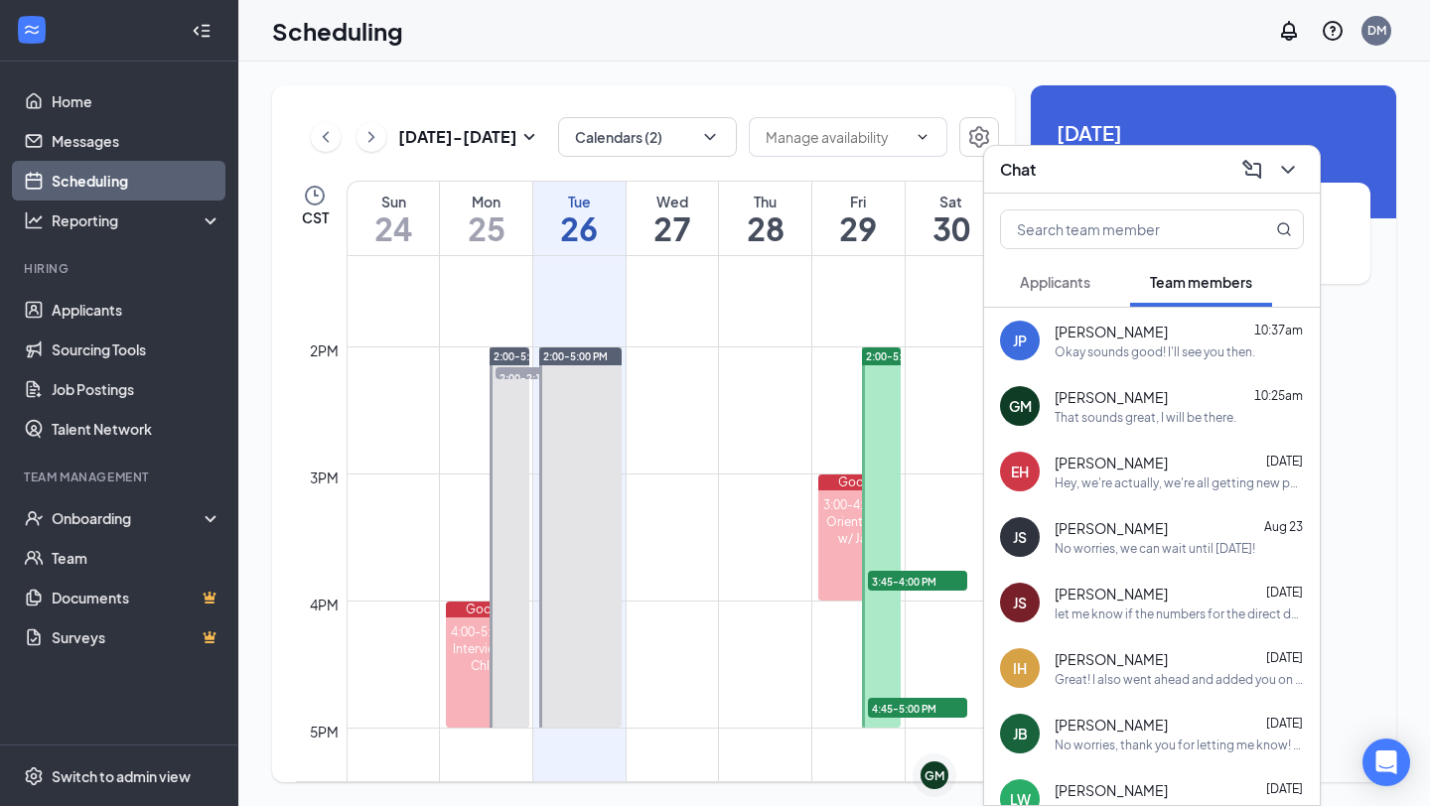
click at [1109, 175] on div "Chat" at bounding box center [1152, 169] width 304 height 31
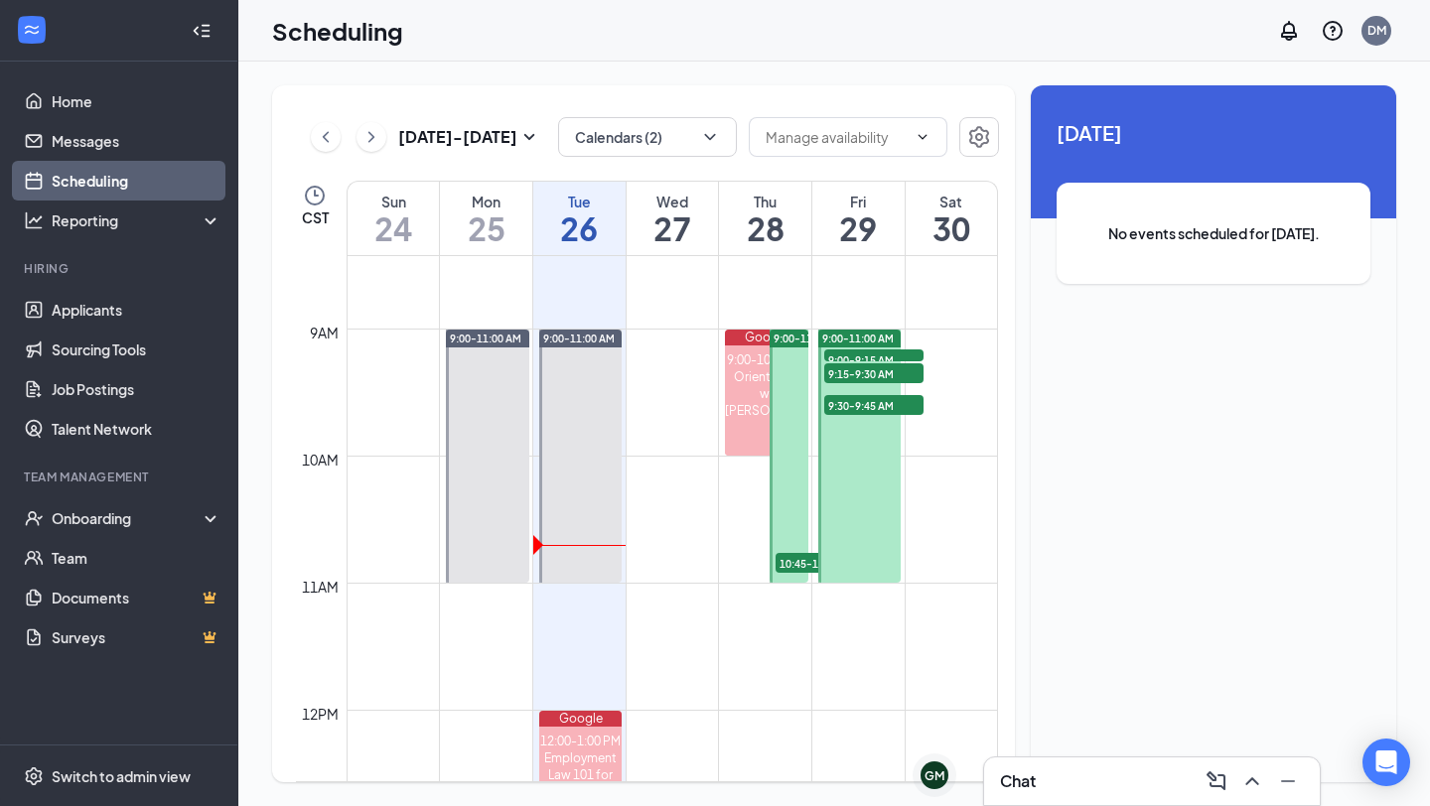
scroll to position [1072, 0]
click at [784, 474] on div at bounding box center [789, 455] width 39 height 253
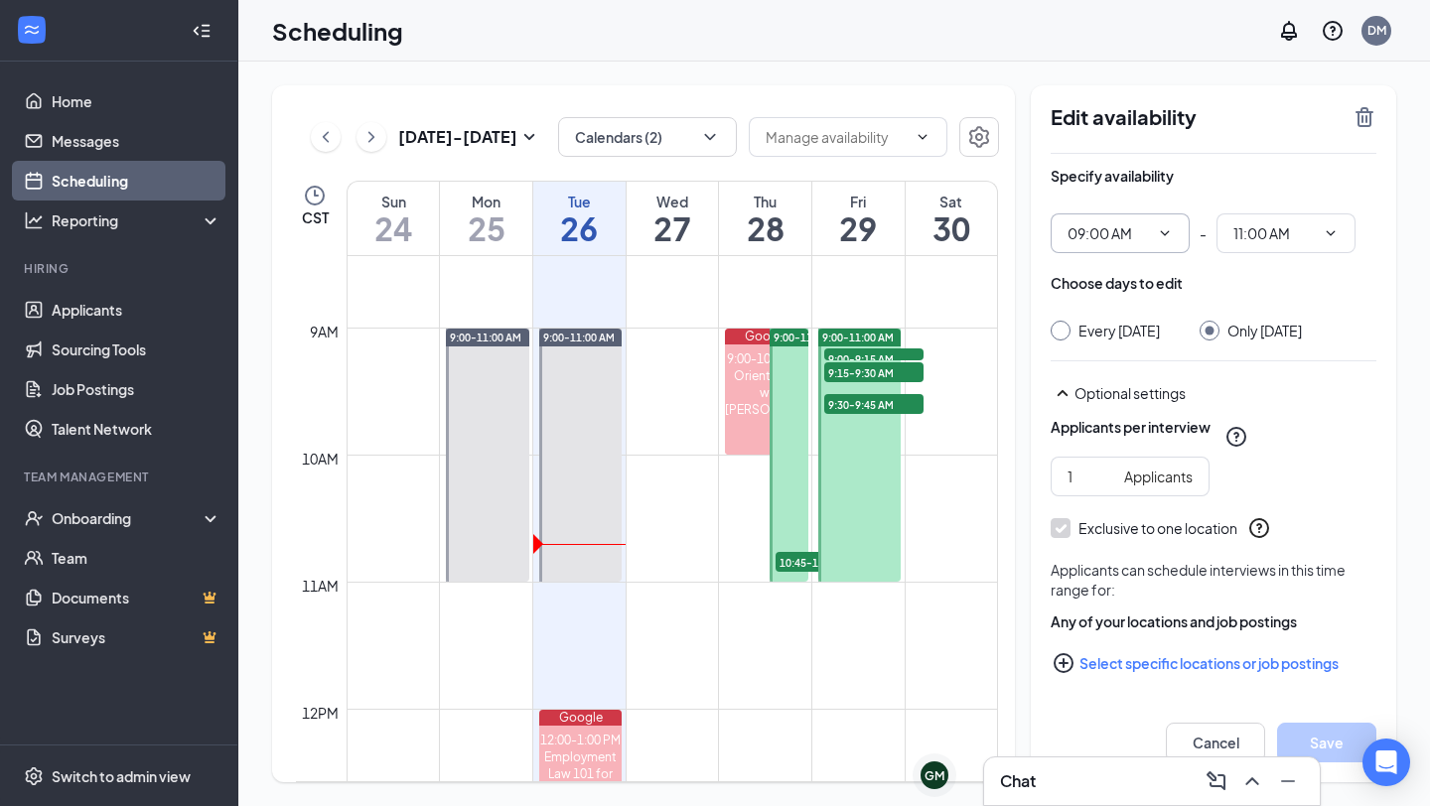
click at [1138, 243] on input "09:00 AM" at bounding box center [1107, 233] width 81 height 22
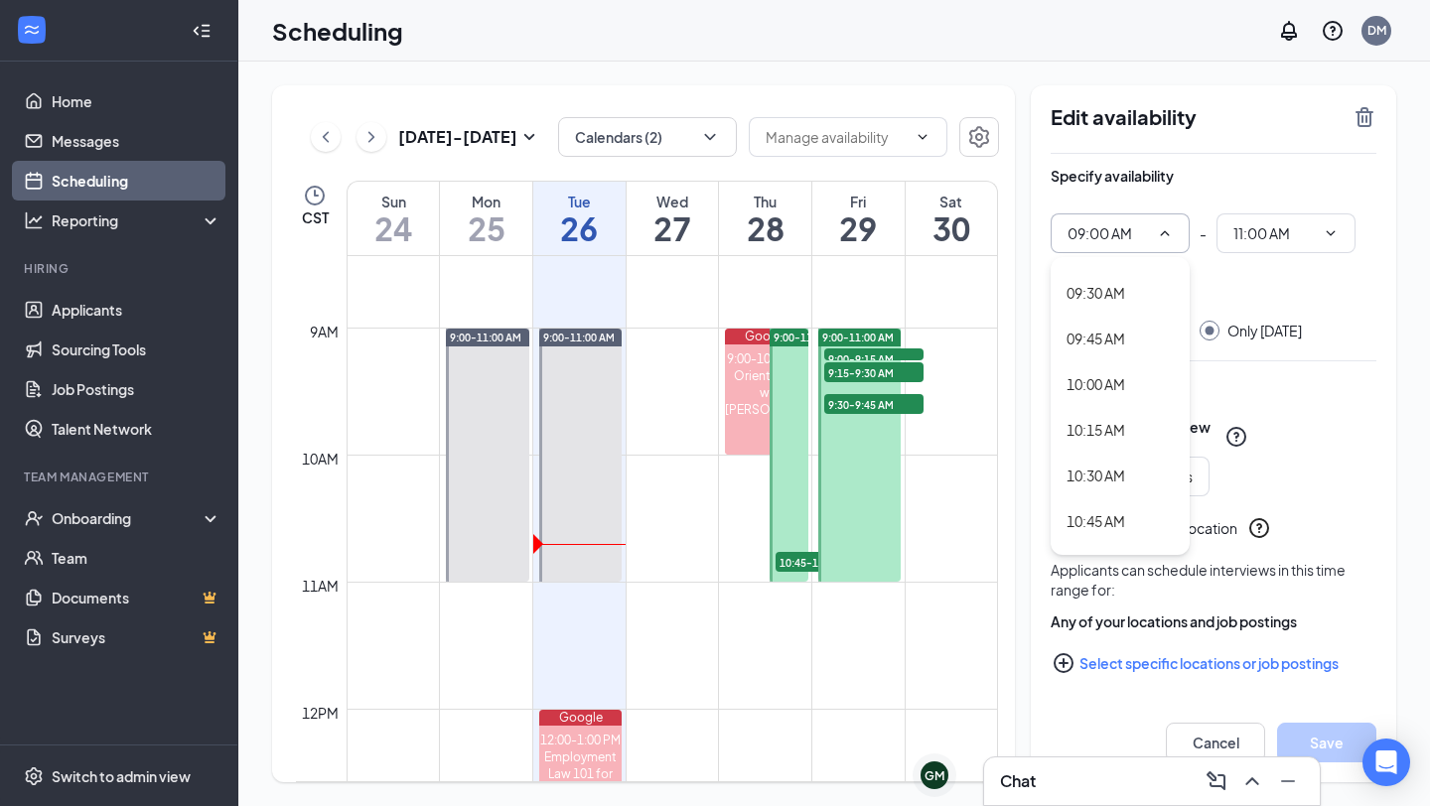
scroll to position [1703, 0]
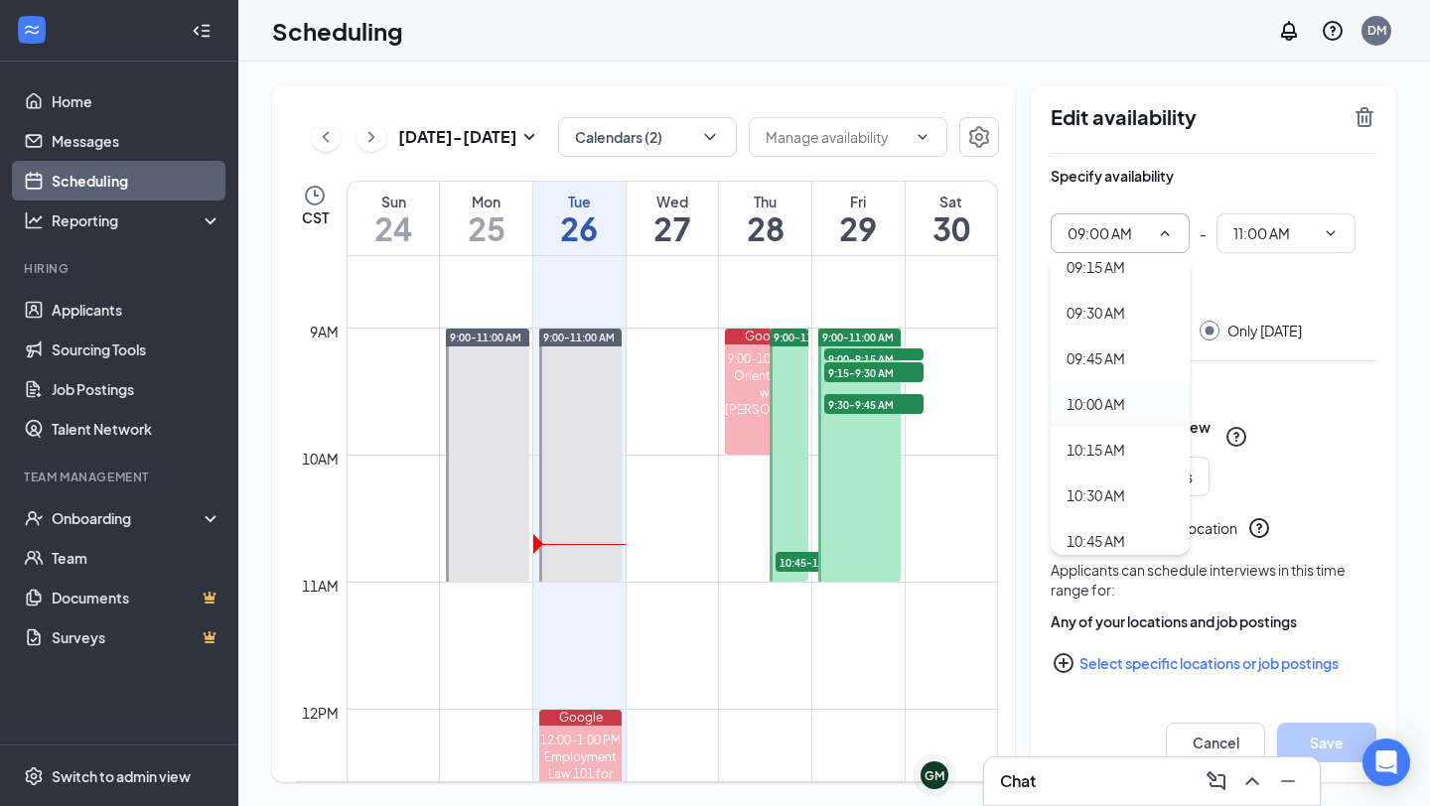
click at [1113, 409] on div "10:00 AM" at bounding box center [1095, 404] width 59 height 22
type input "10:00 AM"
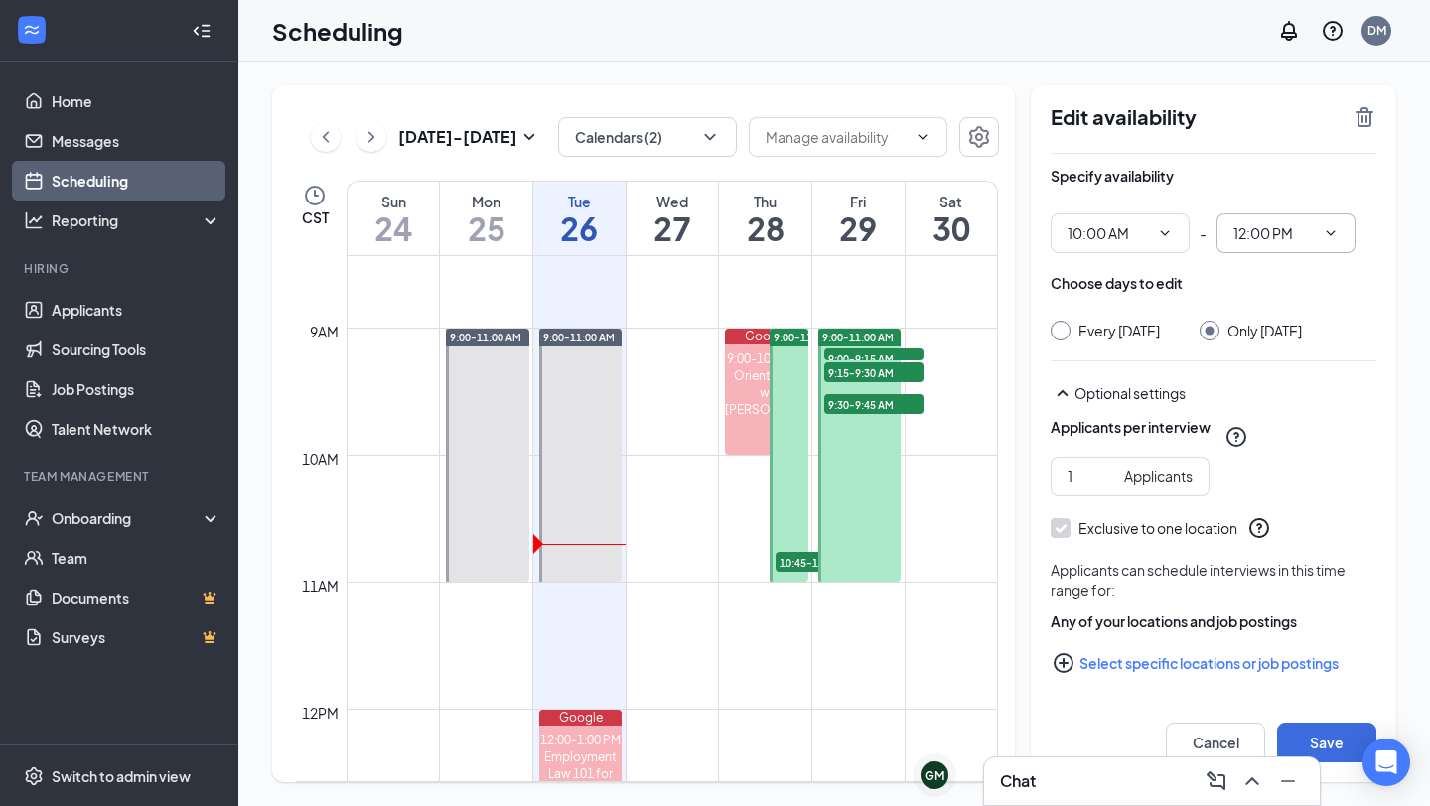
click at [1278, 226] on input "12:00 PM" at bounding box center [1273, 233] width 81 height 22
click at [1290, 465] on div "11:00 AM" at bounding box center [1260, 471] width 59 height 22
type input "11:00 AM"
click at [1319, 753] on button "Save" at bounding box center [1326, 743] width 99 height 40
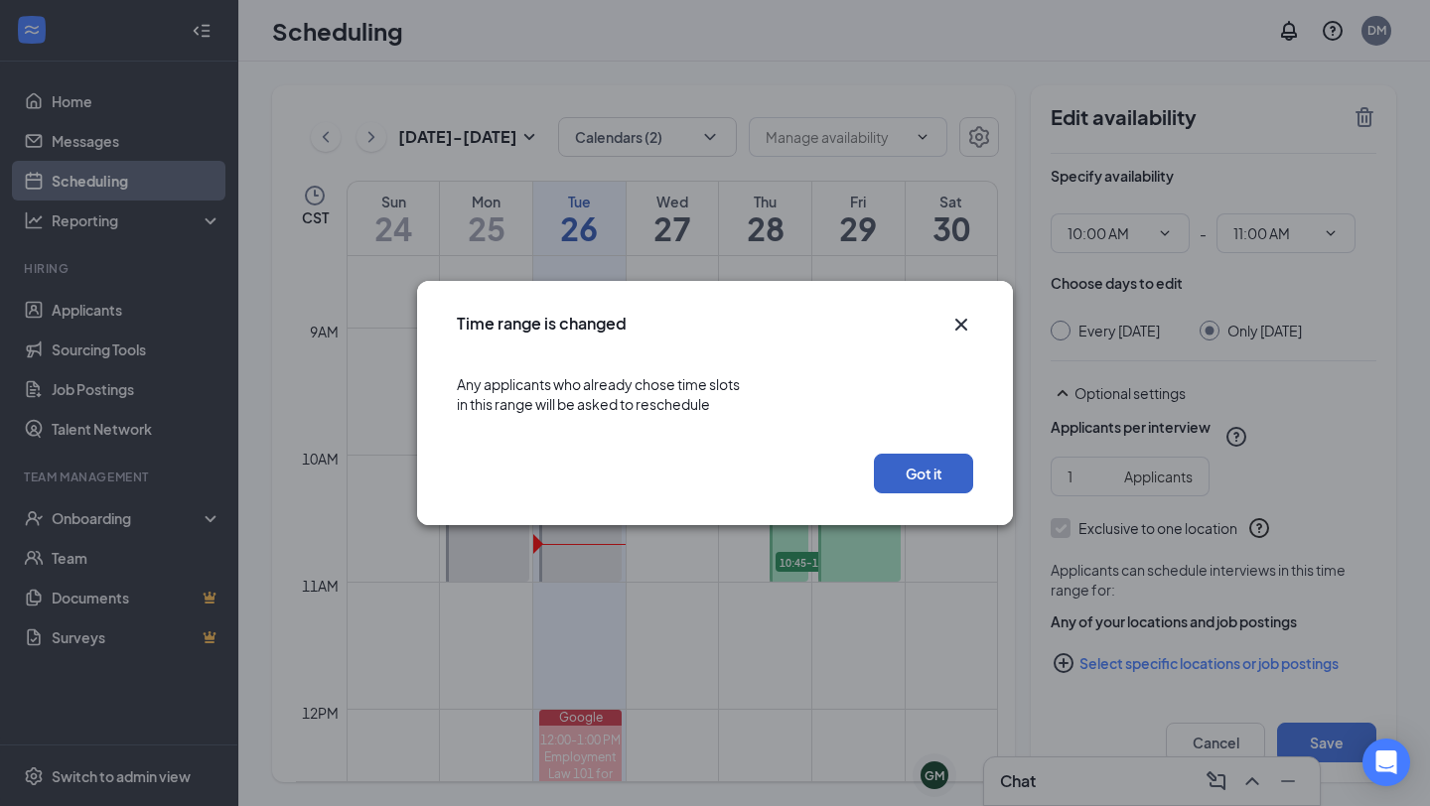
click at [945, 463] on button "Got it" at bounding box center [923, 474] width 99 height 40
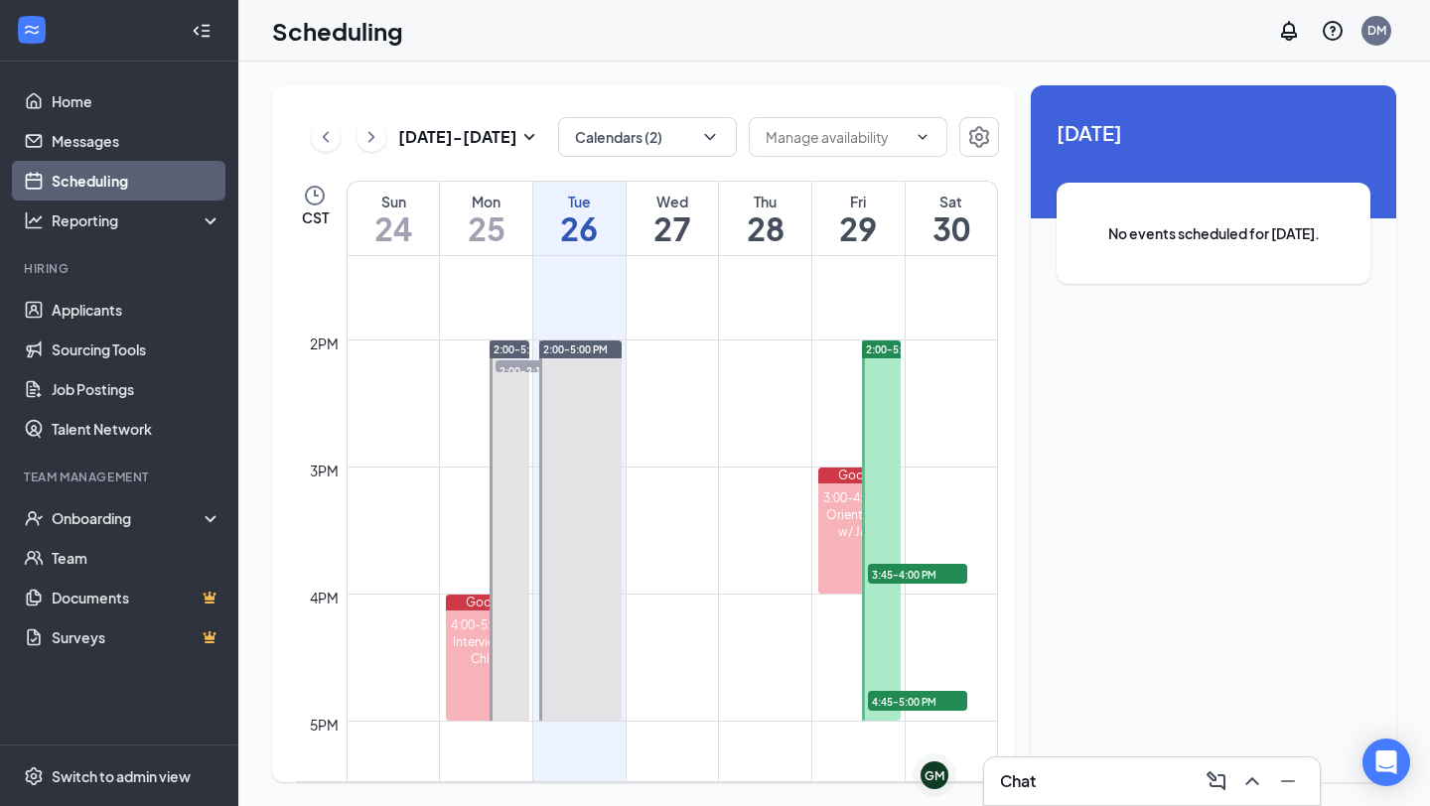
scroll to position [1585, 0]
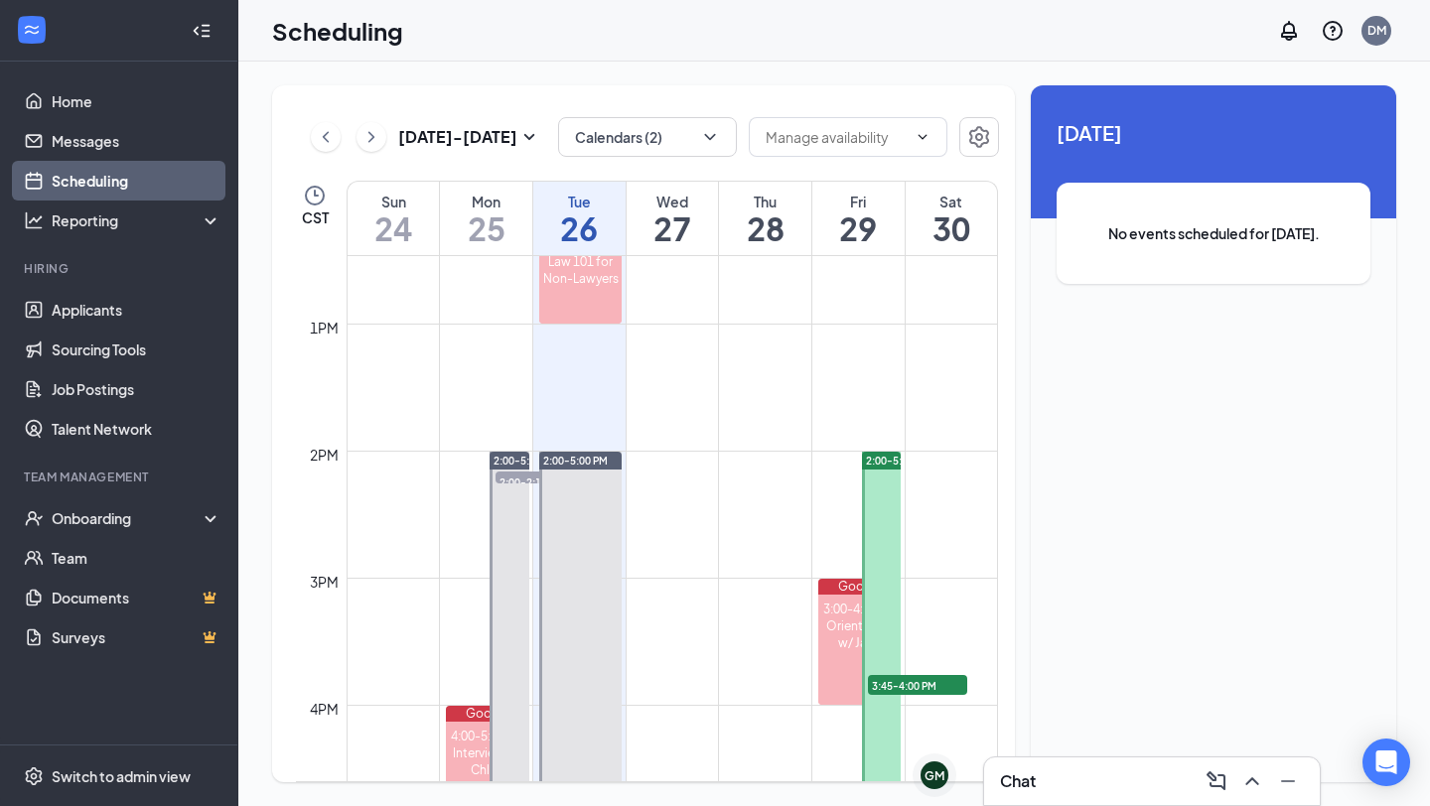
click at [895, 525] on div at bounding box center [881, 642] width 39 height 380
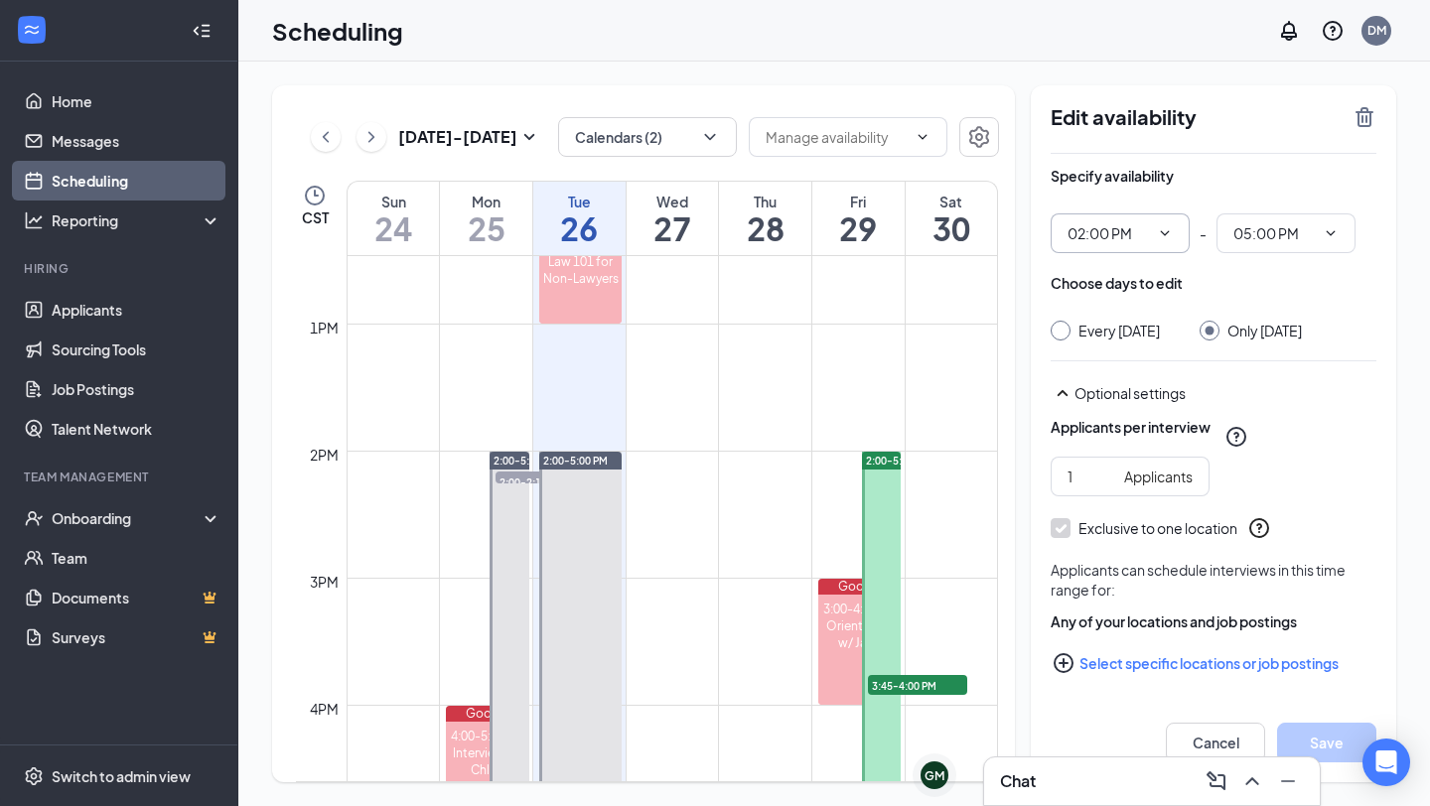
click at [1091, 242] on input "02:00 PM" at bounding box center [1107, 233] width 81 height 22
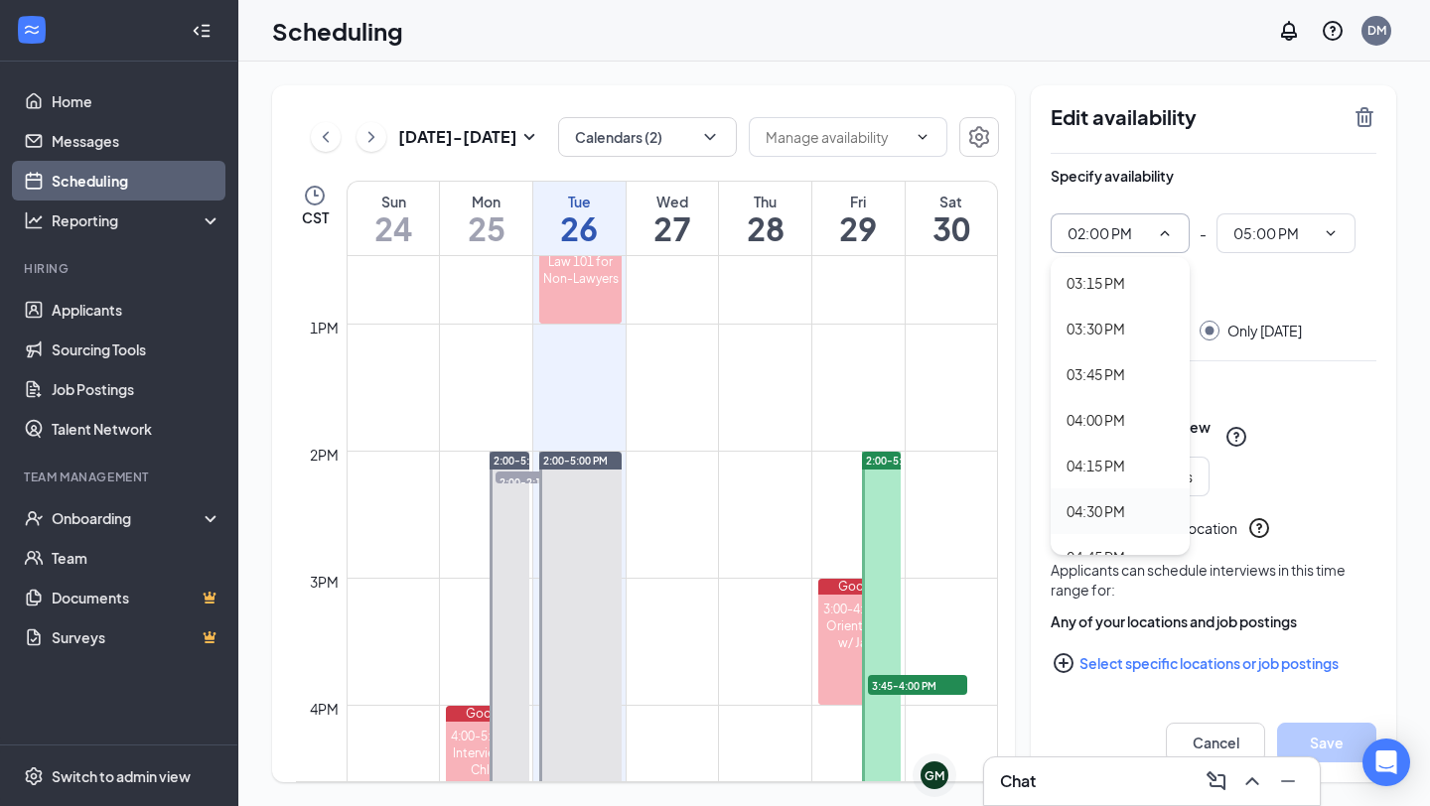
scroll to position [2765, 0]
click at [1086, 401] on div "03:45 PM" at bounding box center [1095, 392] width 59 height 22
type input "03:45 PM"
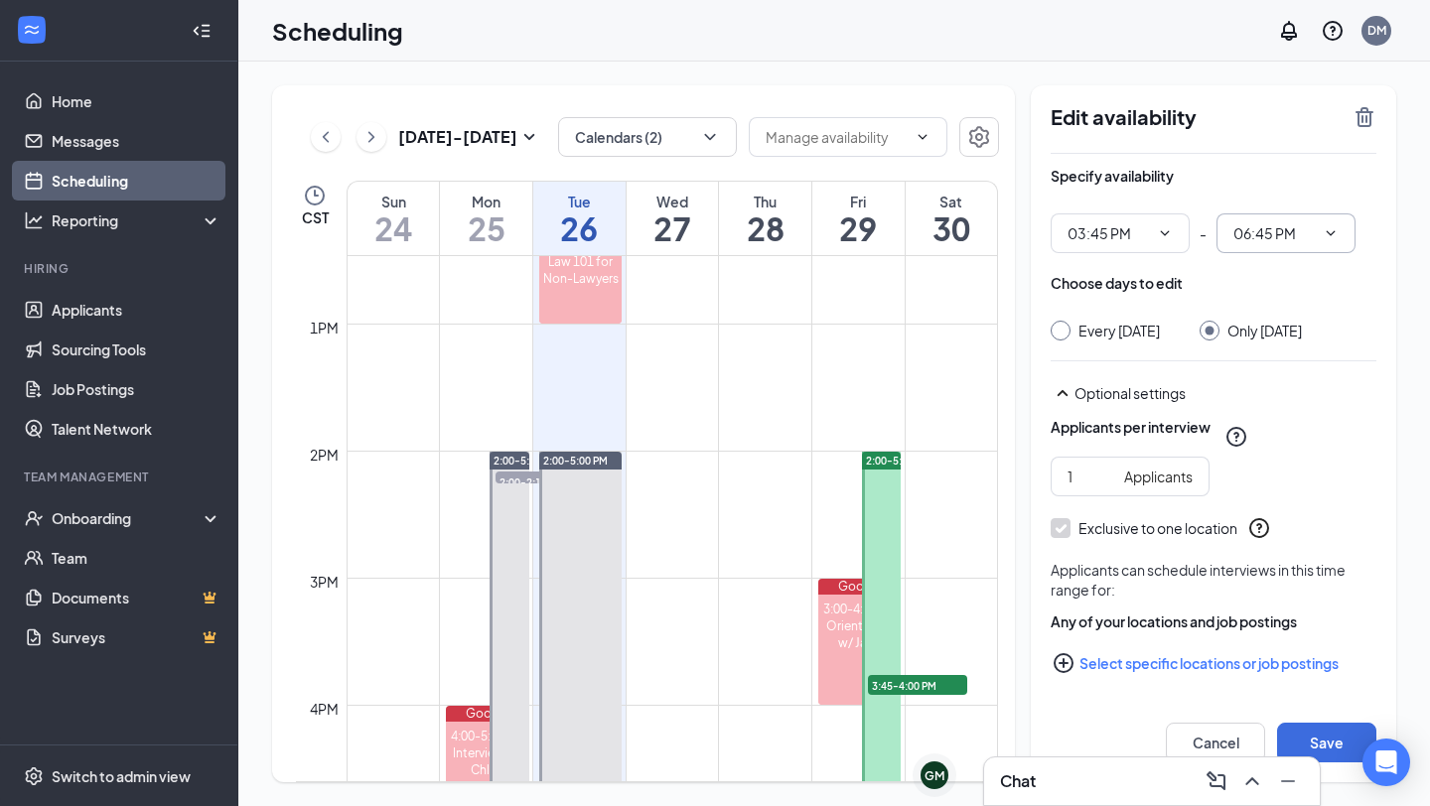
click at [1317, 233] on span "06:45 PM" at bounding box center [1285, 233] width 139 height 40
click at [1263, 403] on div "05:00 PM" at bounding box center [1260, 400] width 59 height 22
type input "05:00 PM"
click at [1334, 746] on button "Save" at bounding box center [1326, 743] width 99 height 40
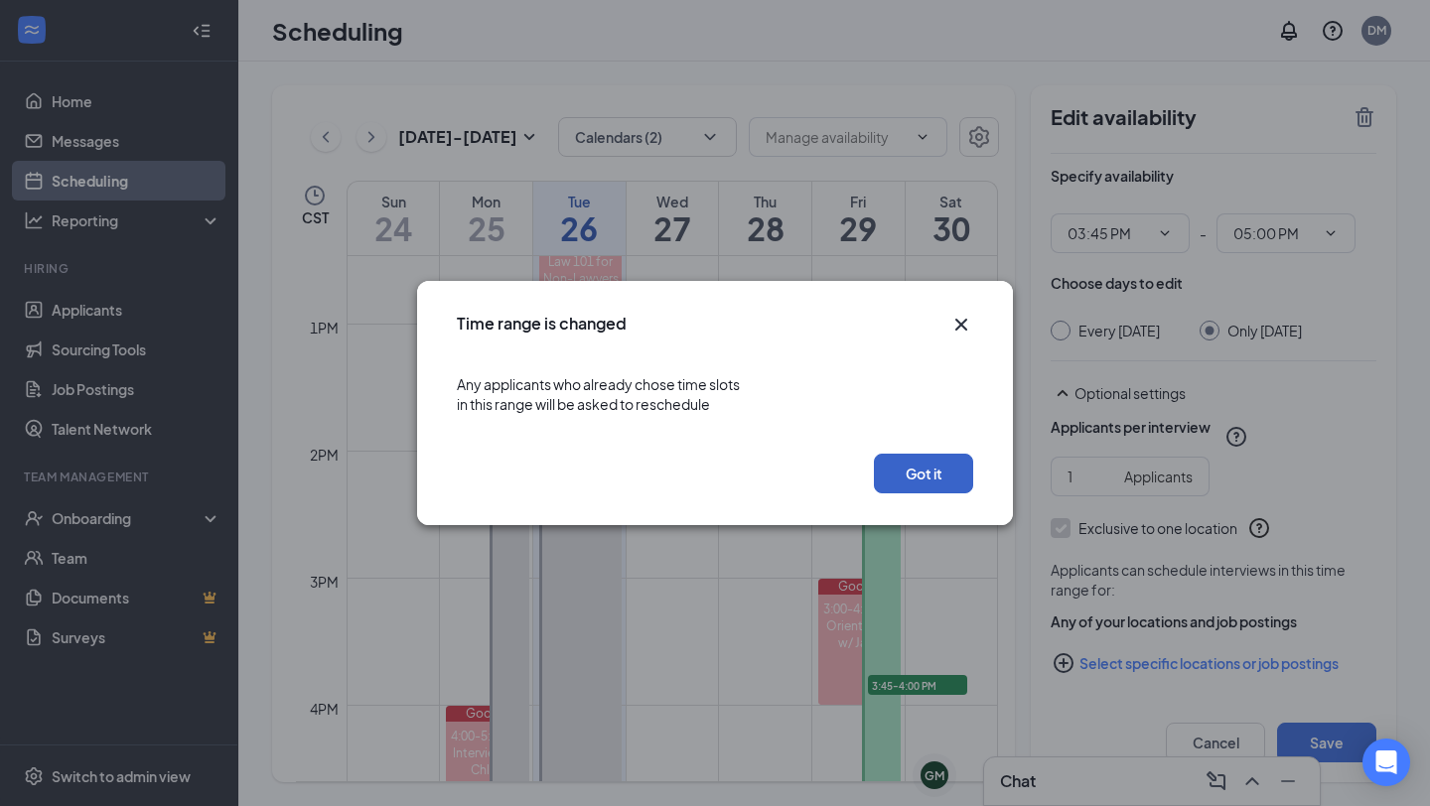
click at [923, 478] on button "Got it" at bounding box center [923, 474] width 99 height 40
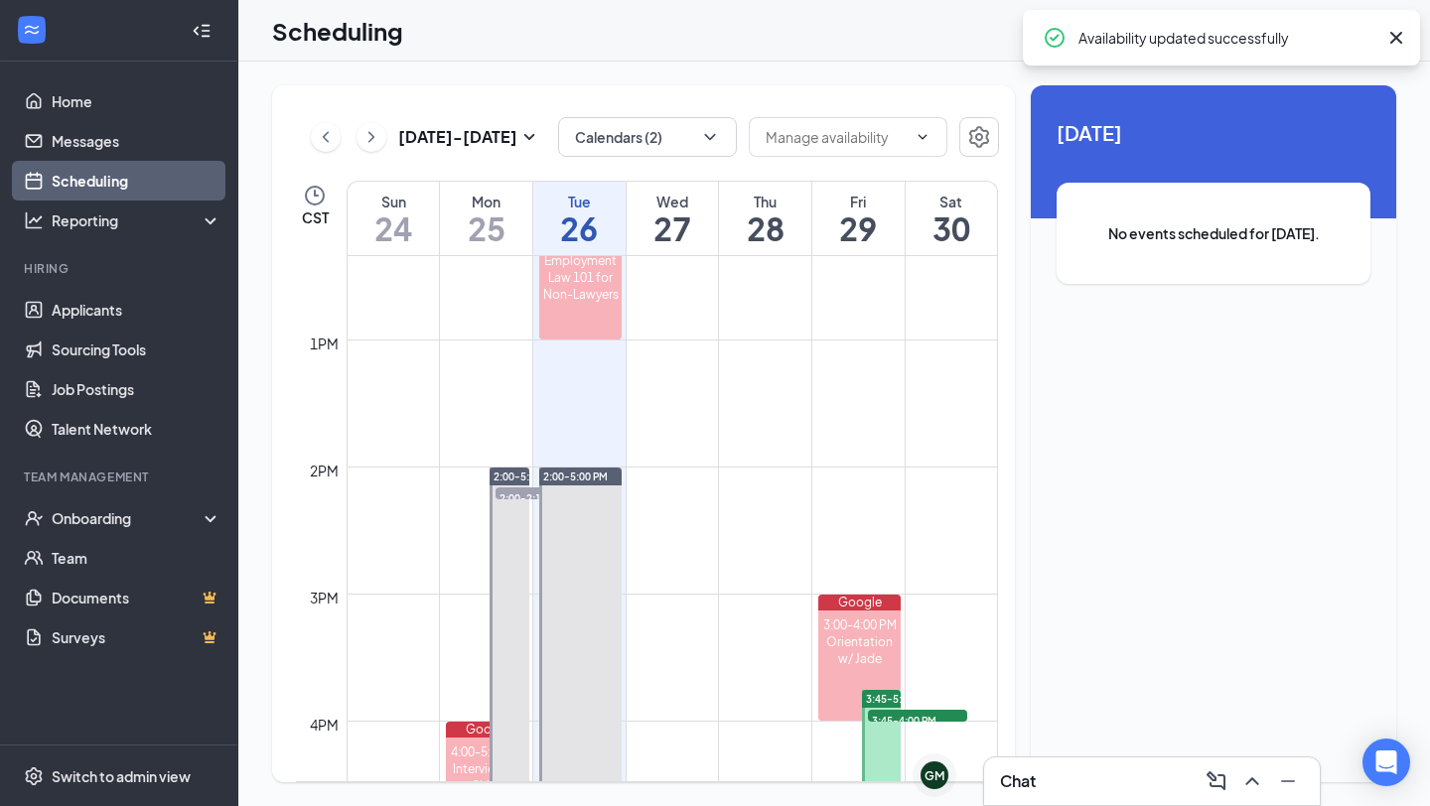
scroll to position [1566, 0]
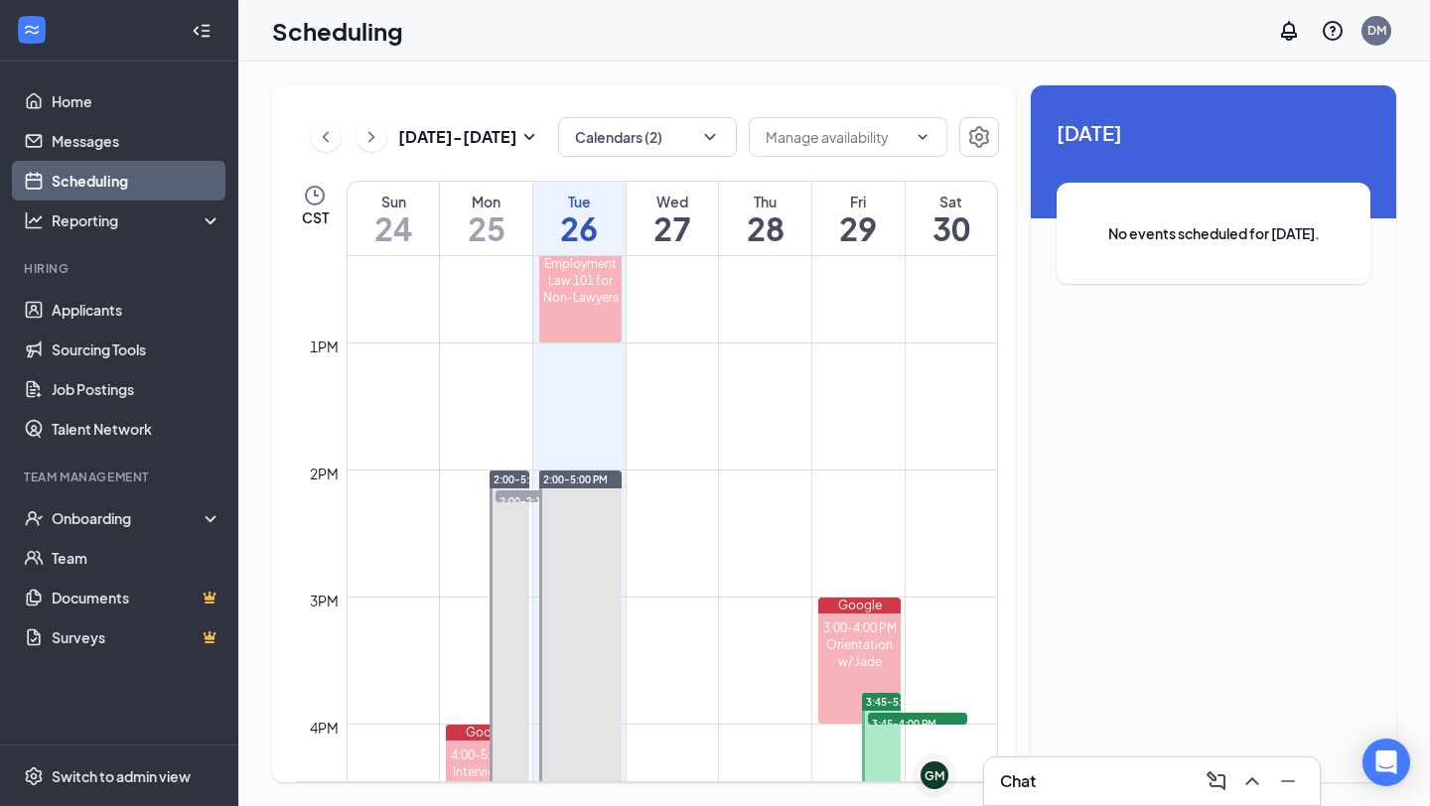
click at [853, 488] on td at bounding box center [672, 486] width 651 height 32
click at [156, 113] on link "Home" at bounding box center [137, 101] width 170 height 40
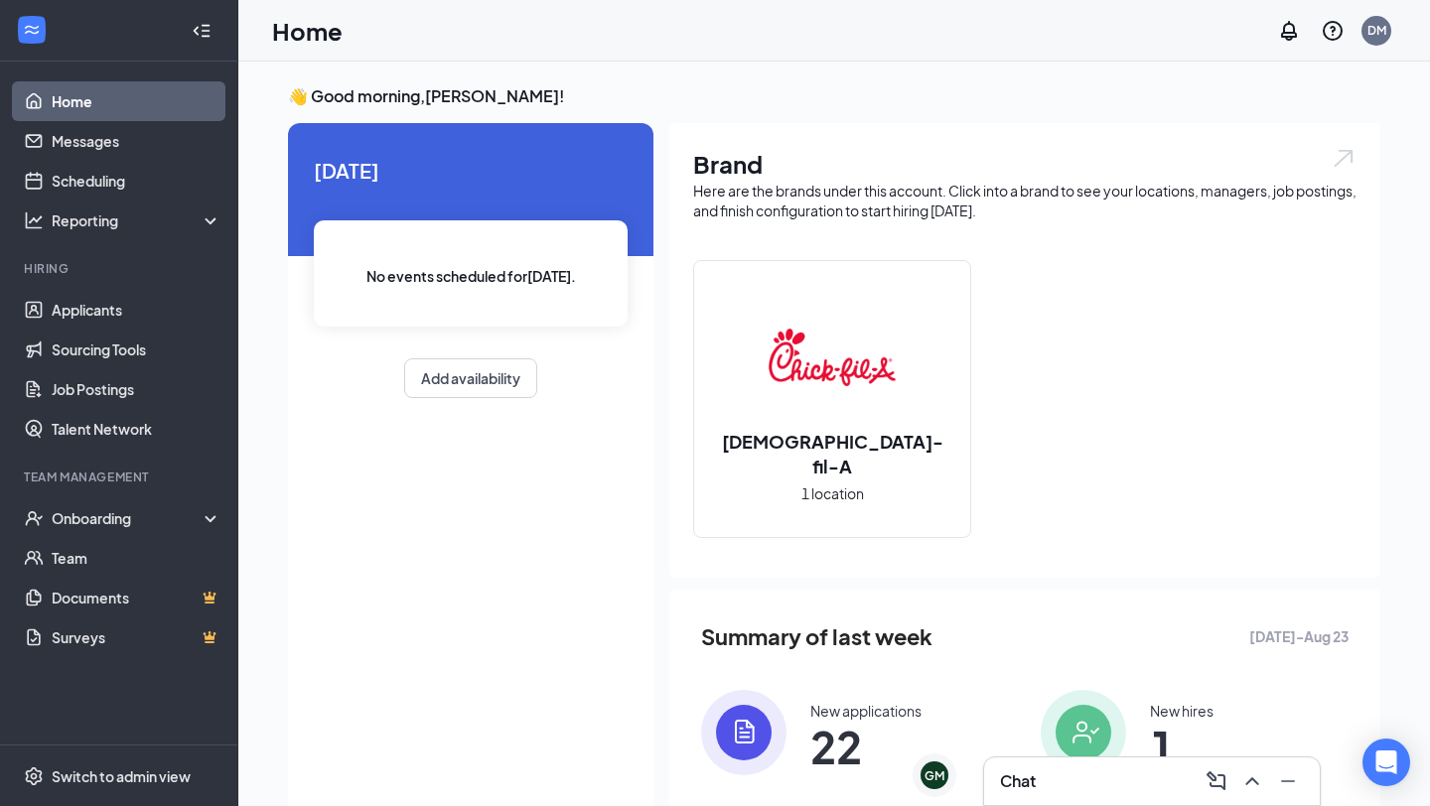
click at [497, 400] on div "[DATE] No events scheduled for [DATE] . Add availability" at bounding box center [470, 276] width 365 height 307
click at [494, 392] on button "Add availability" at bounding box center [470, 378] width 133 height 40
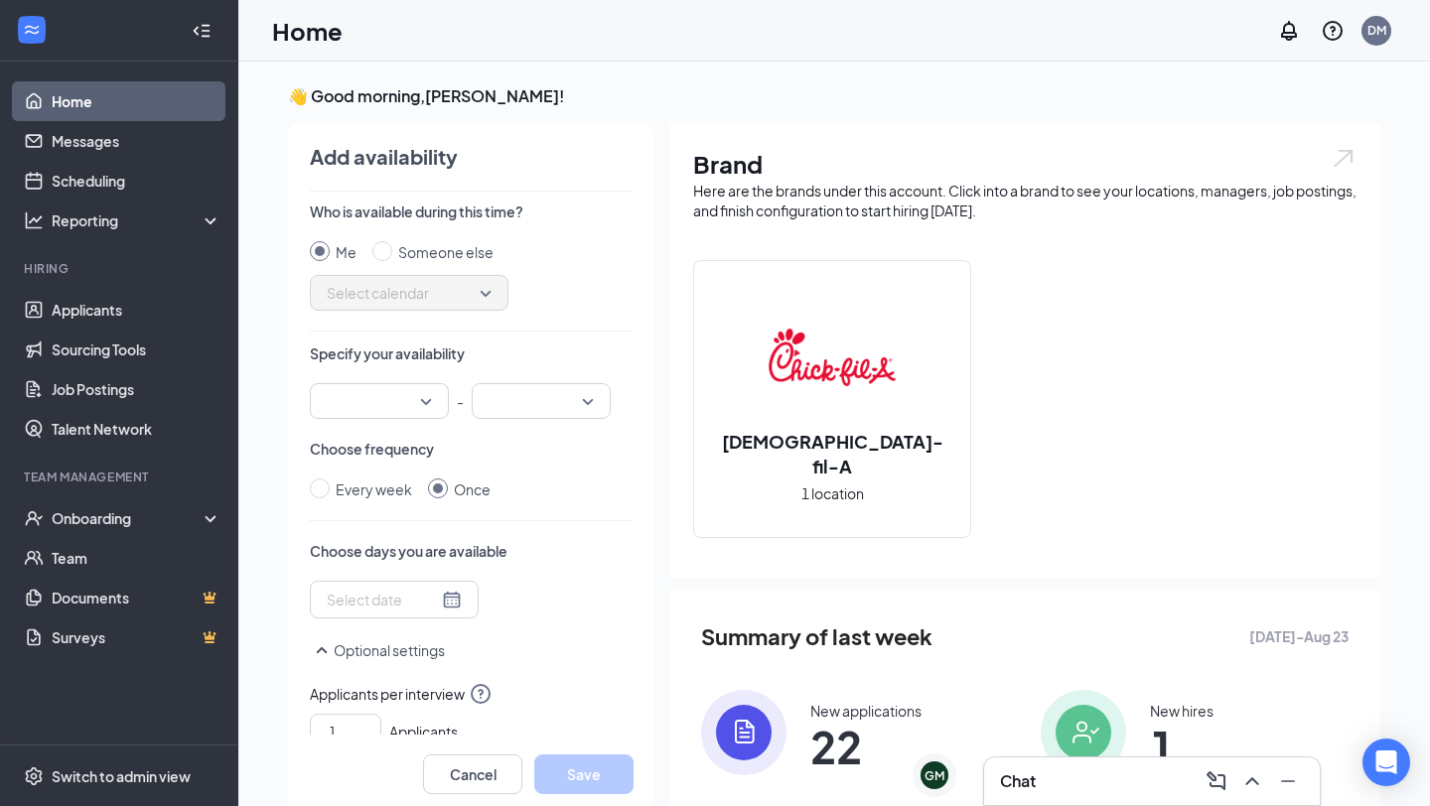
scroll to position [8, 0]
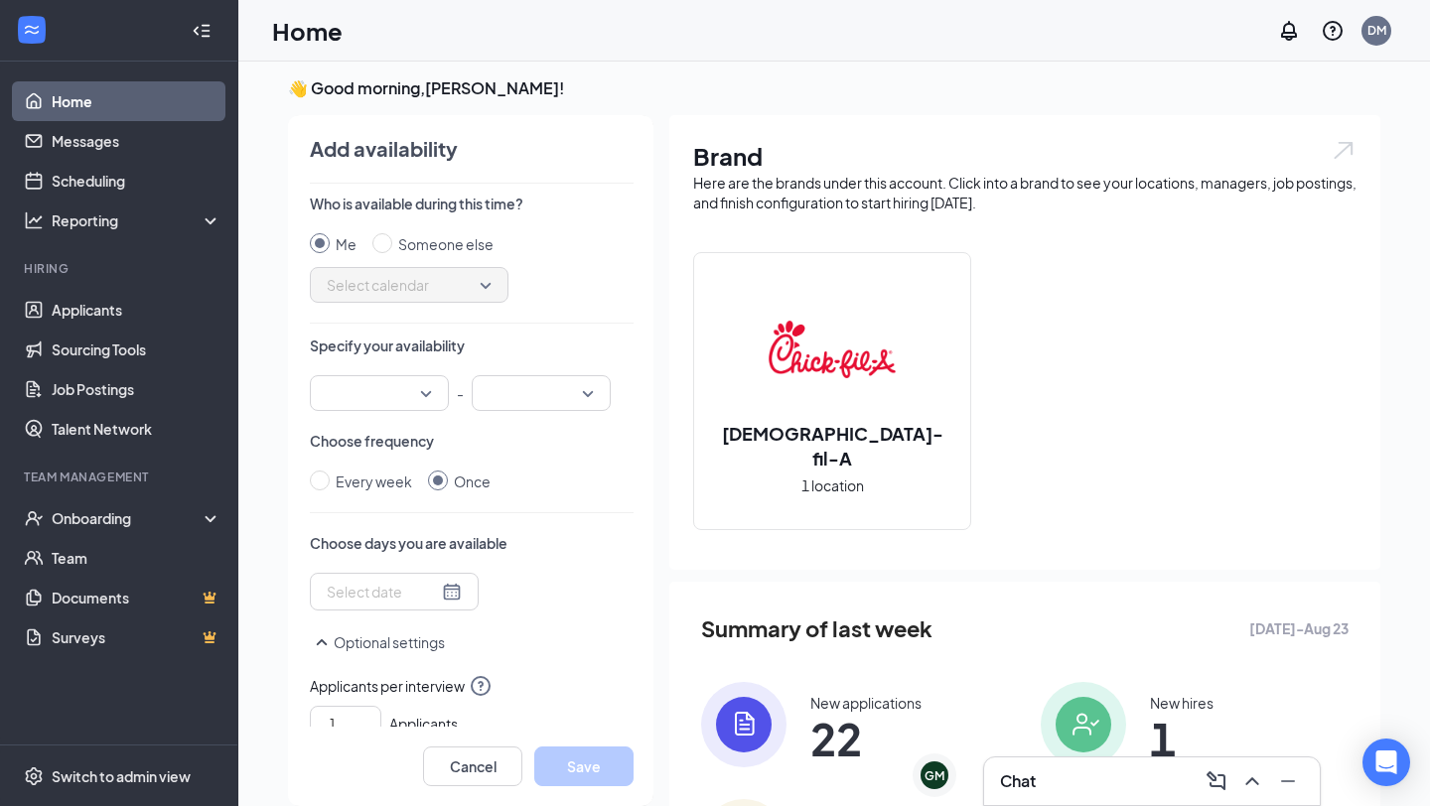
click at [406, 393] on input "search" at bounding box center [372, 393] width 101 height 34
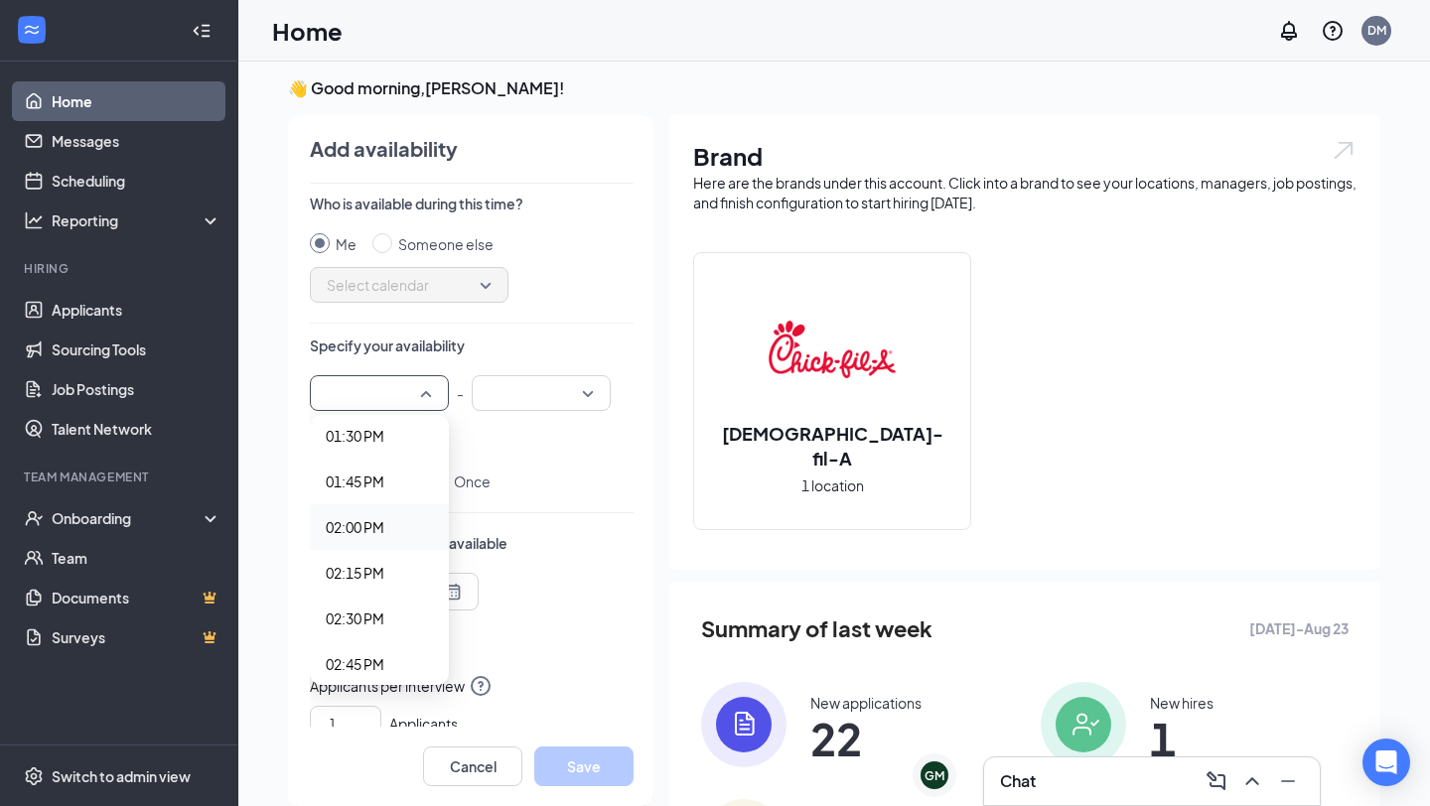
click at [355, 528] on span "02:00 PM" at bounding box center [355, 527] width 59 height 22
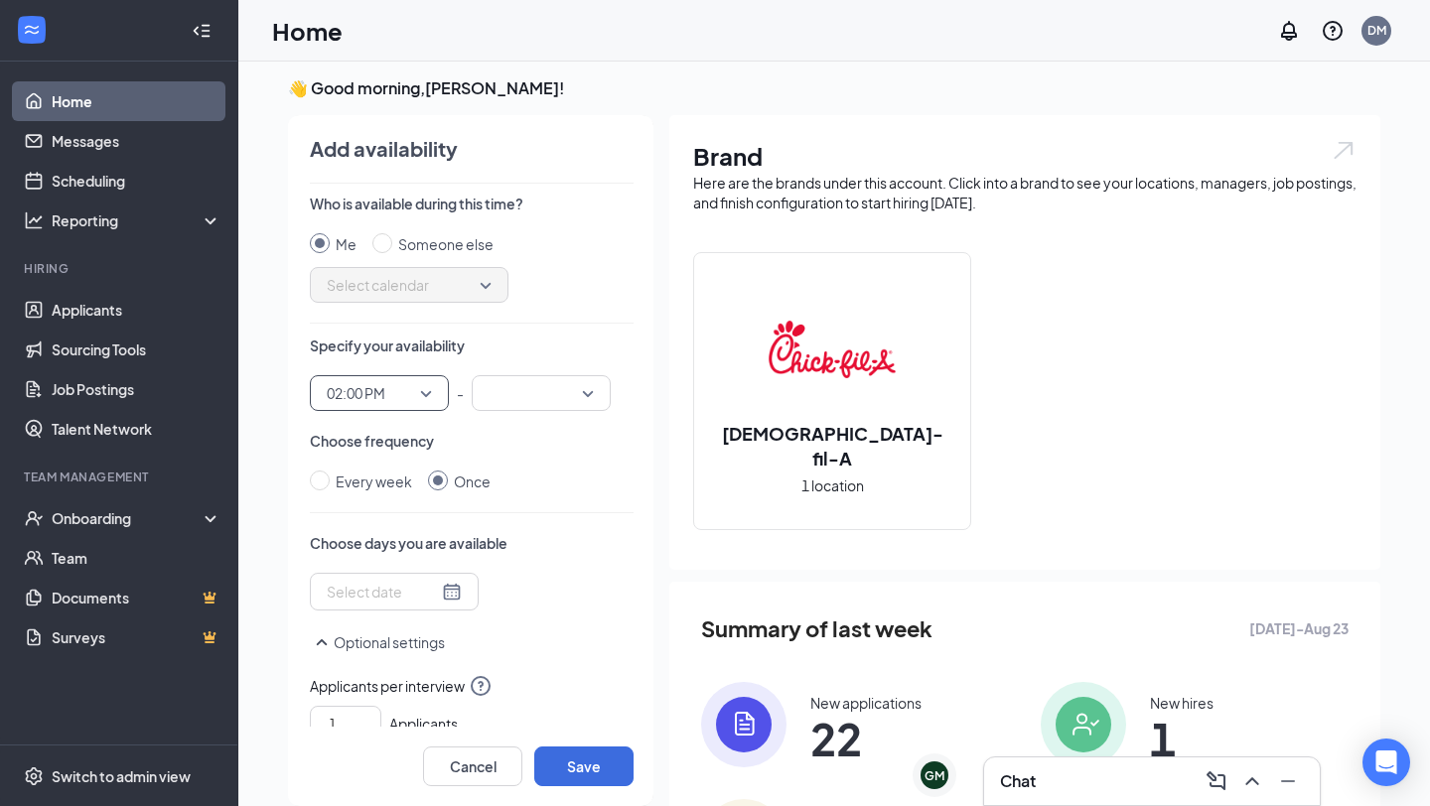
click at [585, 377] on div at bounding box center [541, 393] width 139 height 36
click at [544, 540] on div "03:00 PM" at bounding box center [541, 559] width 139 height 46
click at [429, 590] on div at bounding box center [394, 592] width 135 height 22
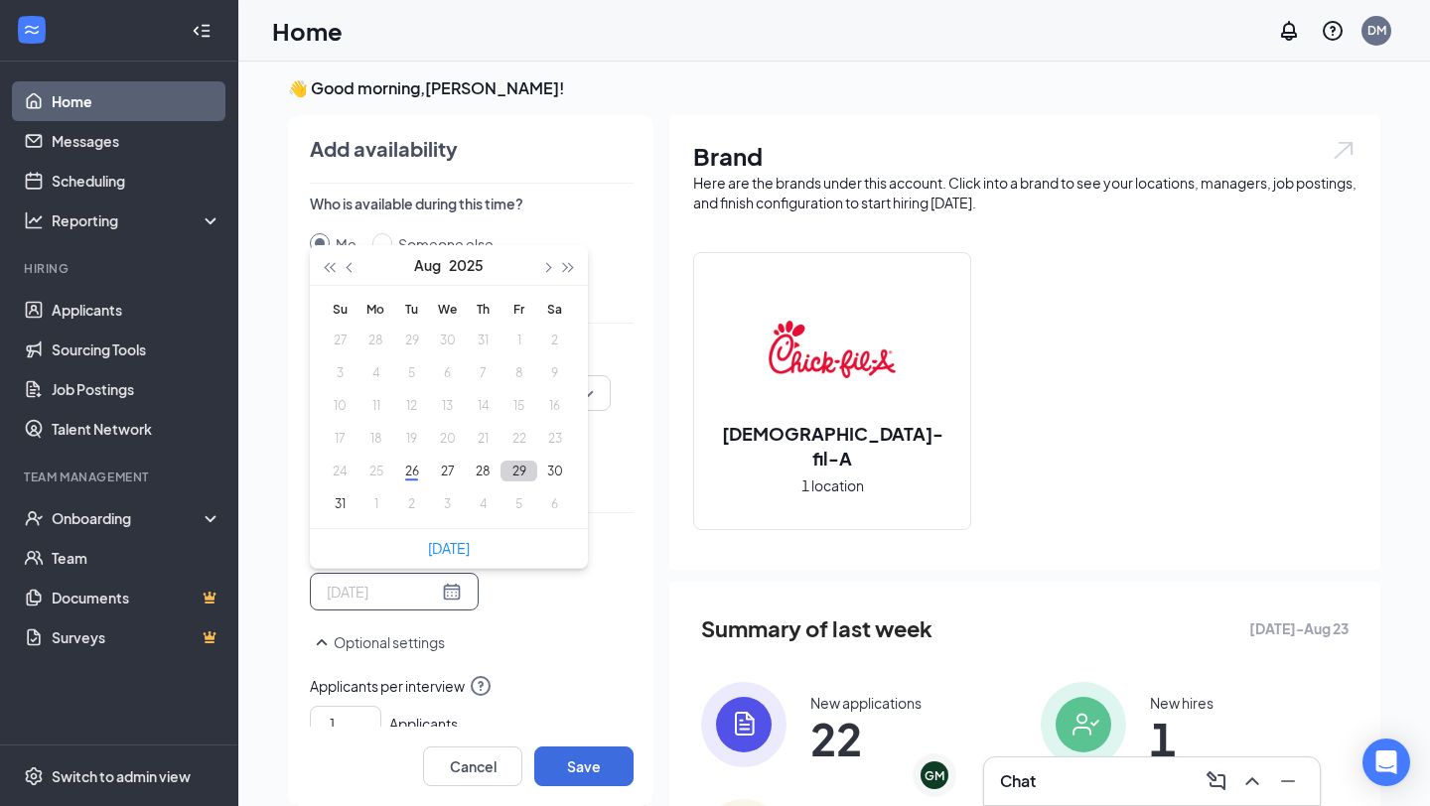
click at [523, 467] on button "29" at bounding box center [518, 471] width 37 height 21
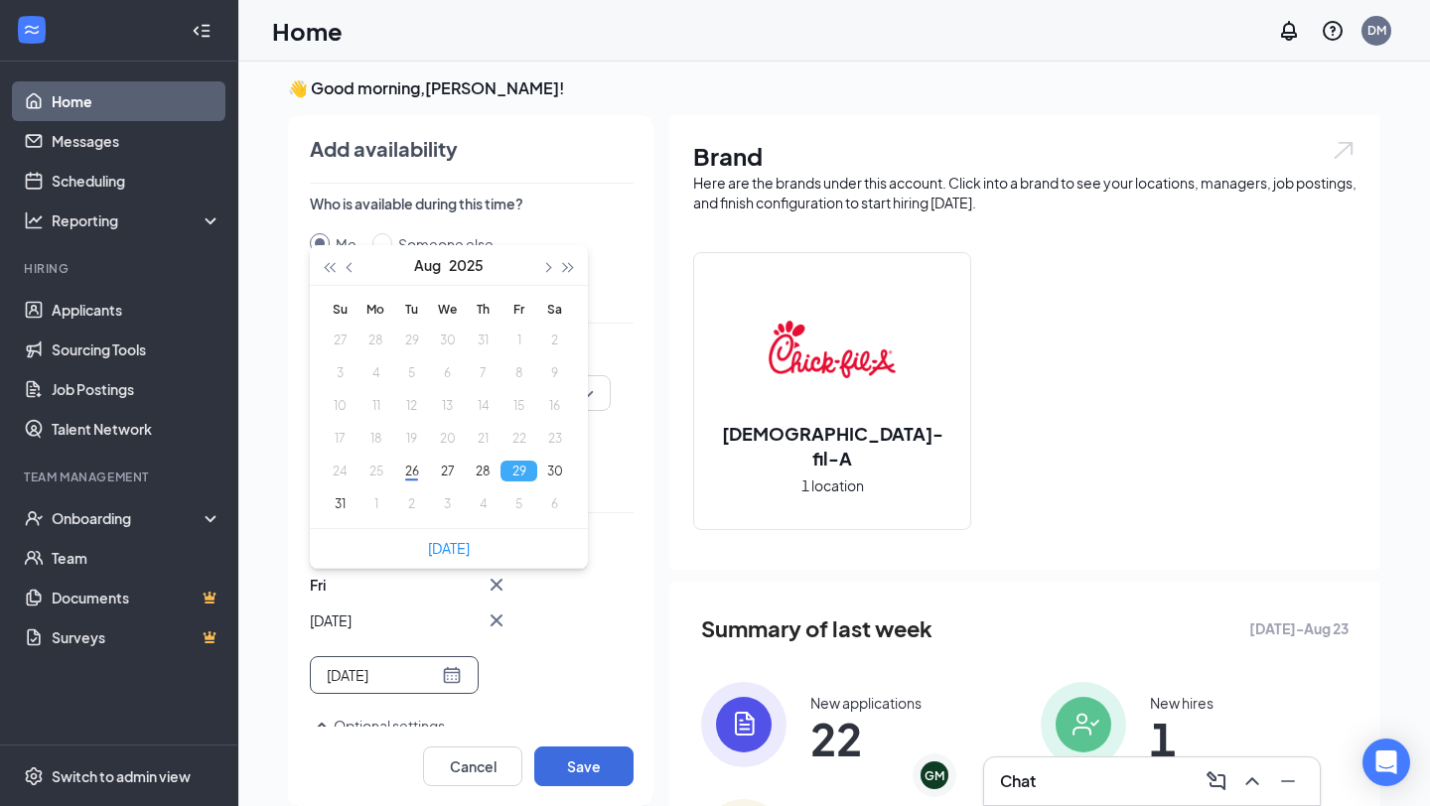
type input "[DATE]"
click at [582, 774] on button "Save" at bounding box center [583, 767] width 99 height 40
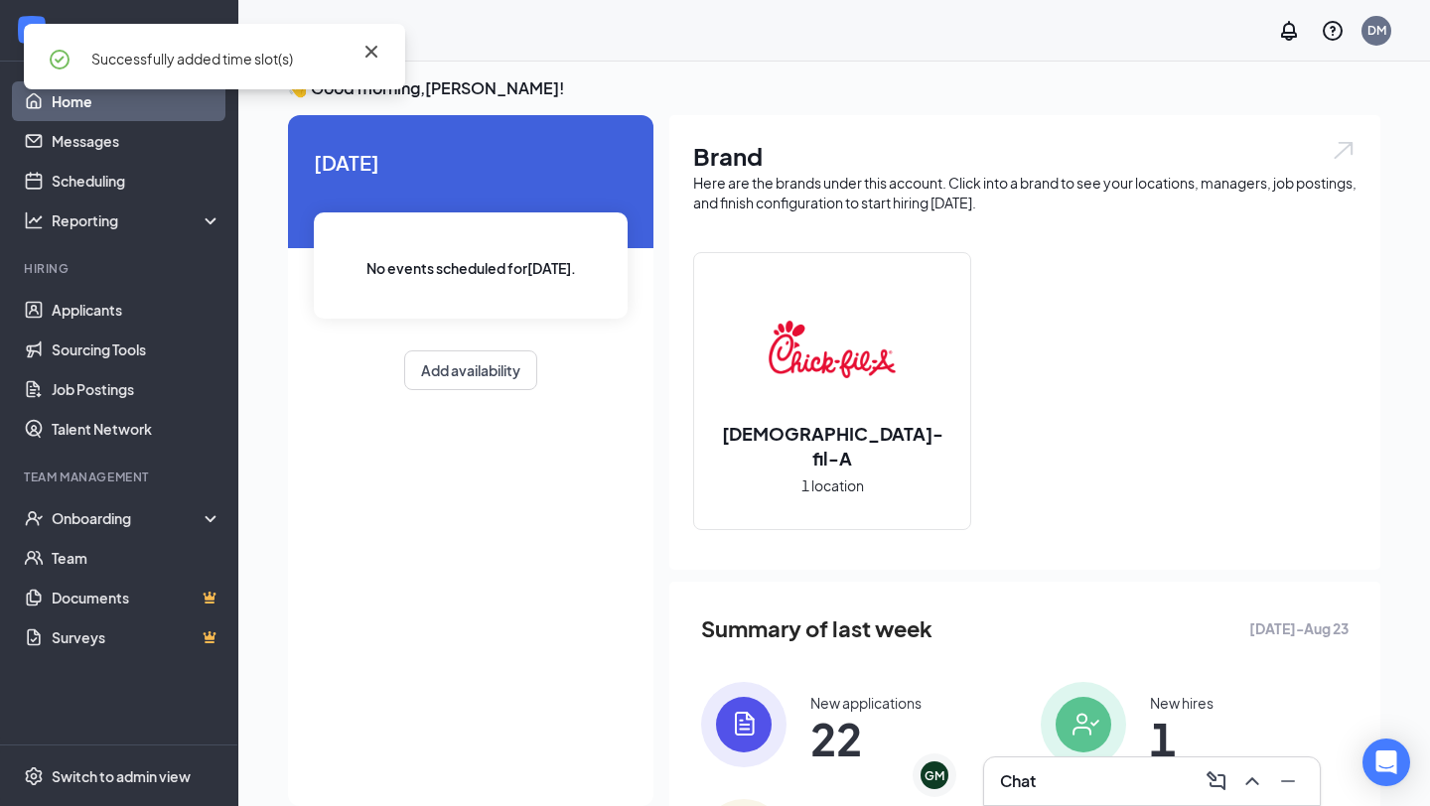
click at [371, 50] on icon "Cross" at bounding box center [371, 52] width 12 height 12
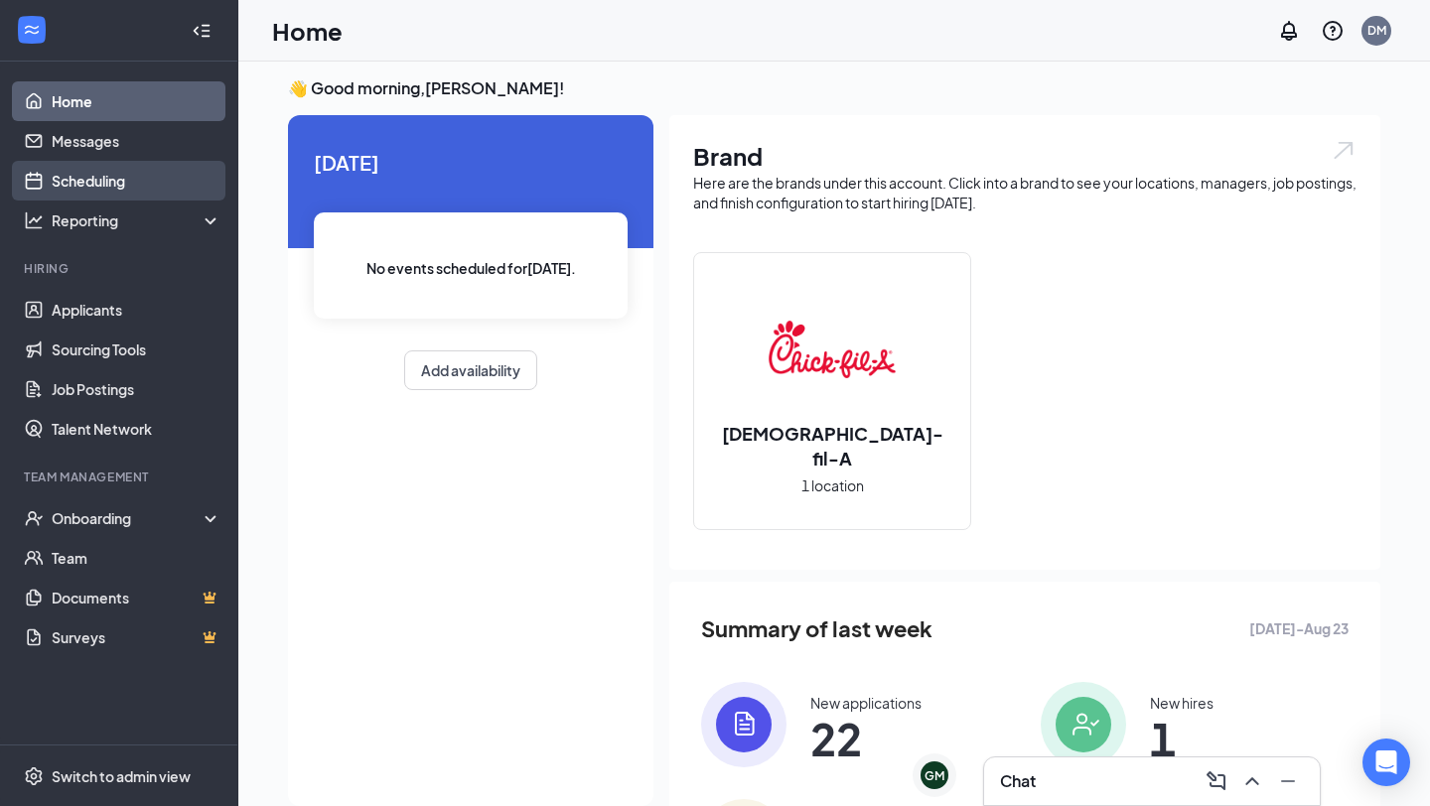
click at [110, 174] on link "Scheduling" at bounding box center [137, 181] width 170 height 40
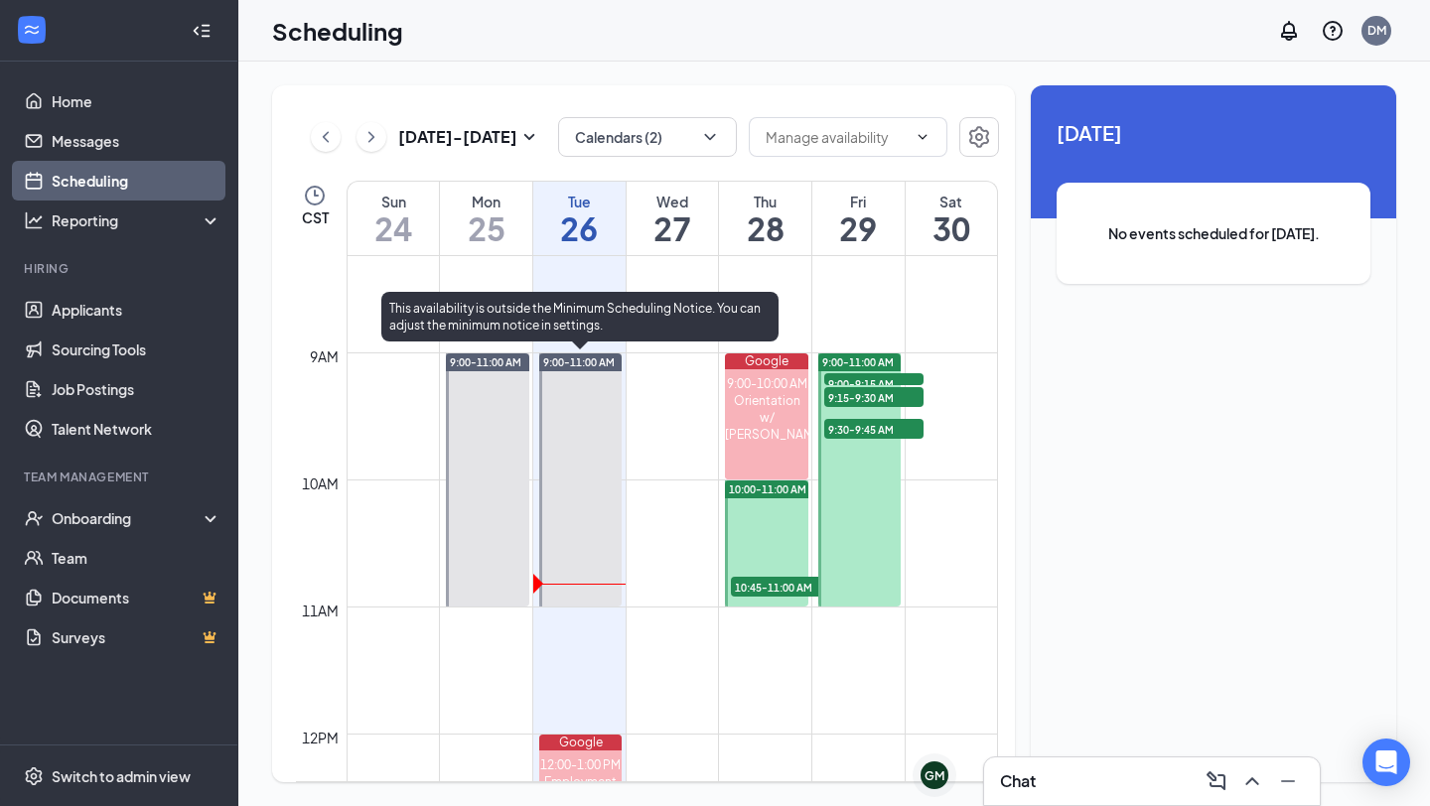
scroll to position [1192, 0]
